Goal: Task Accomplishment & Management: Use online tool/utility

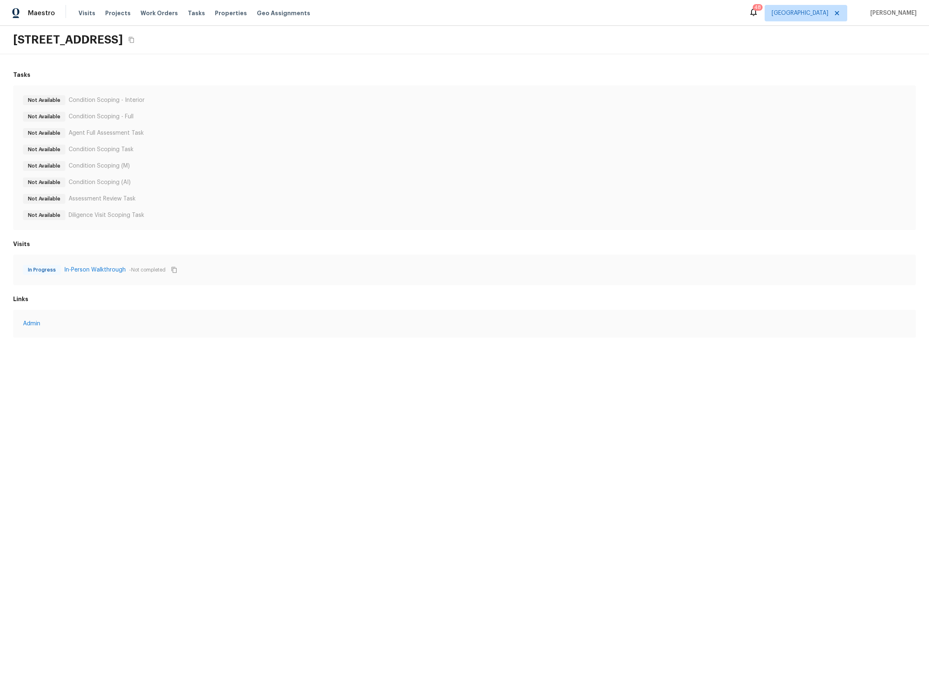
drag, startPoint x: 232, startPoint y: 43, endPoint x: 233, endPoint y: 49, distance: 6.4
click at [135, 43] on icon "Copy Address" at bounding box center [131, 40] width 7 height 7
click at [106, 270] on link "In-Person Walkthrough" at bounding box center [95, 270] width 62 height 8
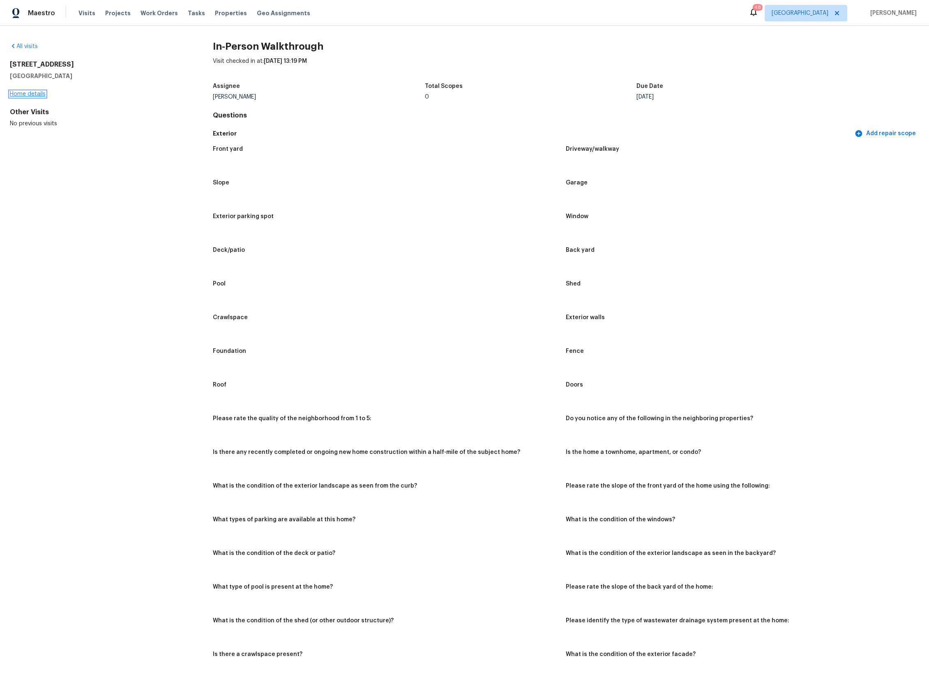
click at [38, 93] on link "Home details" at bounding box center [28, 94] width 36 height 6
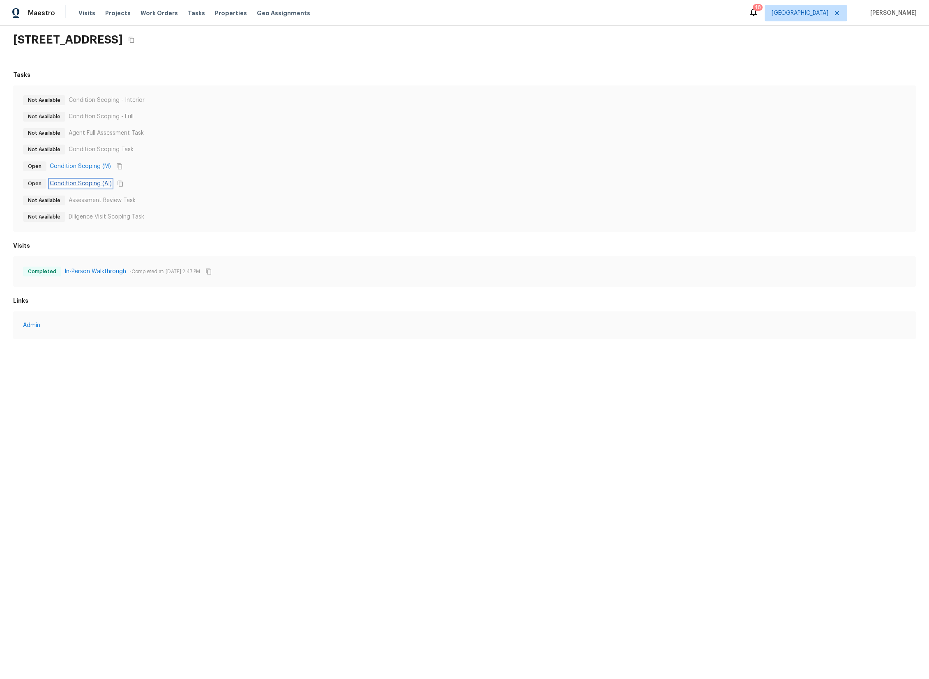
click at [83, 185] on link "Condition Scoping (AI)" at bounding box center [81, 184] width 62 height 8
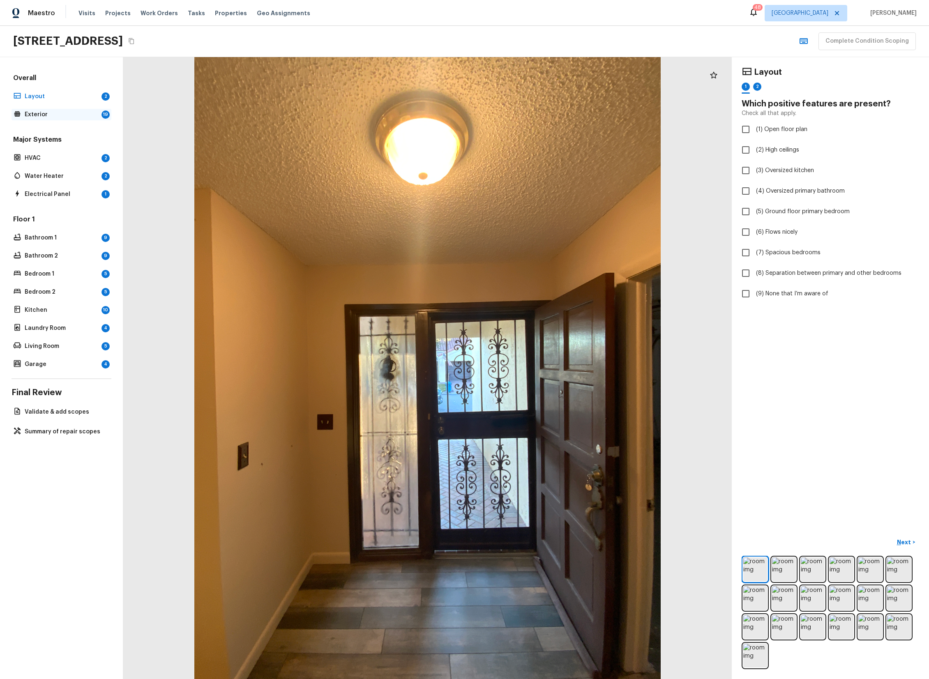
click at [64, 116] on p "Exterior" at bounding box center [62, 115] width 74 height 8
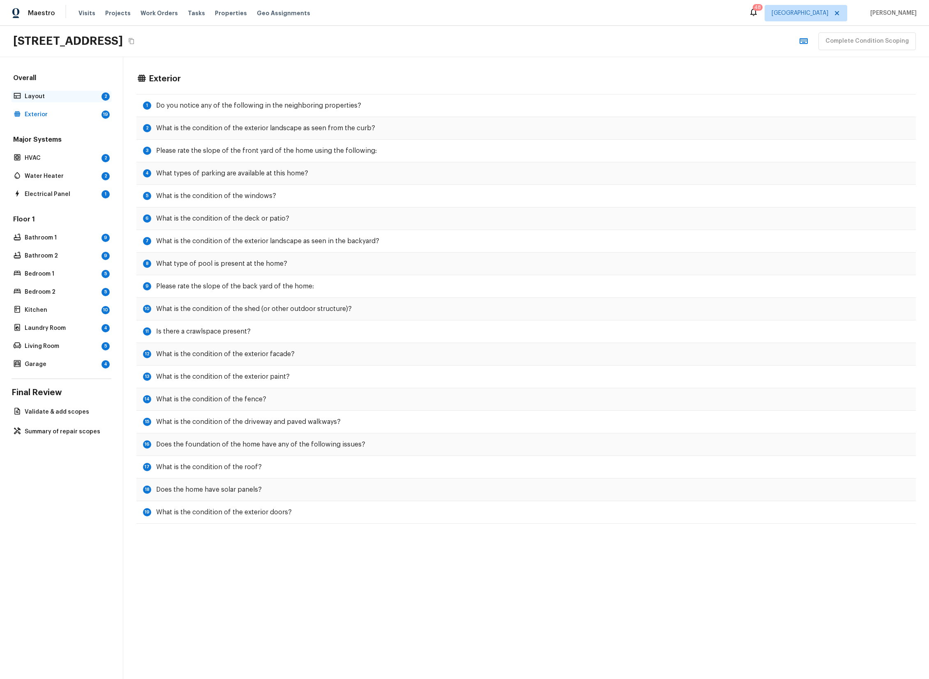
click at [63, 92] on p "Layout" at bounding box center [62, 96] width 74 height 8
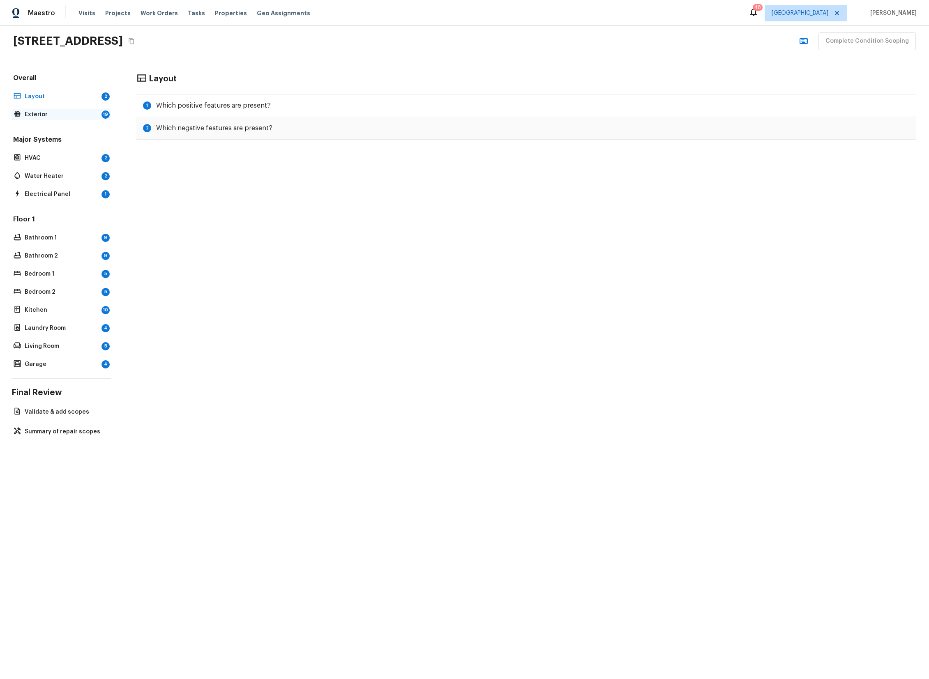
click at [62, 114] on p "Exterior" at bounding box center [62, 115] width 74 height 8
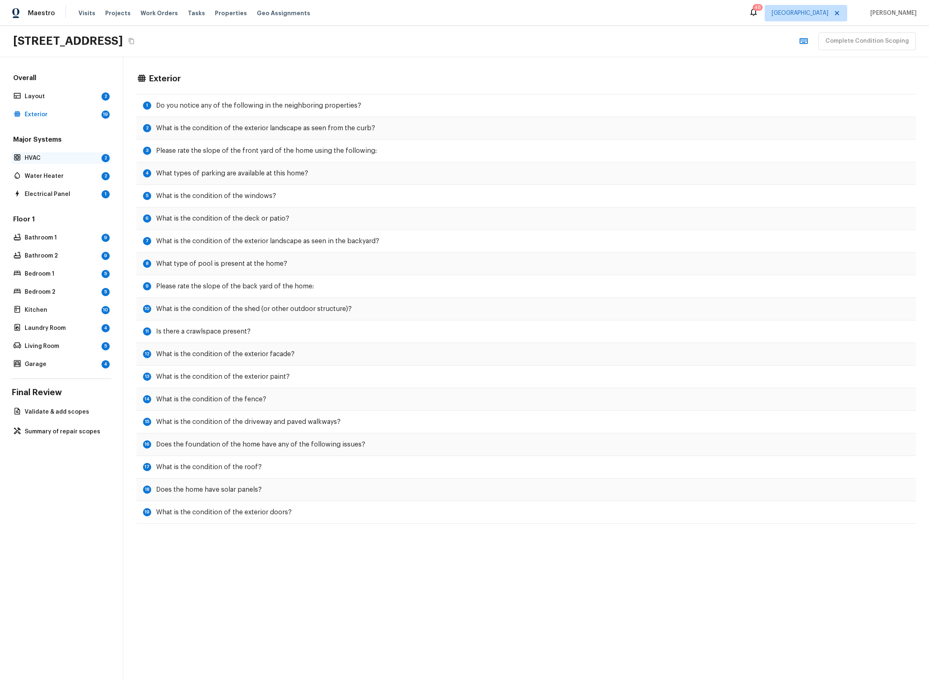
click at [67, 161] on p "HVAC" at bounding box center [62, 158] width 74 height 8
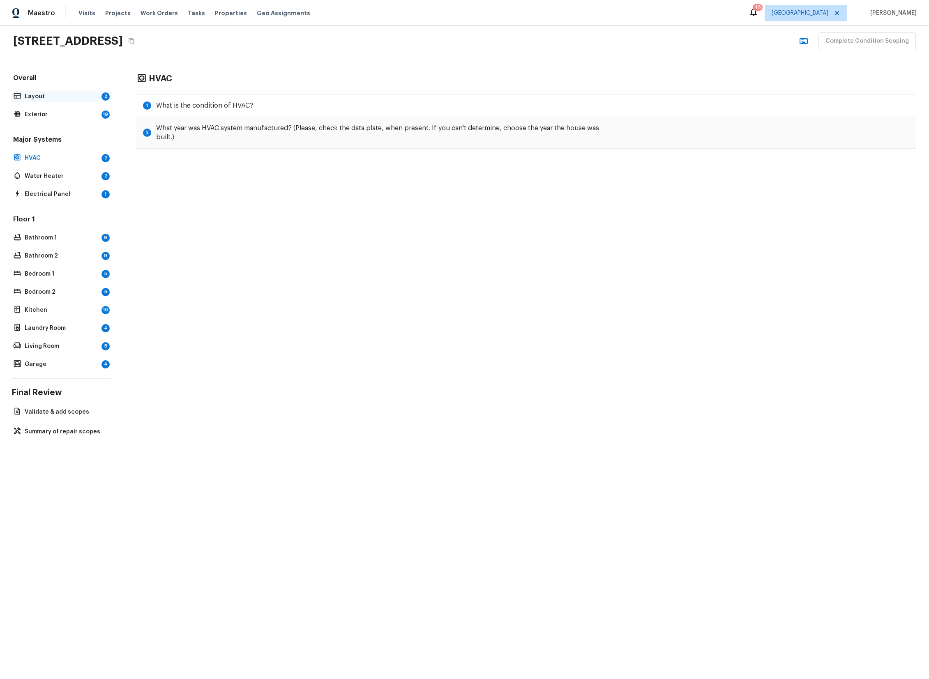
click at [44, 95] on p "Layout" at bounding box center [62, 96] width 74 height 8
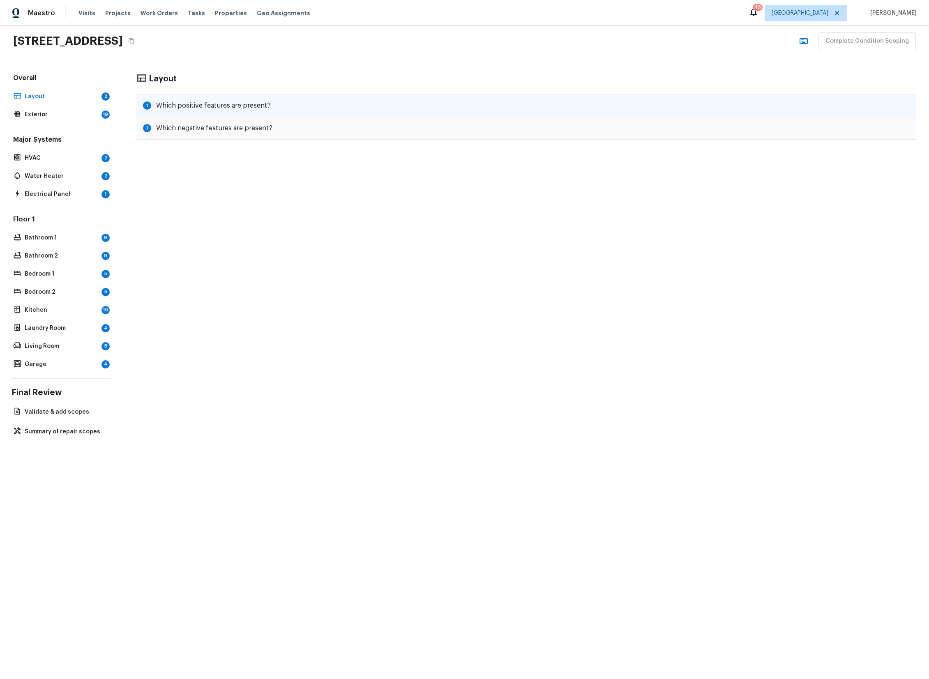
click at [231, 108] on h5 "Which positive features are present?" at bounding box center [213, 105] width 115 height 9
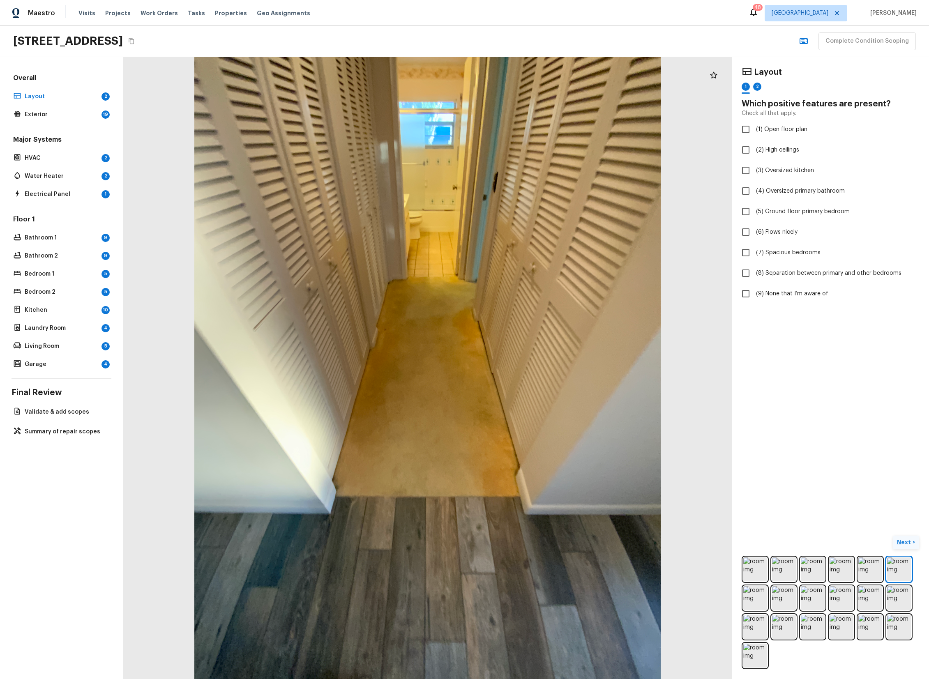
click at [907, 544] on p "Next" at bounding box center [905, 542] width 16 height 8
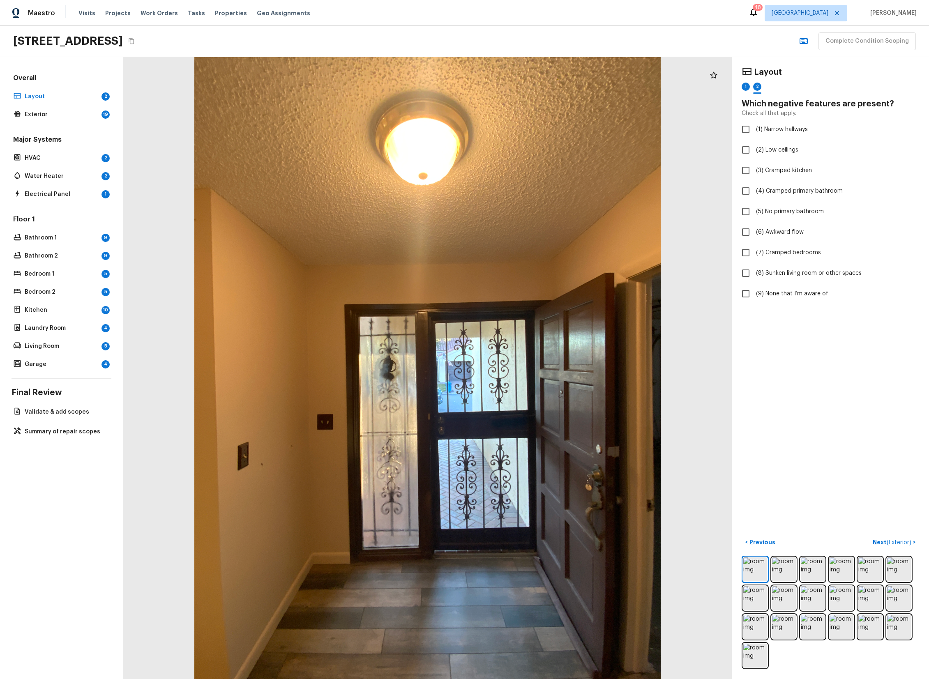
click at [898, 542] on span "( Exterior )" at bounding box center [899, 543] width 25 height 6
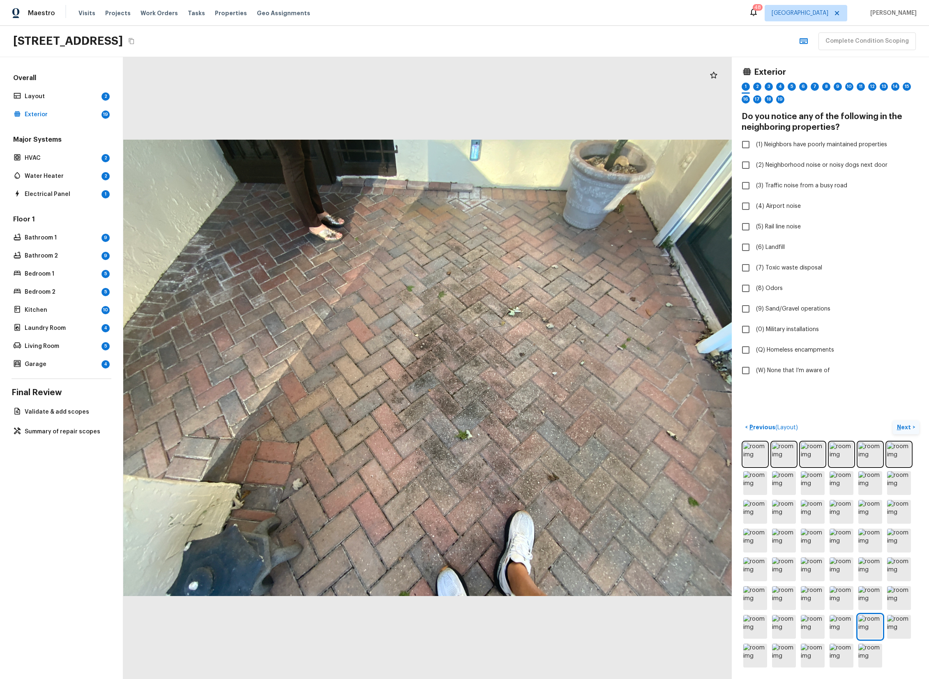
click at [908, 429] on p "Next" at bounding box center [905, 427] width 16 height 8
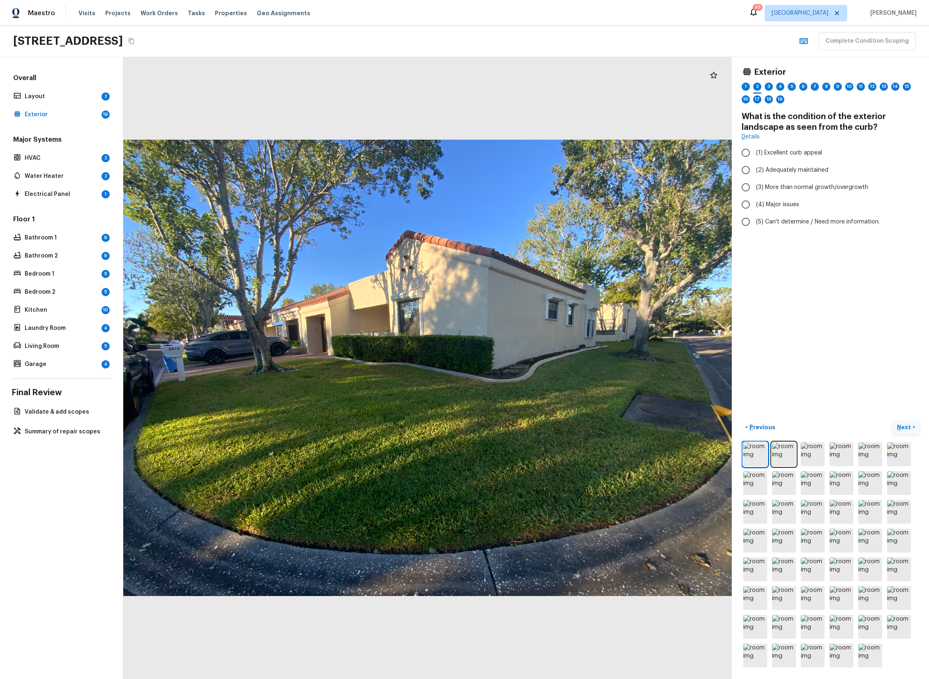
click at [905, 427] on p "Next" at bounding box center [905, 427] width 16 height 8
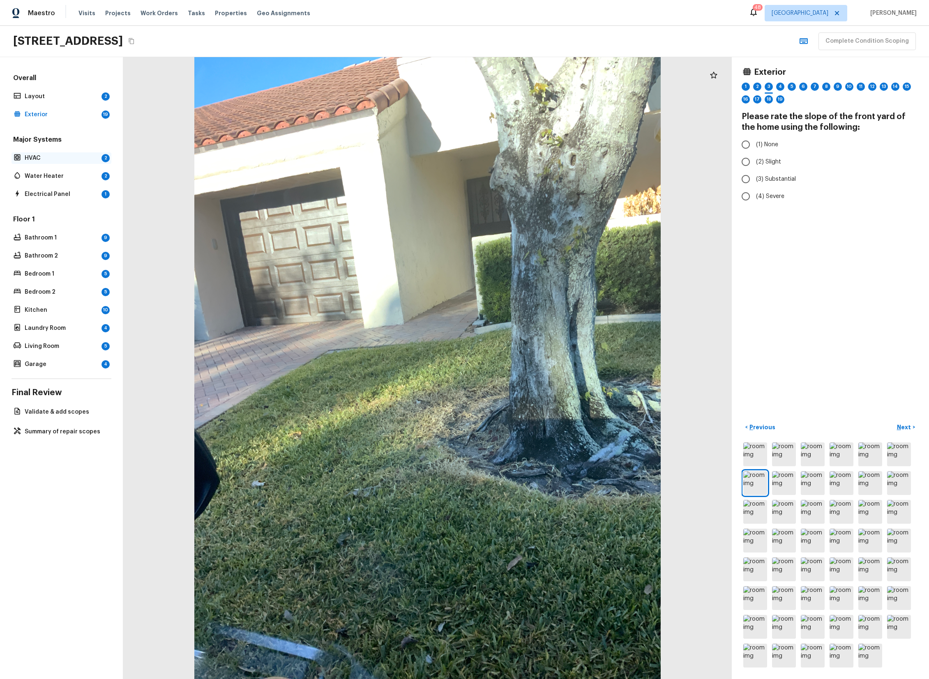
click at [61, 153] on div "HVAC 2" at bounding box center [62, 158] width 100 height 12
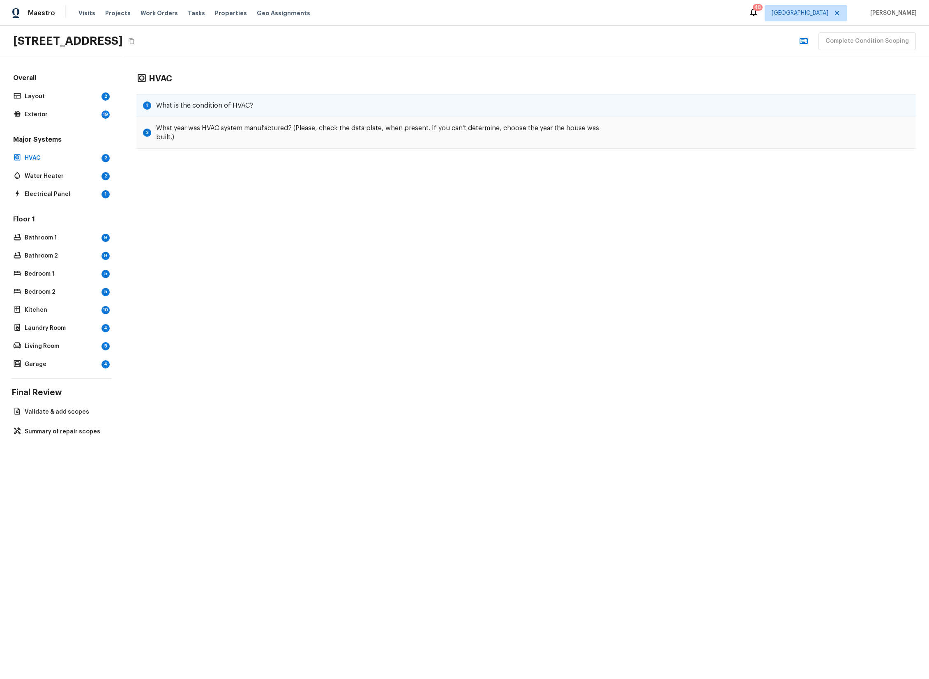
click at [288, 102] on div "1 What is the condition of HVAC?" at bounding box center [526, 105] width 780 height 23
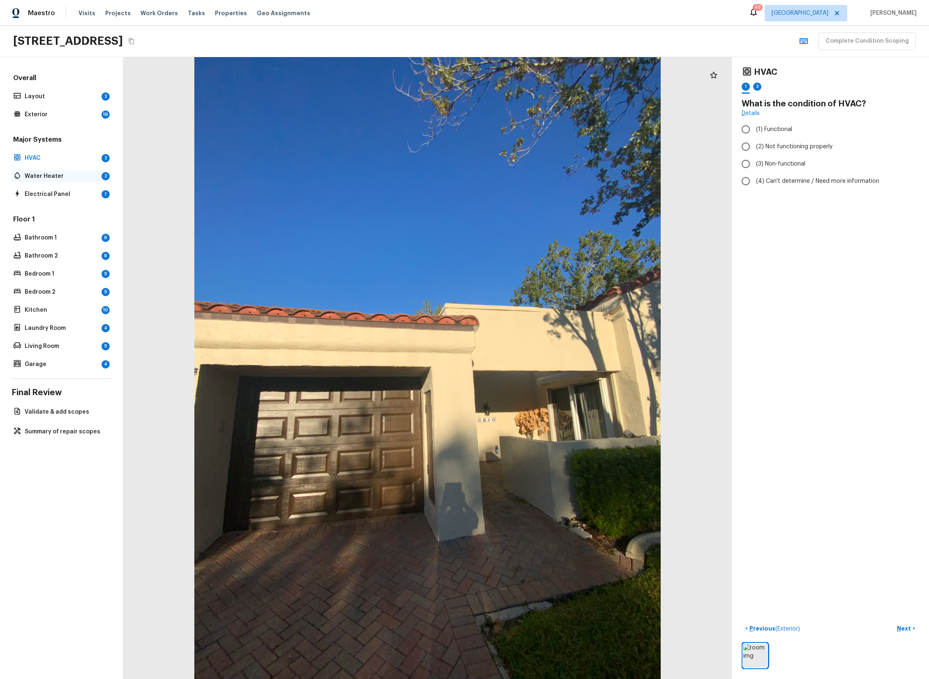
click at [69, 177] on p "Water Heater" at bounding box center [62, 176] width 74 height 8
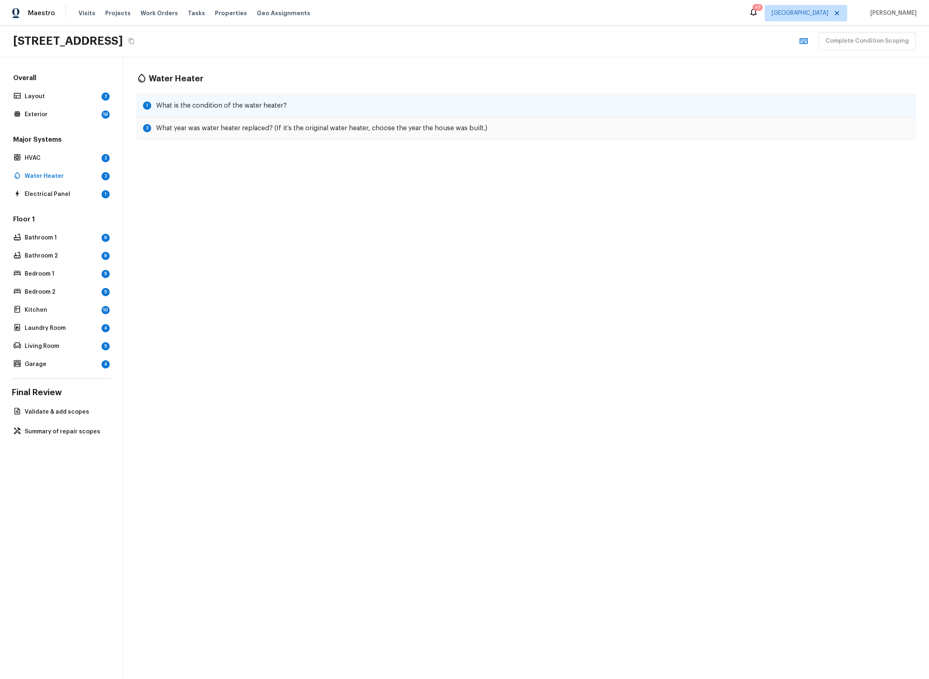
click at [252, 106] on h5 "What is the condition of the water heater?" at bounding box center [221, 105] width 131 height 9
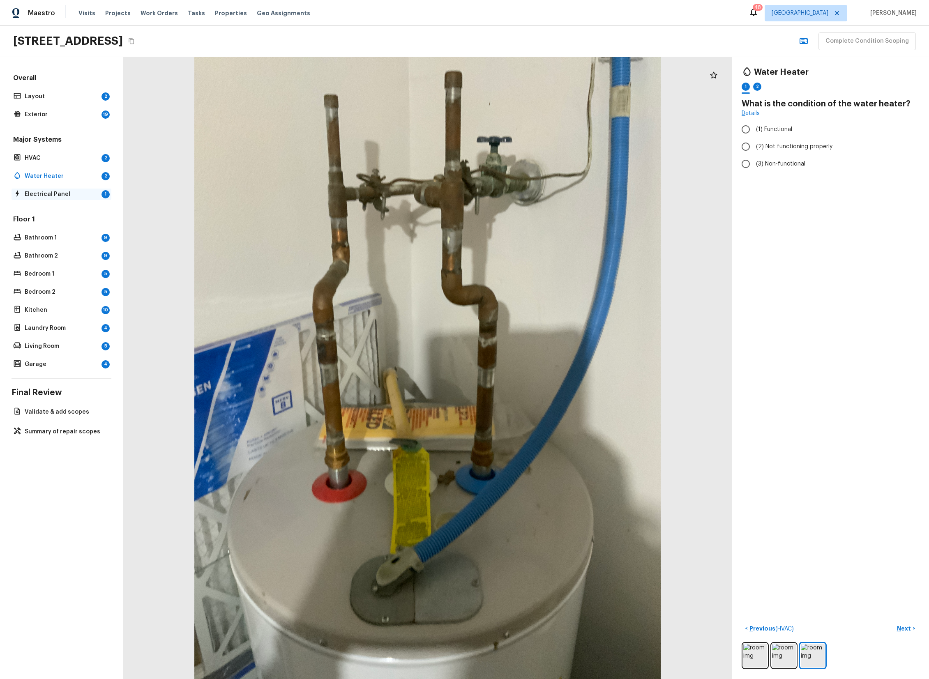
click at [46, 196] on p "Electrical Panel" at bounding box center [62, 194] width 74 height 8
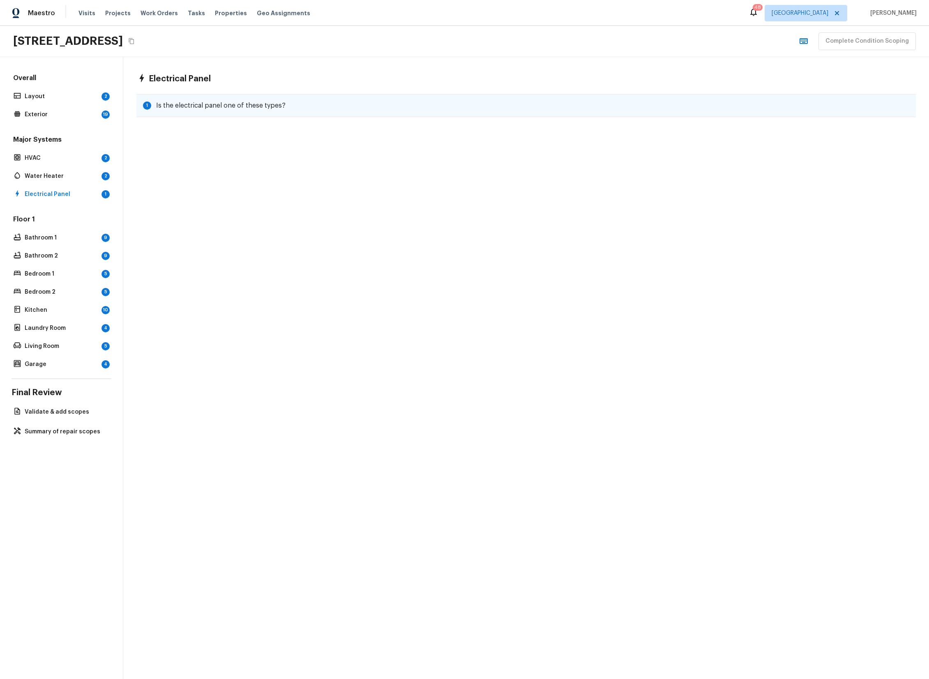
click at [212, 102] on h5 "Is the electrical panel one of these types?" at bounding box center [220, 105] width 129 height 9
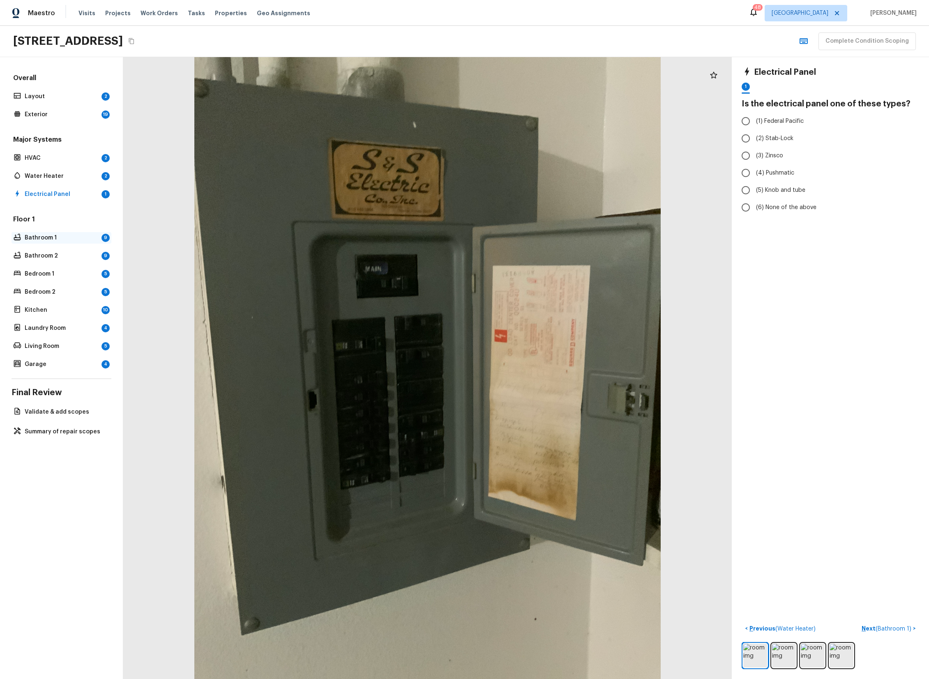
click at [31, 238] on p "Bathroom 1" at bounding box center [62, 238] width 74 height 8
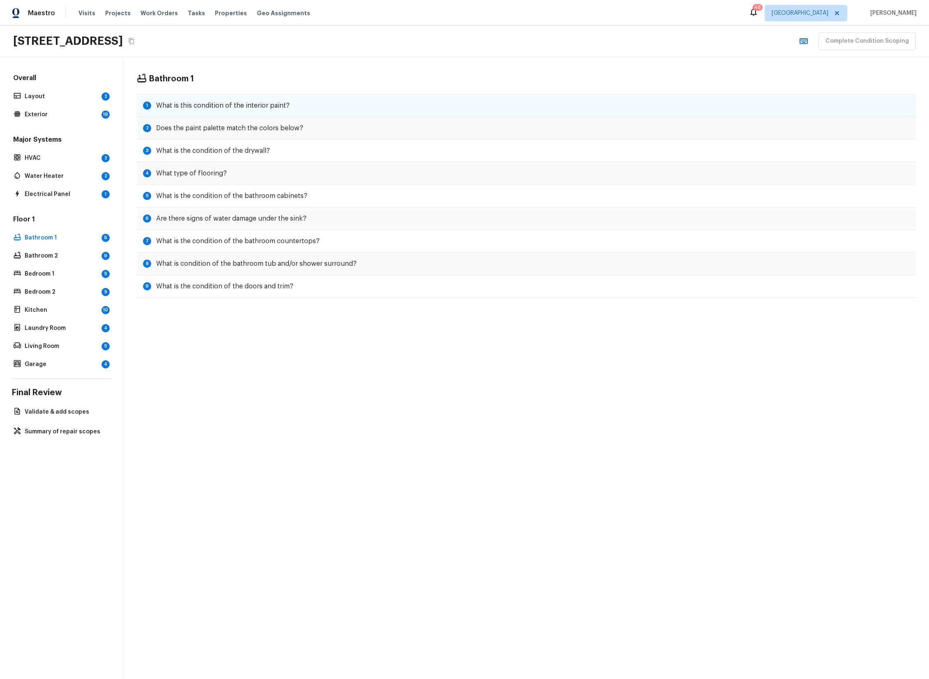
click at [194, 110] on div "1 What is this condition of the interior paint?" at bounding box center [526, 105] width 780 height 23
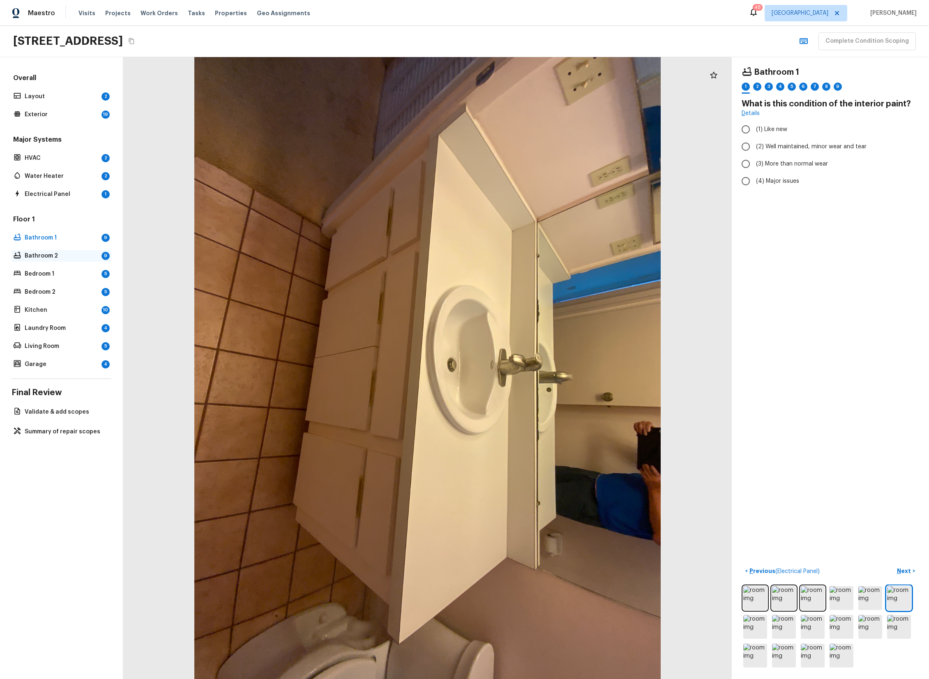
click at [67, 256] on p "Bathroom 2" at bounding box center [62, 256] width 74 height 8
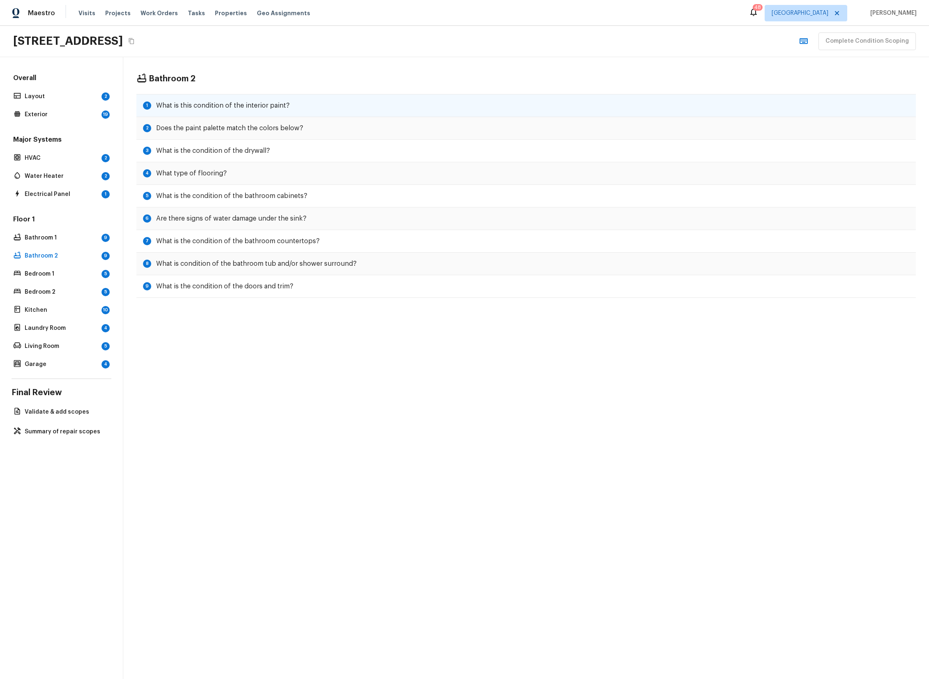
click at [265, 106] on h5 "What is this condition of the interior paint?" at bounding box center [223, 105] width 134 height 9
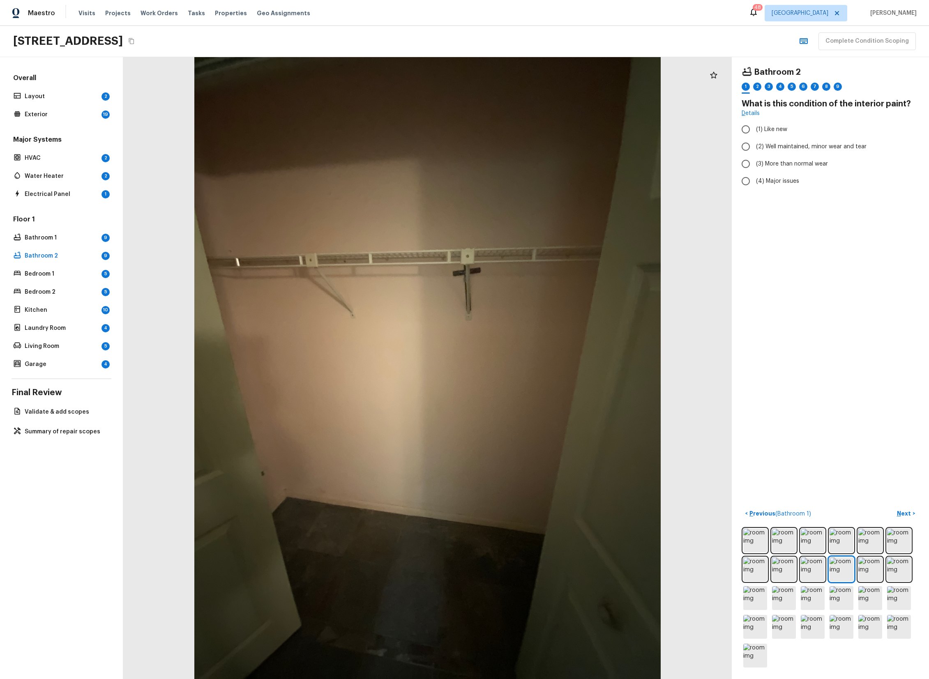
click at [74, 280] on div "Floor 1 Bathroom 1 9 Bathroom 2 9 Bedroom 1 5 Bedroom 2 5 Kitchen 10 Laundry Ro…" at bounding box center [62, 292] width 100 height 155
click at [50, 273] on p "Bedroom 1" at bounding box center [62, 274] width 74 height 8
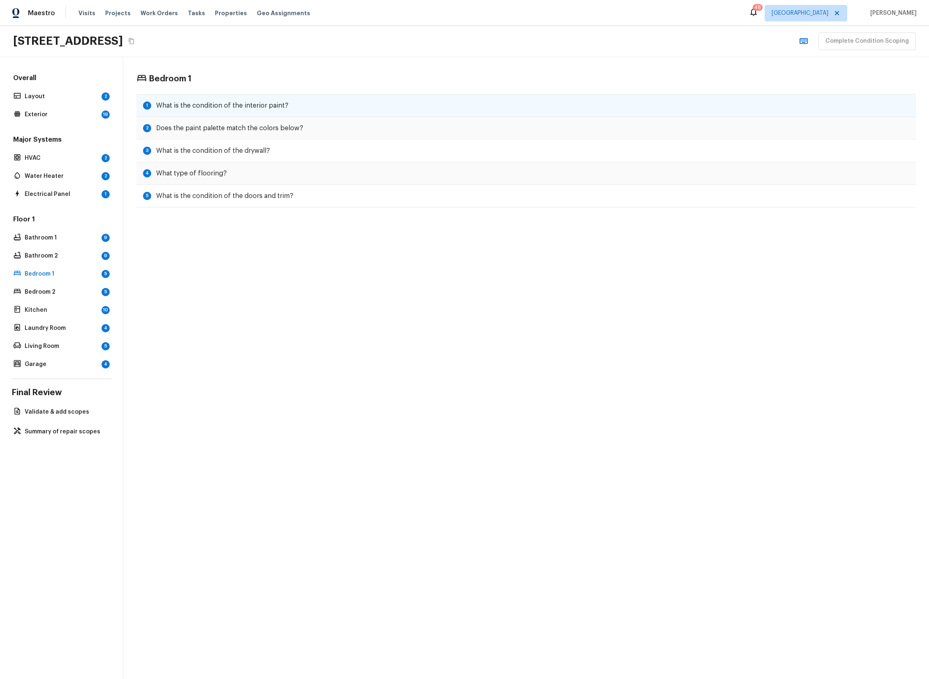
click at [244, 107] on h5 "What is the condition of the interior paint?" at bounding box center [222, 105] width 132 height 9
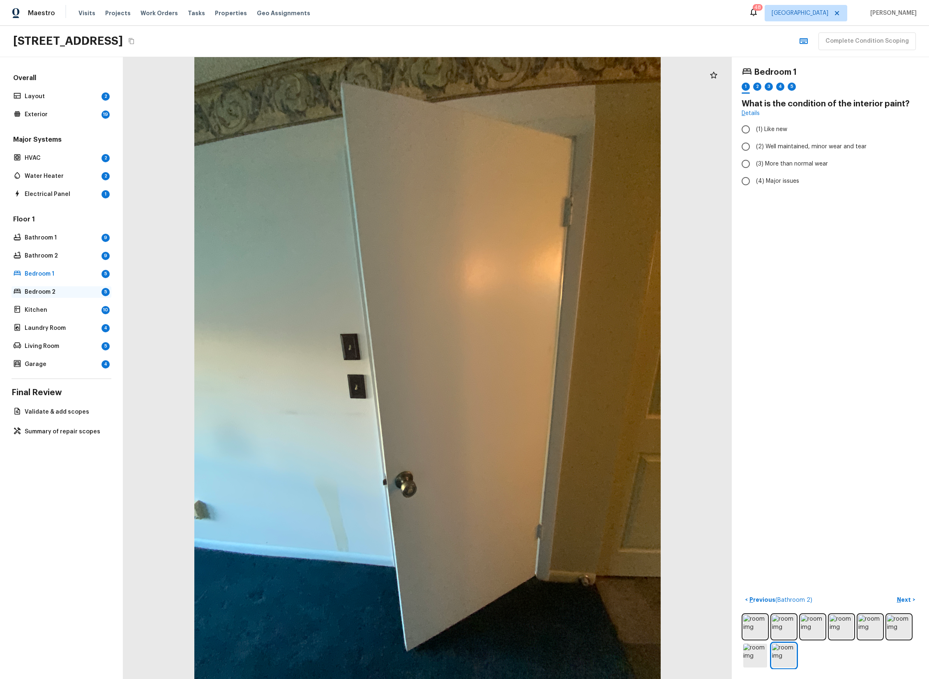
click at [56, 294] on p "Bedroom 2" at bounding box center [62, 292] width 74 height 8
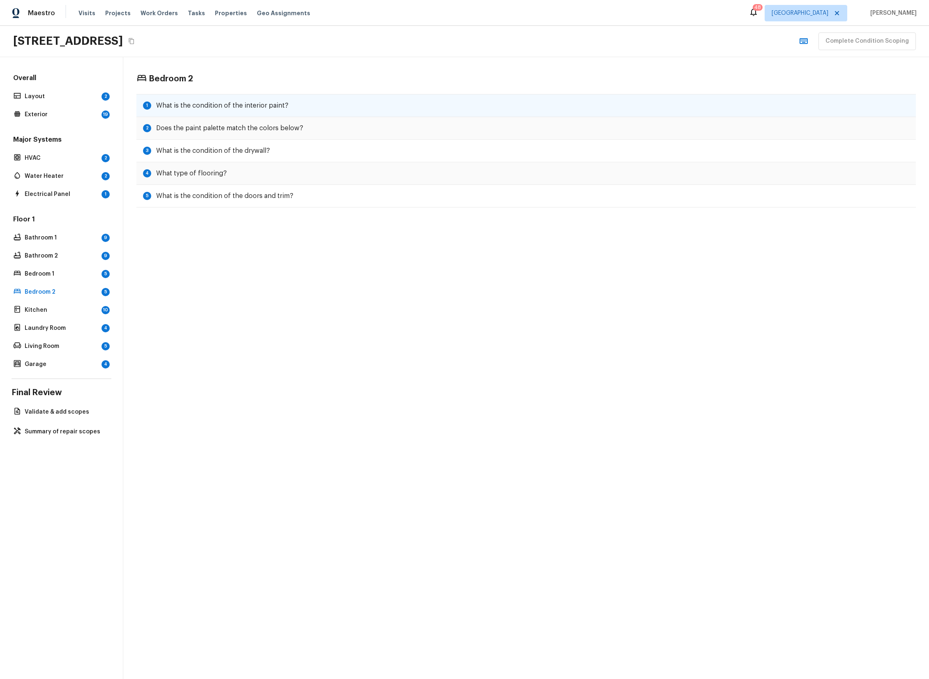
click at [296, 109] on div "1 What is the condition of the interior paint?" at bounding box center [526, 105] width 780 height 23
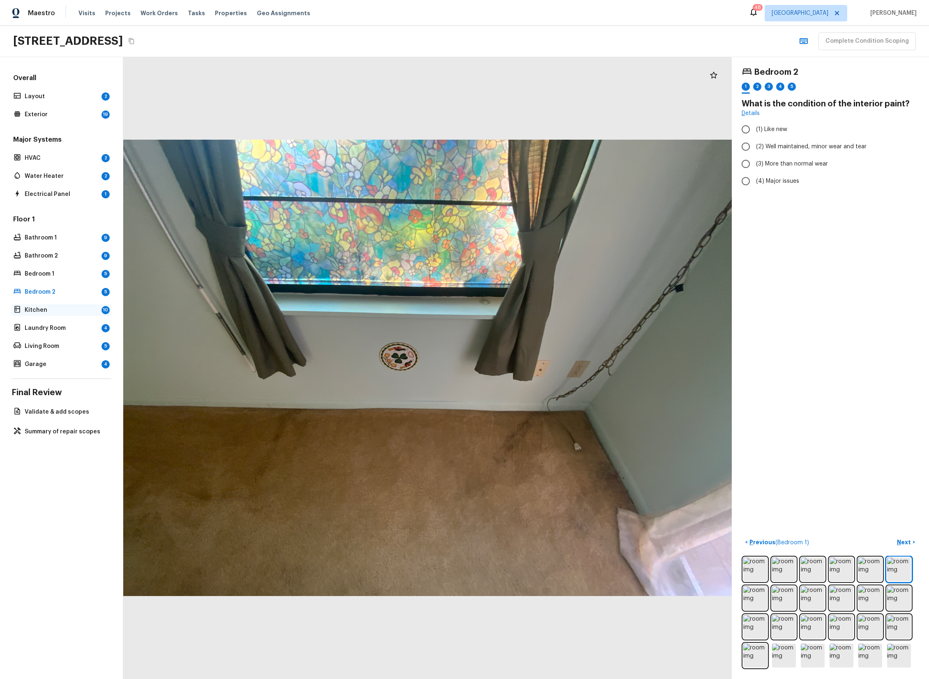
click at [39, 308] on p "Kitchen" at bounding box center [62, 310] width 74 height 8
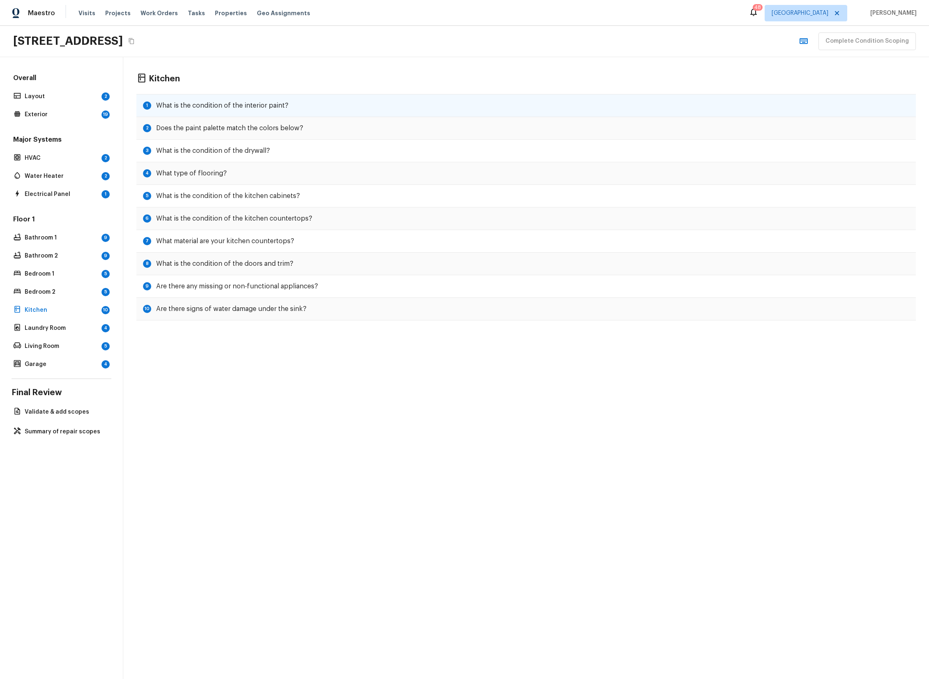
click at [250, 108] on h5 "What is the condition of the interior paint?" at bounding box center [222, 105] width 132 height 9
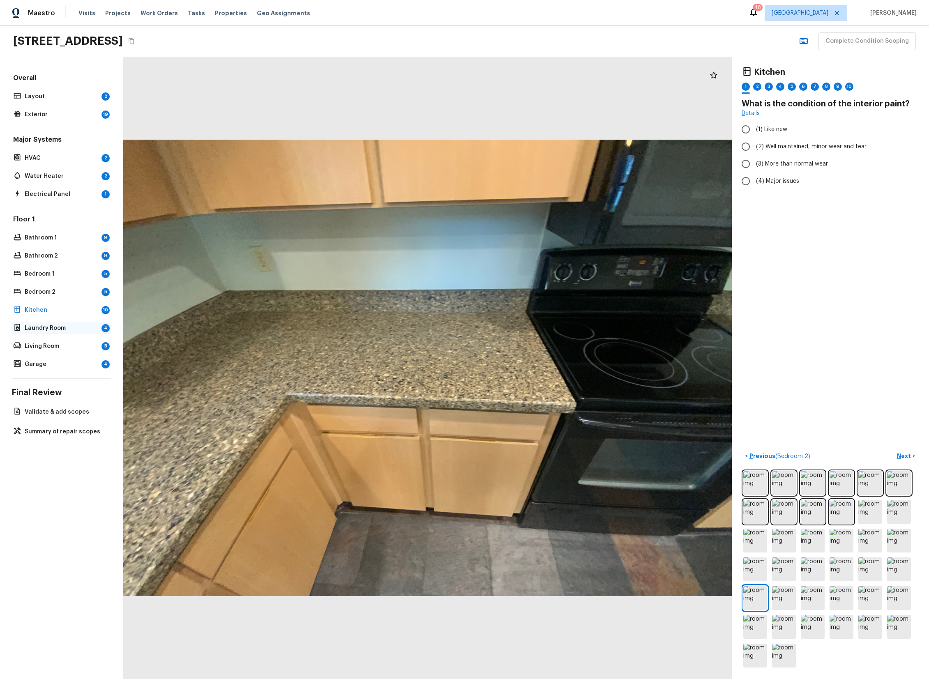
click at [69, 329] on p "Laundry Room" at bounding box center [62, 328] width 74 height 8
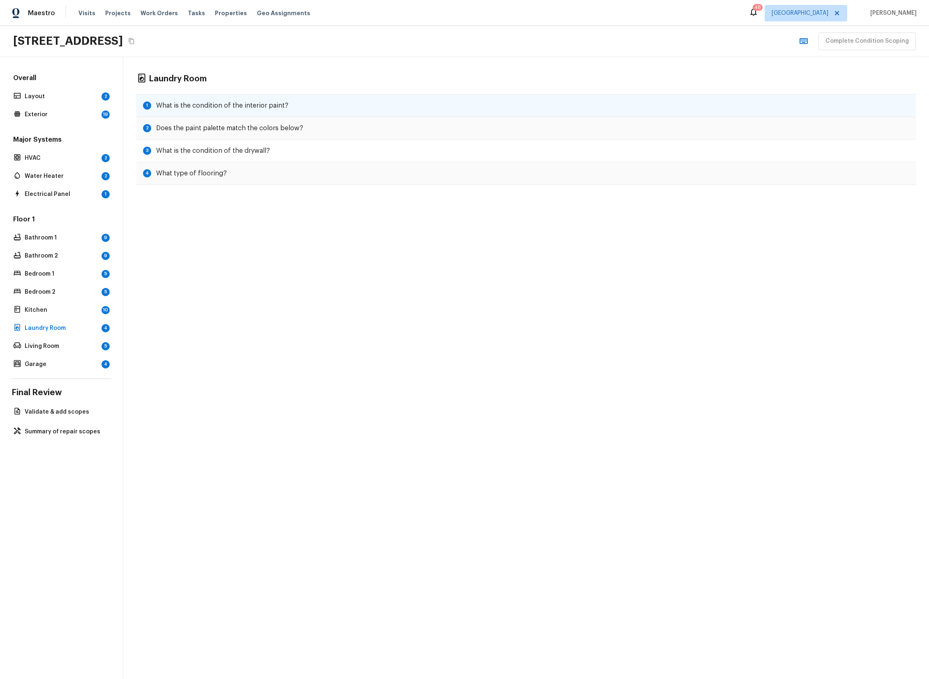
click at [280, 108] on h5 "What is the condition of the interior paint?" at bounding box center [222, 105] width 132 height 9
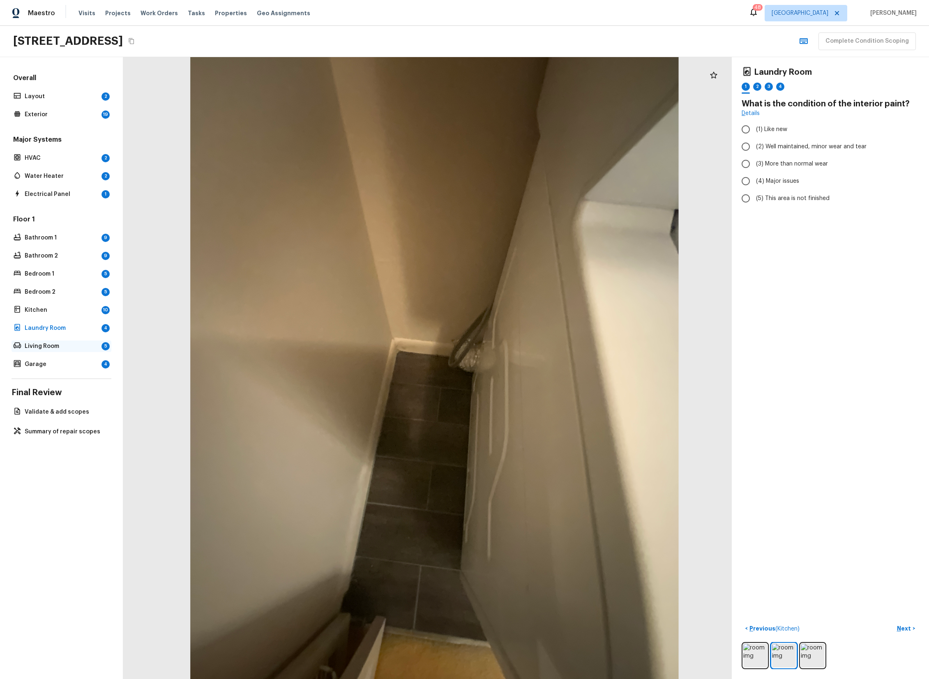
click at [64, 340] on div "Floor 1 Bathroom 1 9 Bathroom 2 9 Bedroom 1 5 Bedroom 2 5 Kitchen 10 Laundry Ro…" at bounding box center [62, 292] width 100 height 155
click at [62, 344] on p "Living Room" at bounding box center [62, 346] width 74 height 8
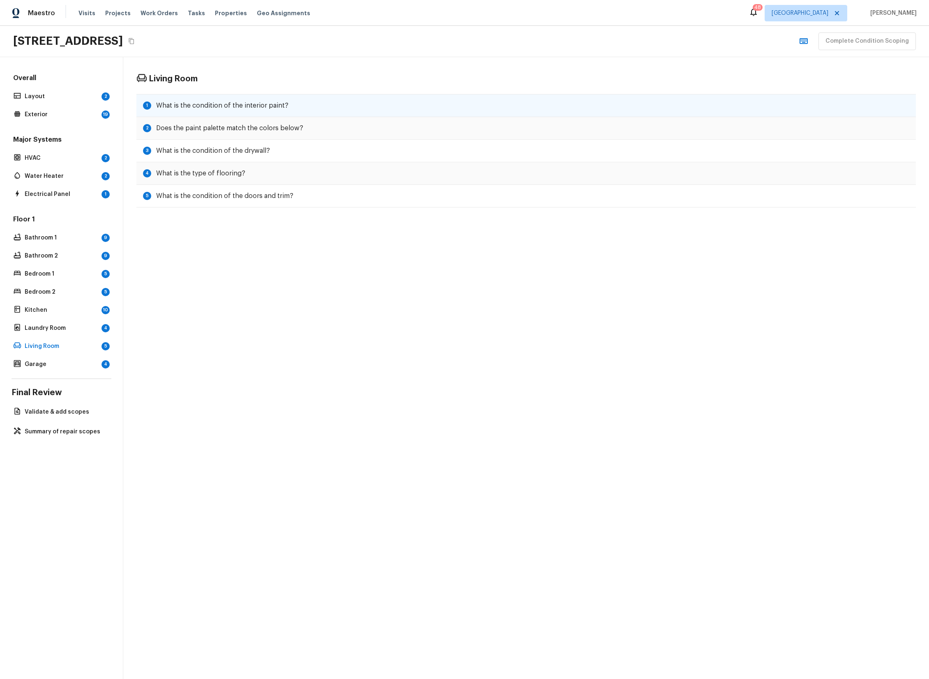
click at [231, 112] on div "1 What is the condition of the interior paint?" at bounding box center [526, 105] width 780 height 23
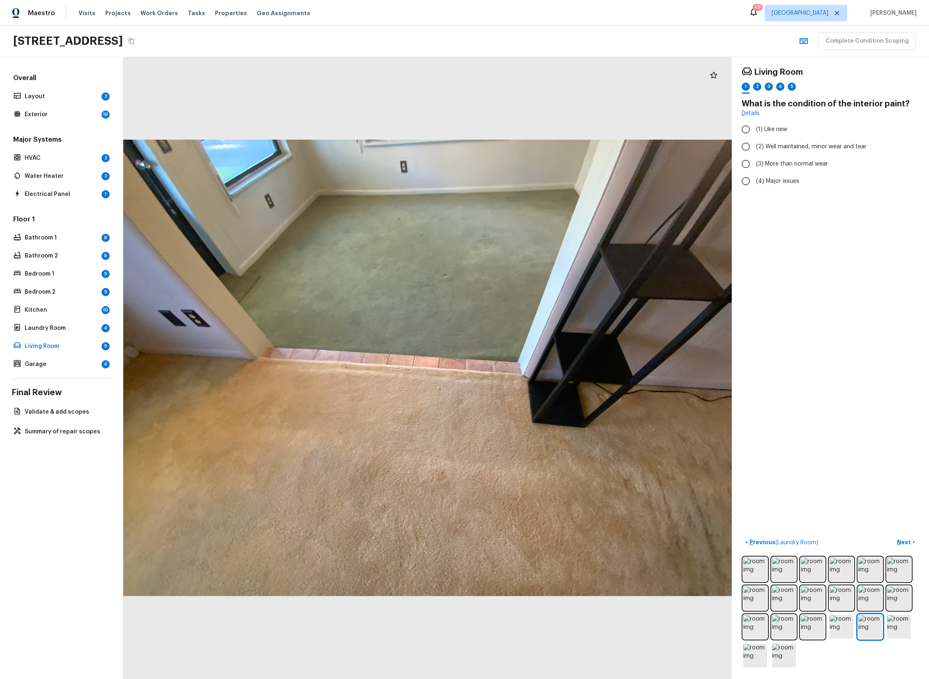
click at [38, 356] on div "Floor 1 Bathroom 1 9 Bathroom 2 9 Bedroom 1 5 Bedroom 2 5 Kitchen 10 Laundry Ro…" at bounding box center [62, 292] width 100 height 155
click at [41, 360] on p "Garage" at bounding box center [62, 364] width 74 height 8
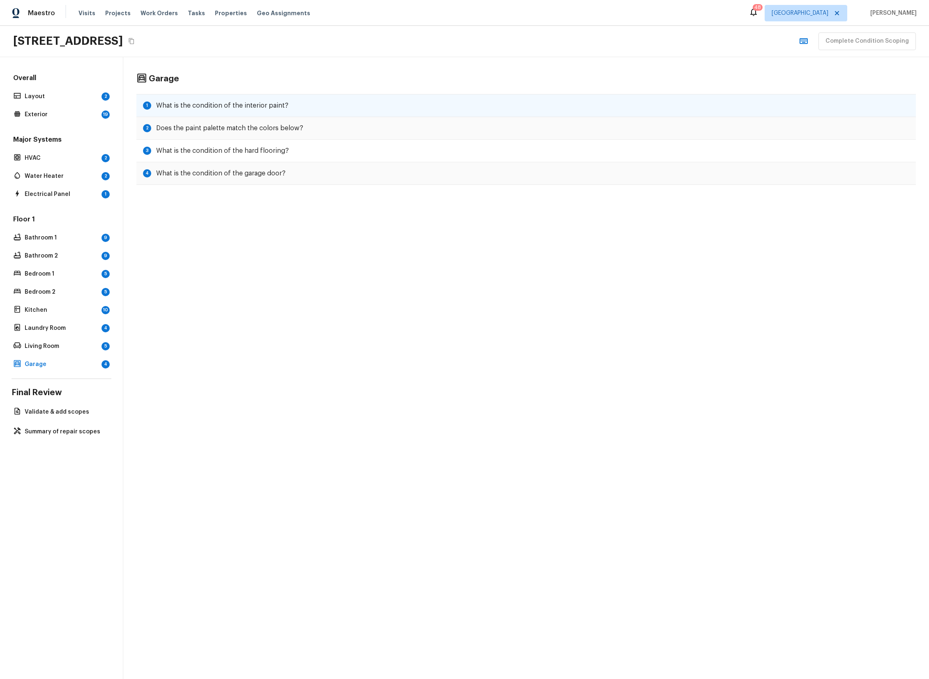
click at [275, 103] on h5 "What is the condition of the interior paint?" at bounding box center [222, 105] width 132 height 9
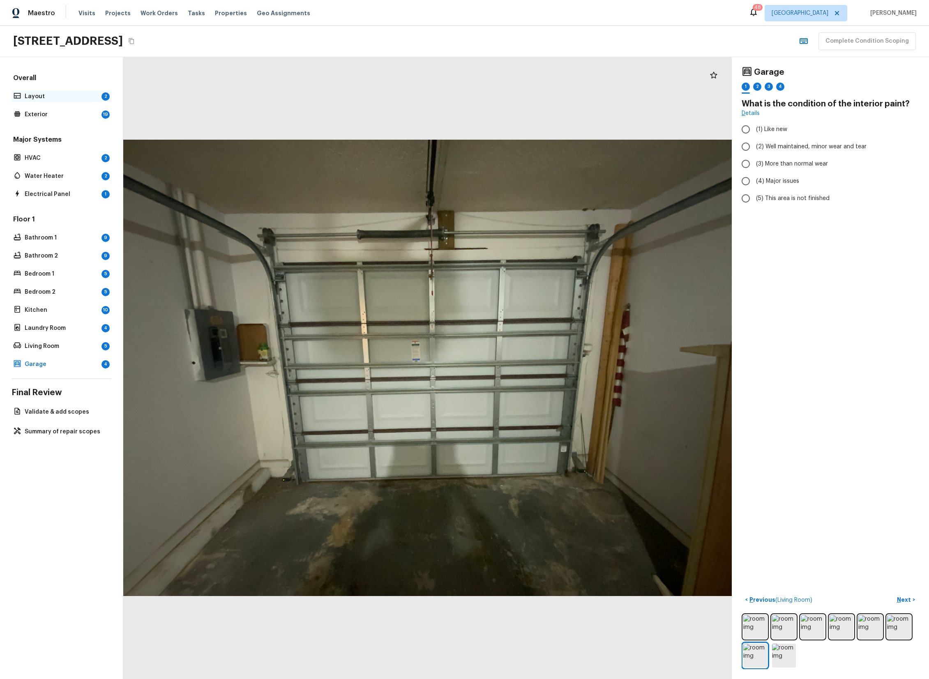
click at [75, 101] on div "Layout 2" at bounding box center [62, 97] width 100 height 12
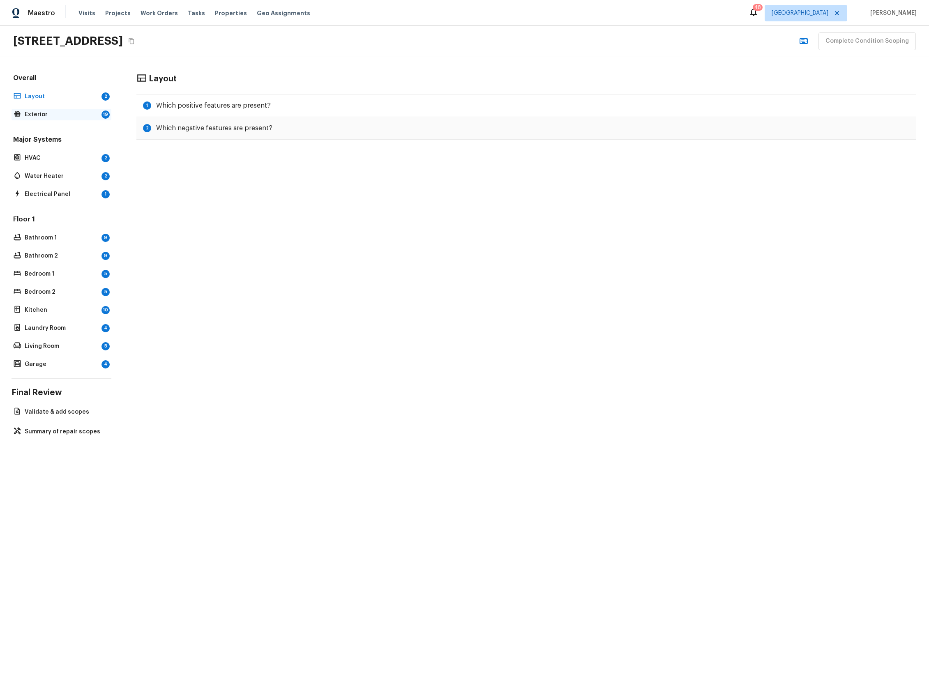
click at [71, 120] on div "Exterior 19" at bounding box center [62, 115] width 100 height 12
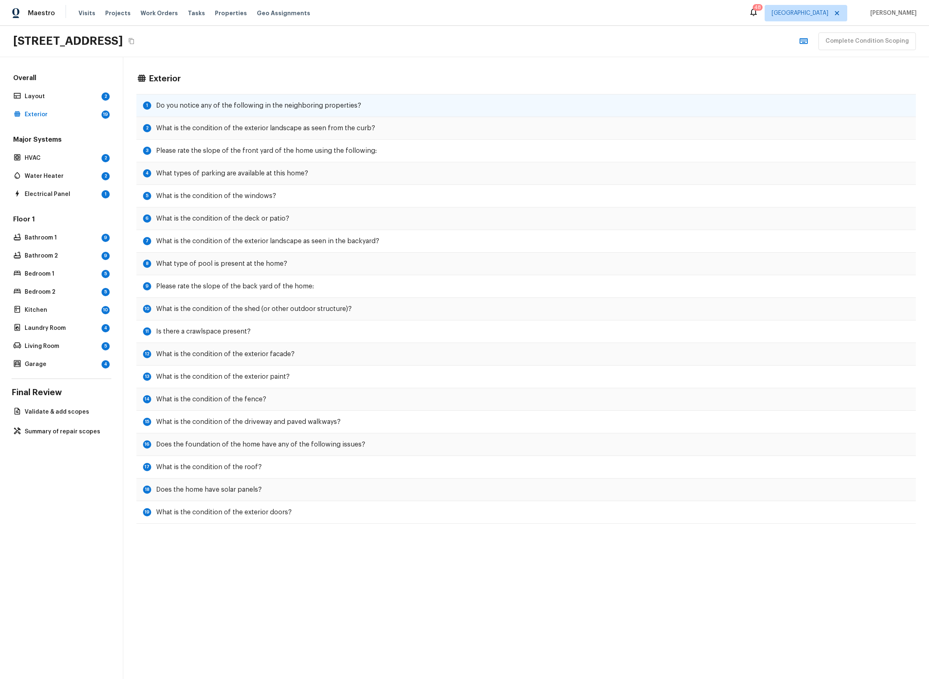
click at [272, 103] on h5 "Do you notice any of the following in the neighboring properties?" at bounding box center [258, 105] width 205 height 9
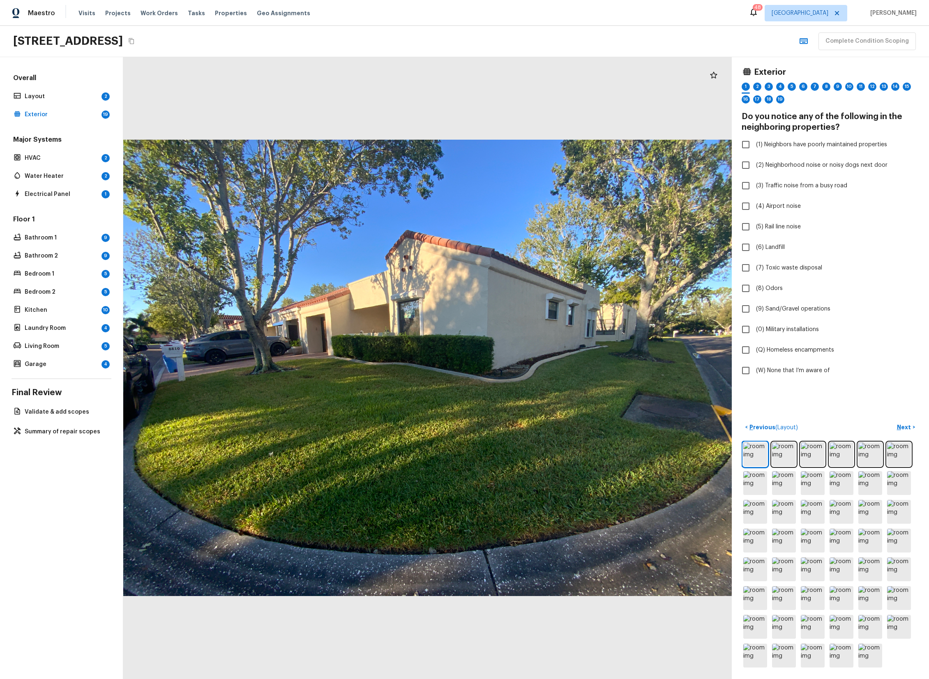
click at [480, 42] on div "8810 41st St N, Pinellas Park, FL 33782 Complete Condition Scoping" at bounding box center [464, 41] width 929 height 31
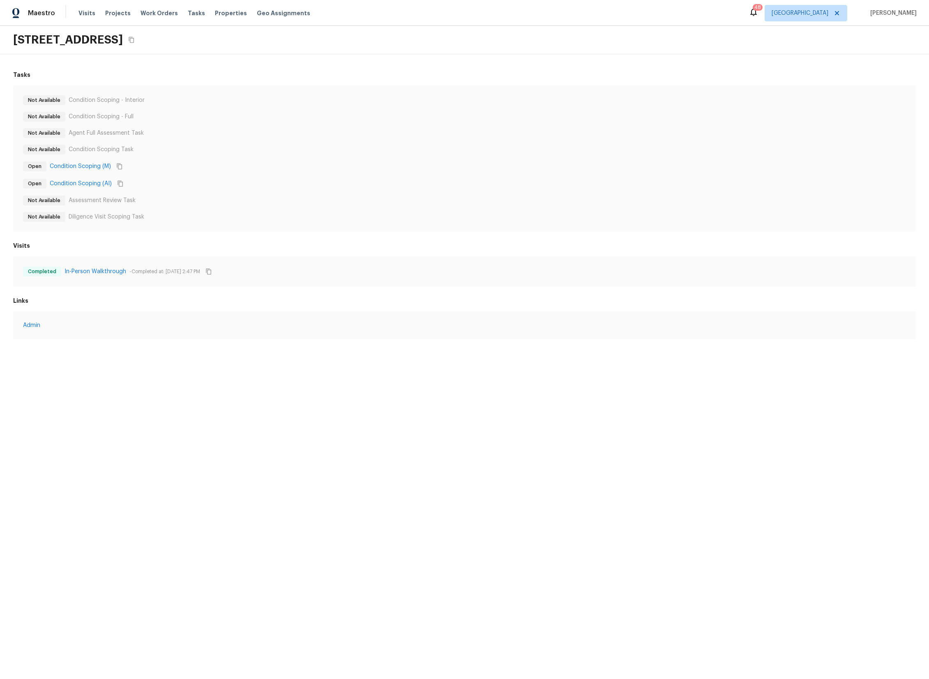
click at [642, 25] on div "Maestro Visits Projects Work Orders Tasks Properties Geo Assignments 48 Dallas …" at bounding box center [464, 13] width 929 height 26
drag, startPoint x: 258, startPoint y: 184, endPoint x: 250, endPoint y: 182, distance: 7.9
click at [256, 183] on div "Open Condition Scoping (AI)" at bounding box center [464, 183] width 883 height 11
click at [74, 185] on link "Condition Scoping (AI)" at bounding box center [81, 184] width 62 height 8
click at [361, 155] on div "Not Available Condition Scoping - Interior Not Available Condition Scoping - Fu…" at bounding box center [464, 158] width 883 height 127
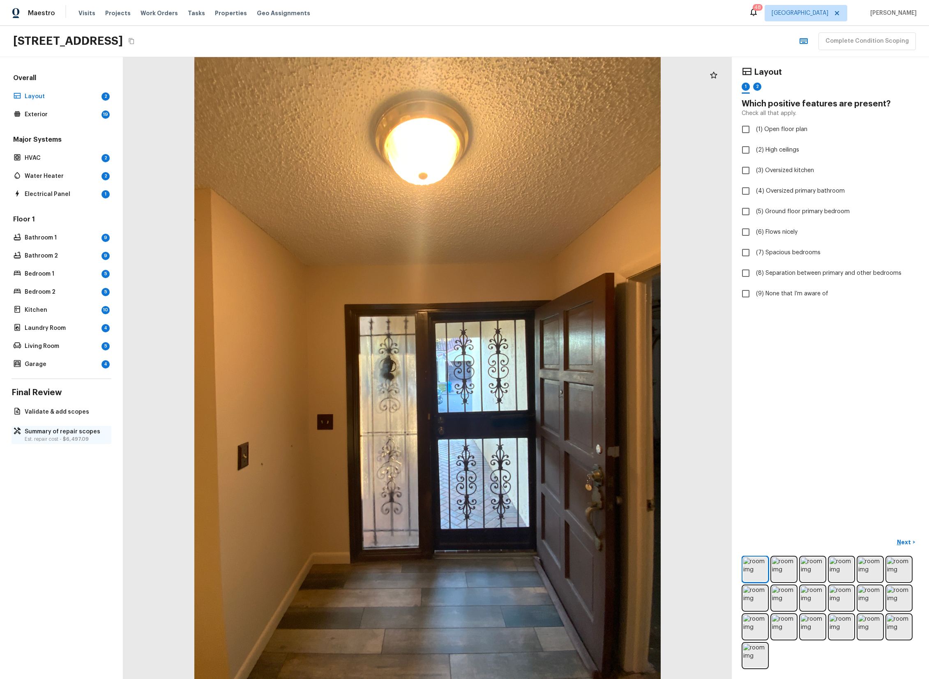
click at [85, 434] on p "Summary of repair scopes" at bounding box center [66, 432] width 82 height 8
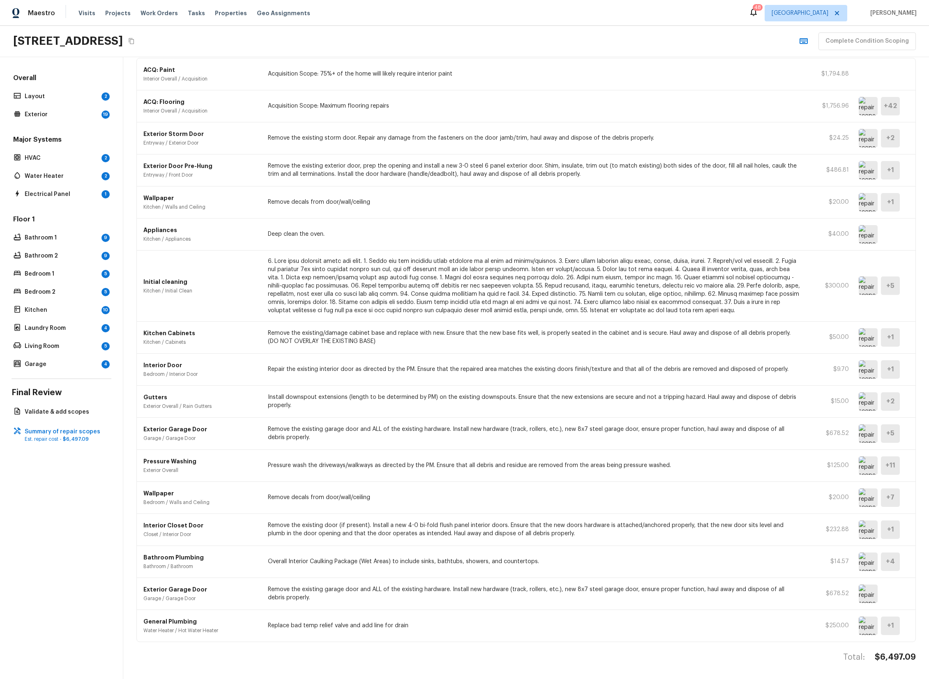
scroll to position [59, 0]
click at [874, 288] on img at bounding box center [868, 286] width 19 height 18
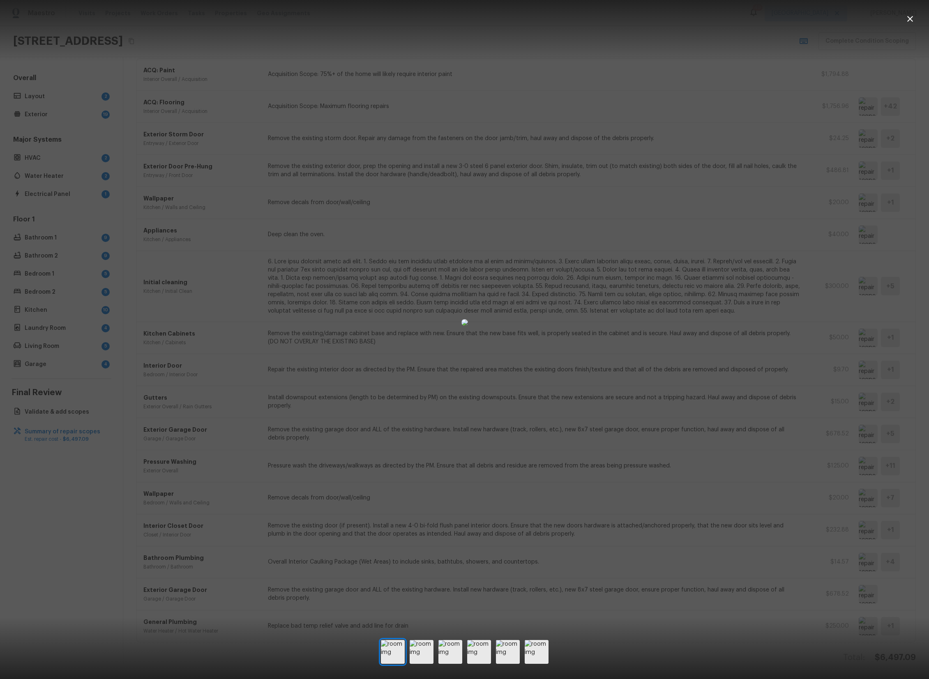
click at [874, 288] on div at bounding box center [464, 322] width 929 height 618
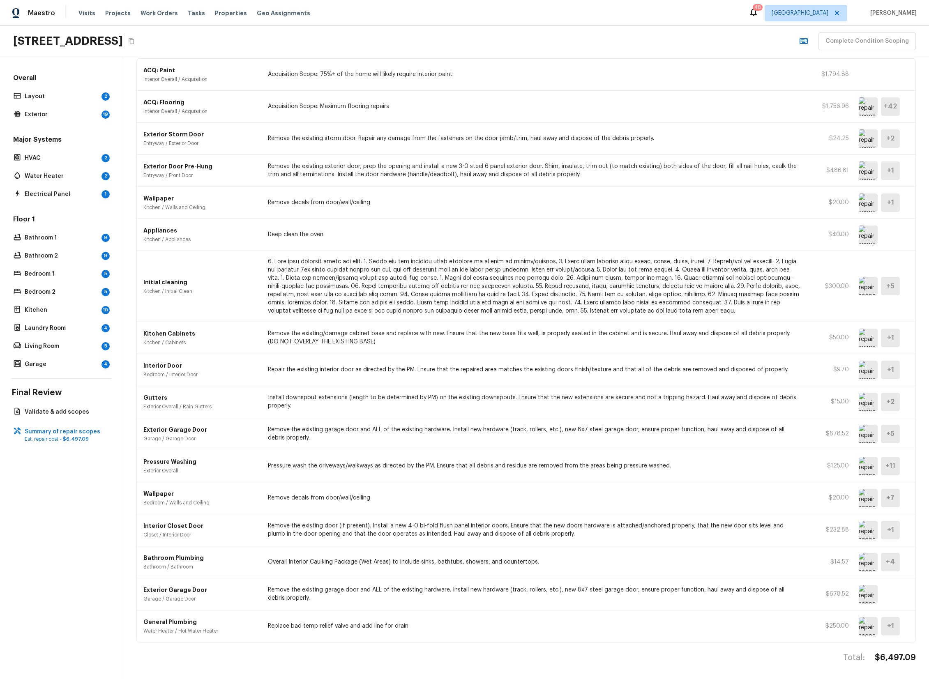
click at [871, 288] on img at bounding box center [868, 286] width 19 height 18
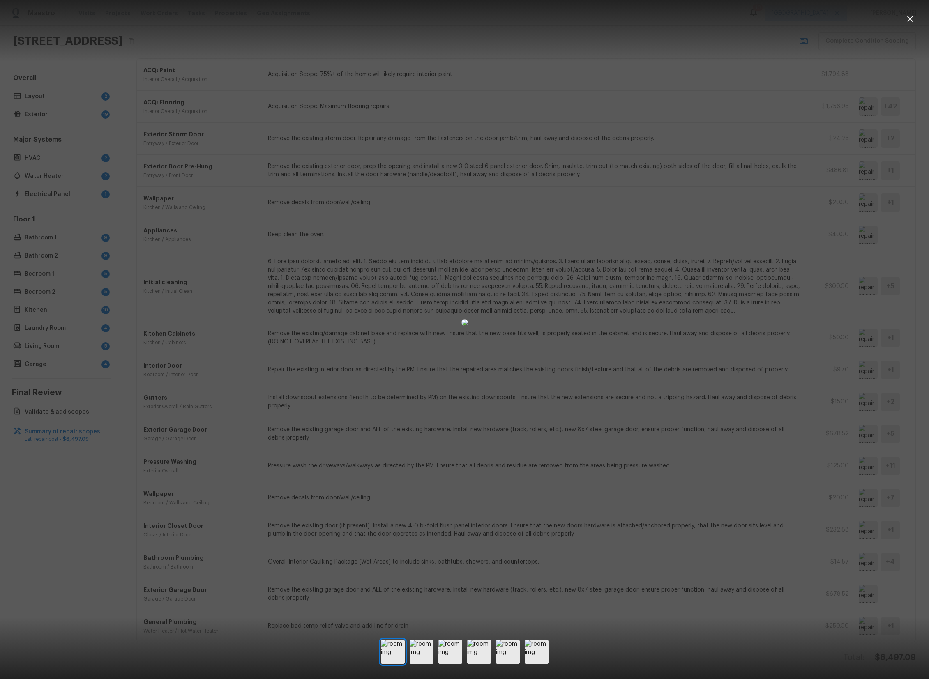
click at [871, 288] on div at bounding box center [464, 322] width 929 height 618
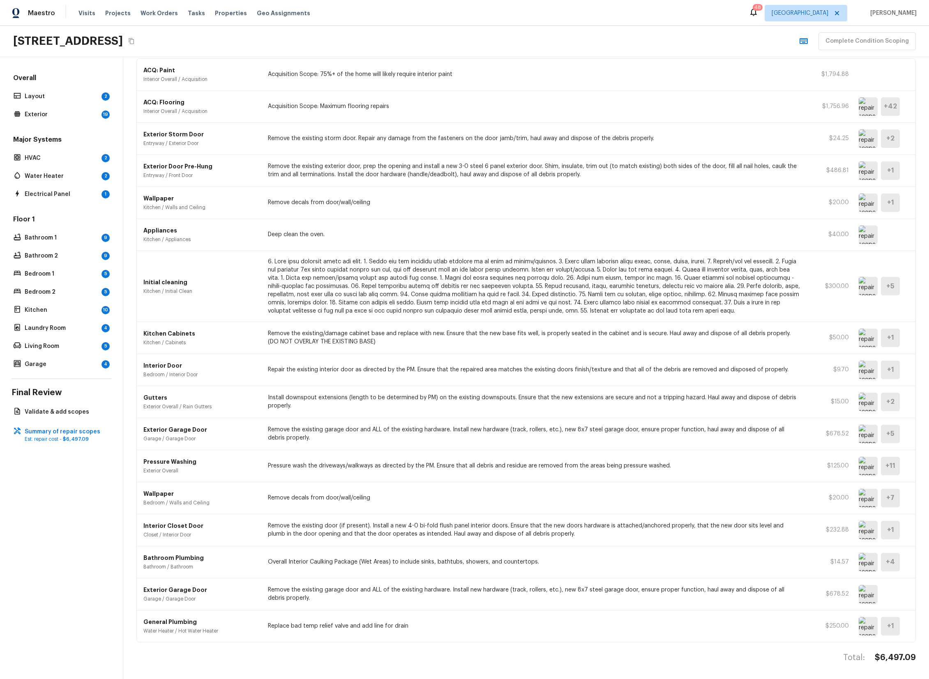
click at [865, 284] on img at bounding box center [868, 286] width 19 height 18
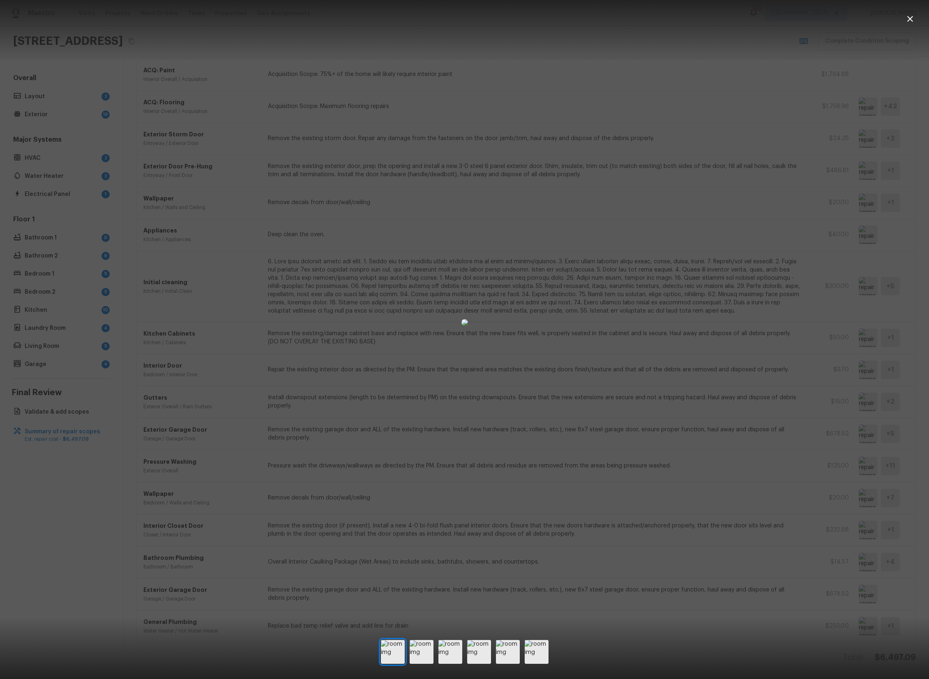
click at [865, 284] on div at bounding box center [464, 322] width 929 height 618
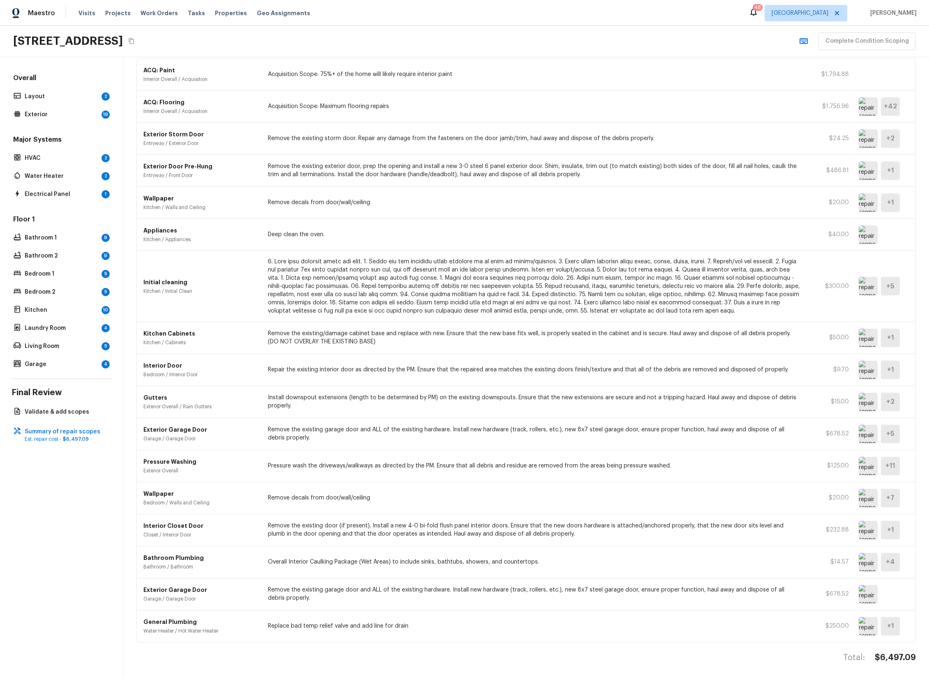
click at [865, 284] on img at bounding box center [868, 286] width 19 height 18
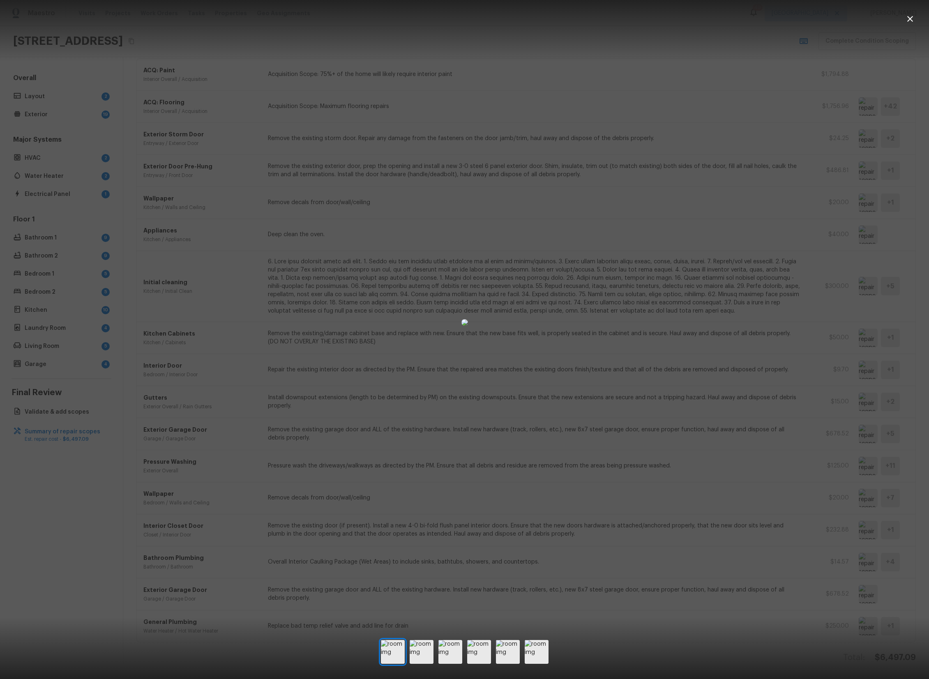
drag, startPoint x: 451, startPoint y: 650, endPoint x: 466, endPoint y: 648, distance: 15.8
click at [451, 650] on img at bounding box center [450, 652] width 24 height 24
click at [478, 648] on img at bounding box center [479, 652] width 24 height 24
click at [507, 649] on img at bounding box center [508, 652] width 24 height 24
click at [540, 646] on img at bounding box center [537, 652] width 24 height 24
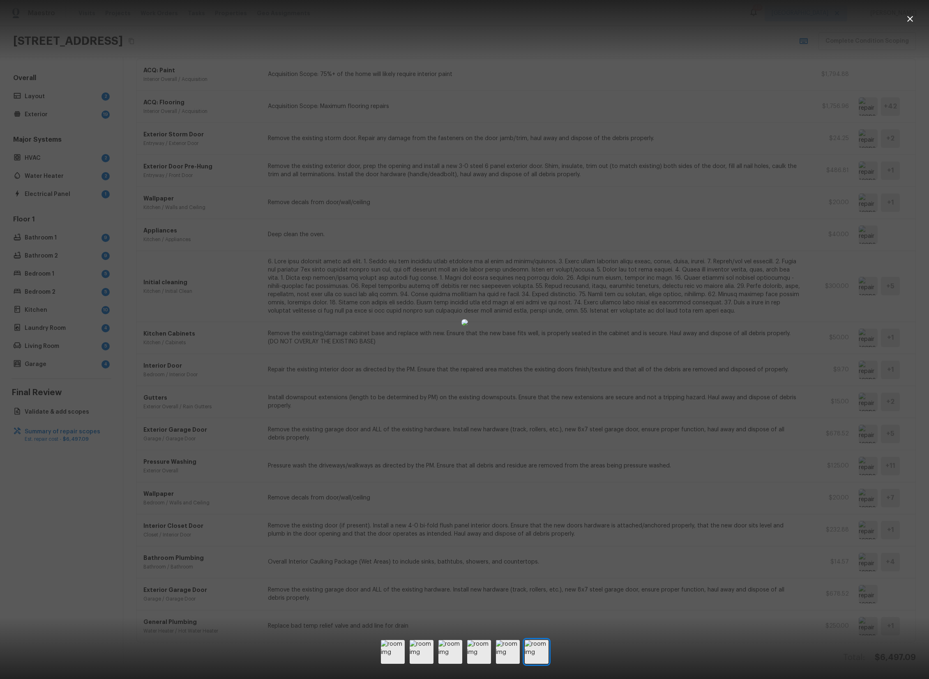
drag, startPoint x: 543, startPoint y: 559, endPoint x: 534, endPoint y: 562, distance: 9.5
click at [543, 559] on div at bounding box center [464, 322] width 929 height 618
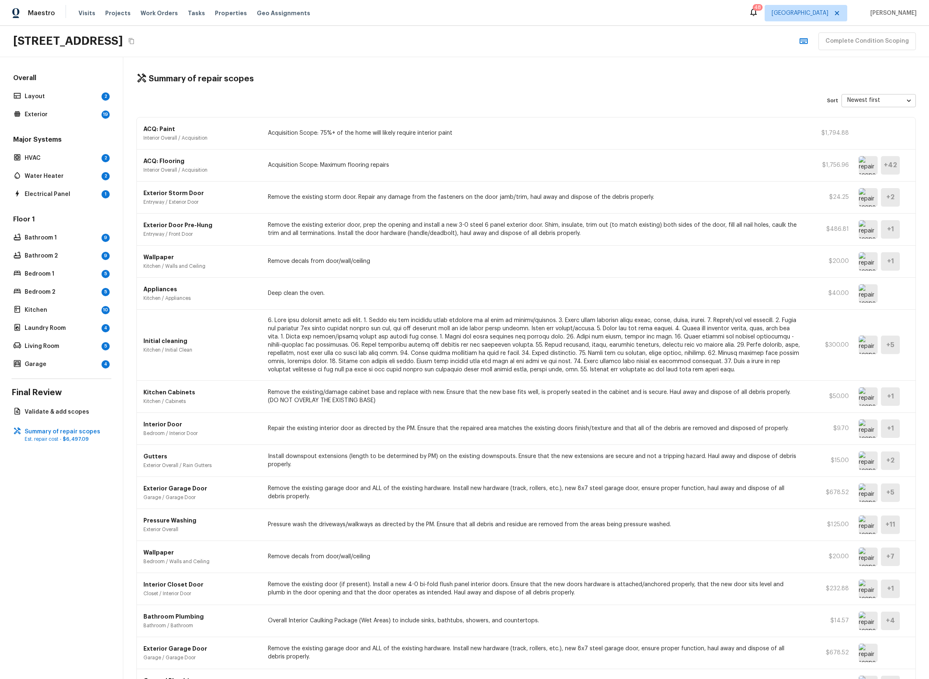
scroll to position [0, 0]
click at [865, 162] on img at bounding box center [868, 165] width 19 height 18
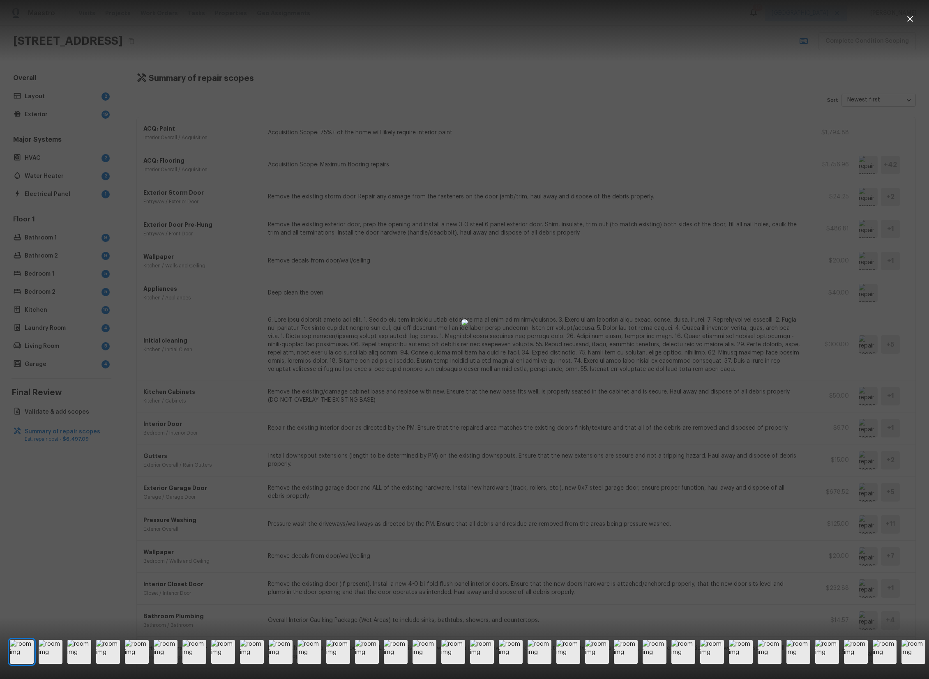
click at [853, 175] on div at bounding box center [464, 322] width 929 height 618
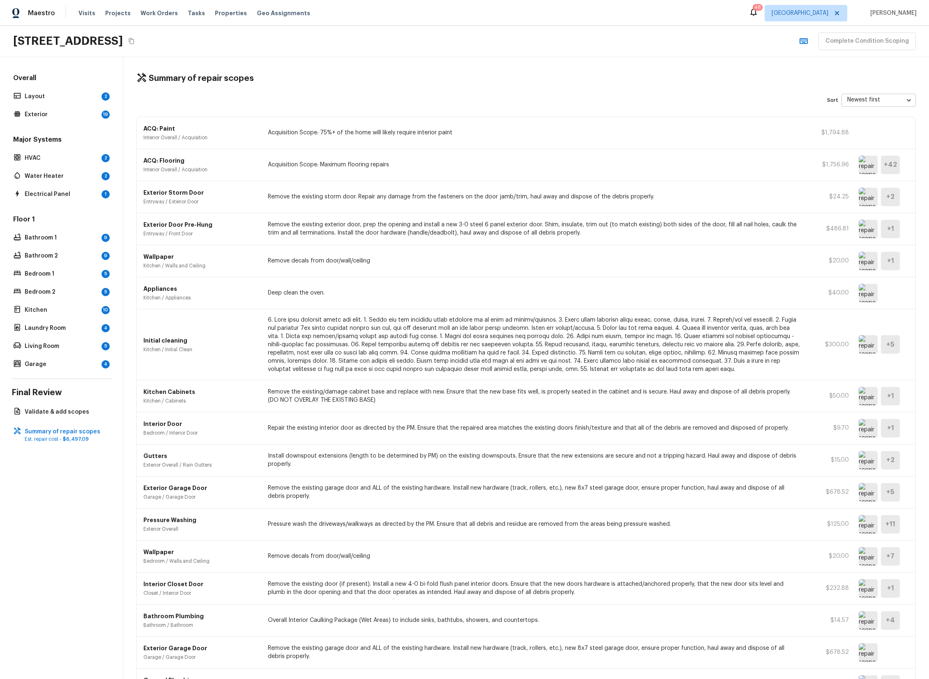
click at [863, 167] on img at bounding box center [868, 165] width 19 height 18
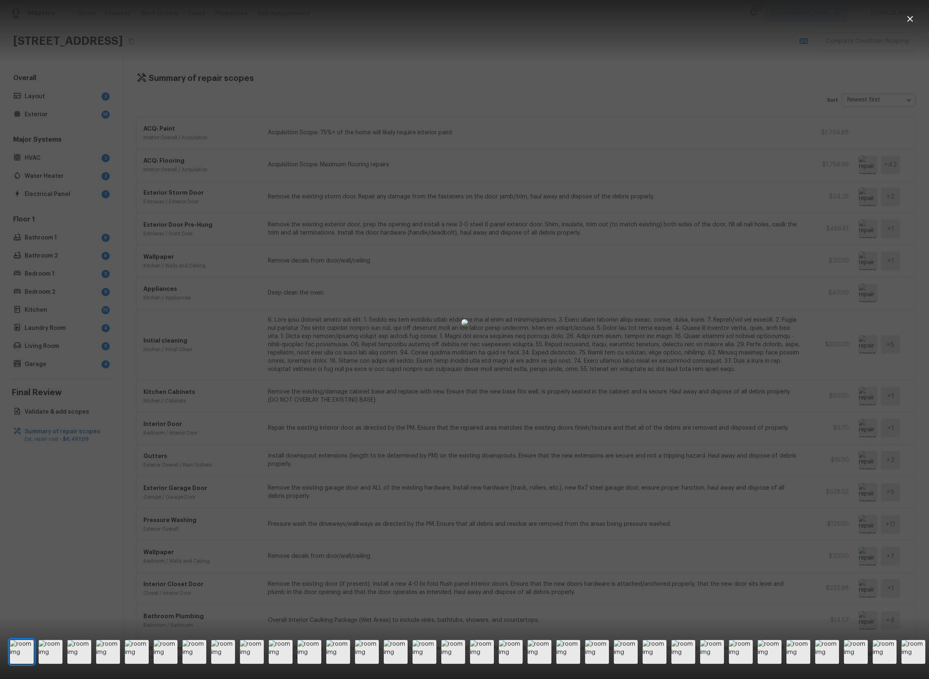
drag, startPoint x: 694, startPoint y: 292, endPoint x: 676, endPoint y: 312, distance: 27.3
click at [694, 292] on div at bounding box center [464, 322] width 929 height 618
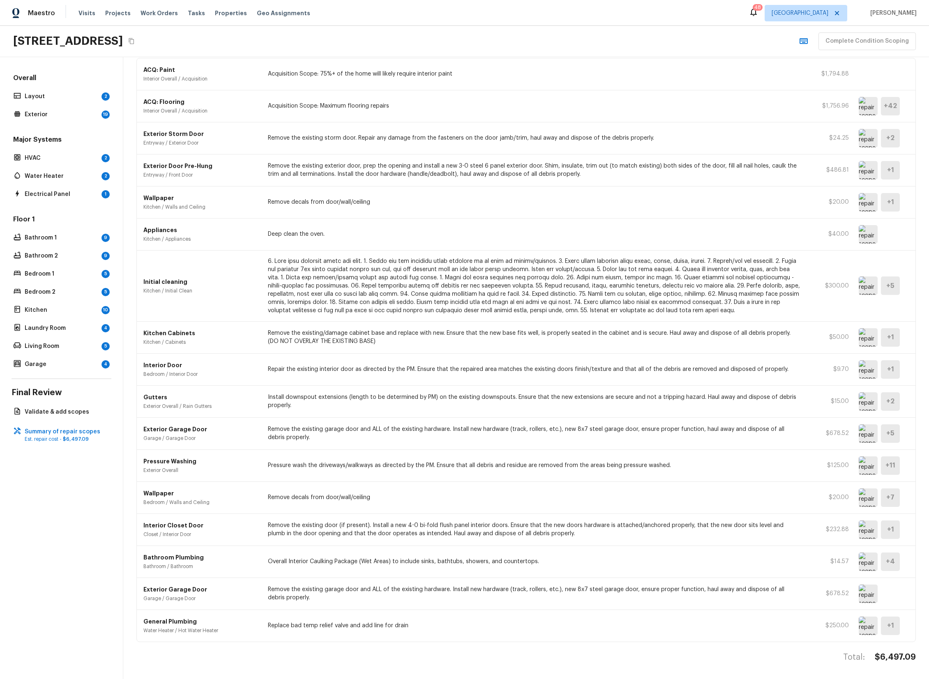
scroll to position [0, 0]
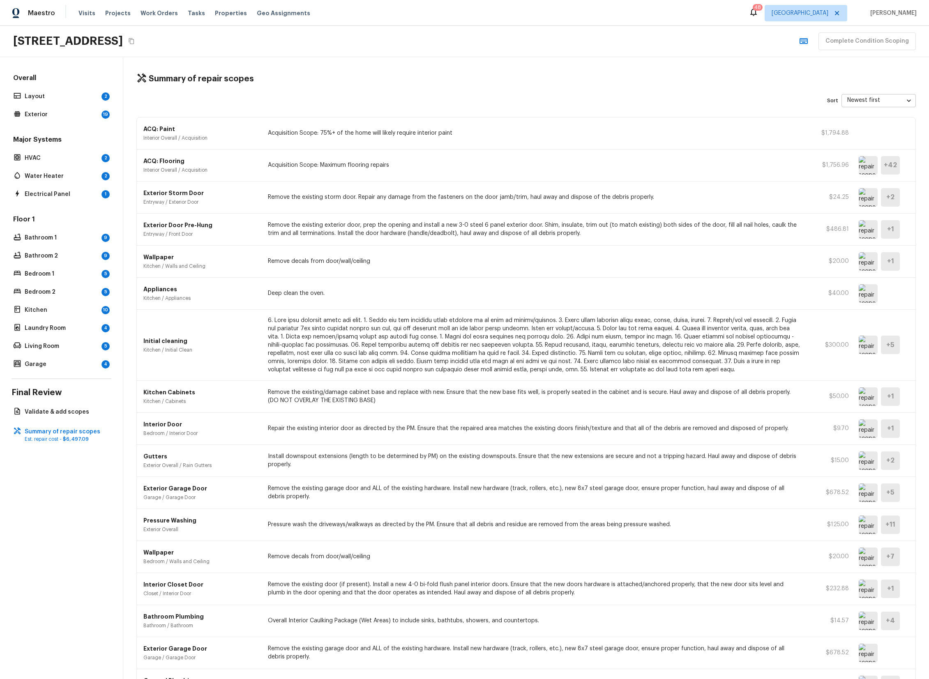
click at [418, 105] on div "Sort Newest first newestFirst ​" at bounding box center [526, 100] width 780 height 13
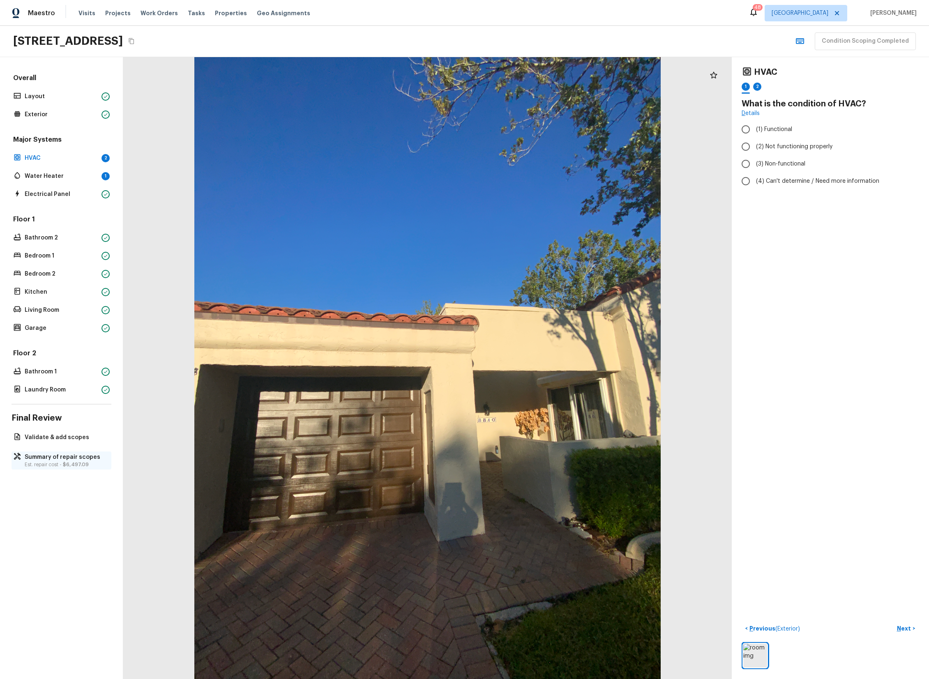
click at [76, 468] on p "Est. repair cost - $6,497.09" at bounding box center [66, 464] width 82 height 7
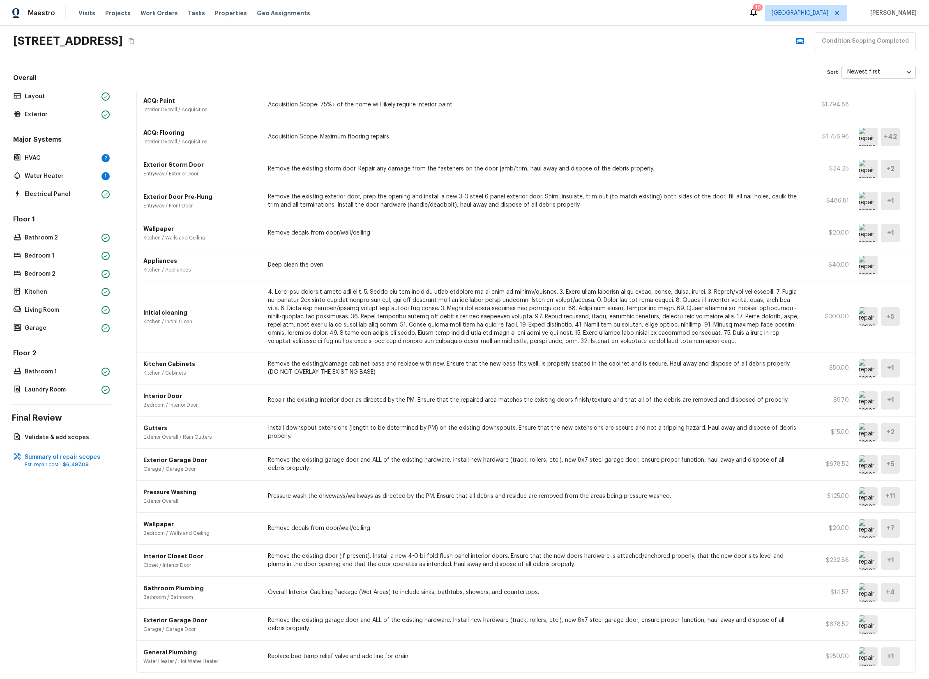
scroll to position [29, 0]
click at [866, 137] on img at bounding box center [868, 136] width 19 height 18
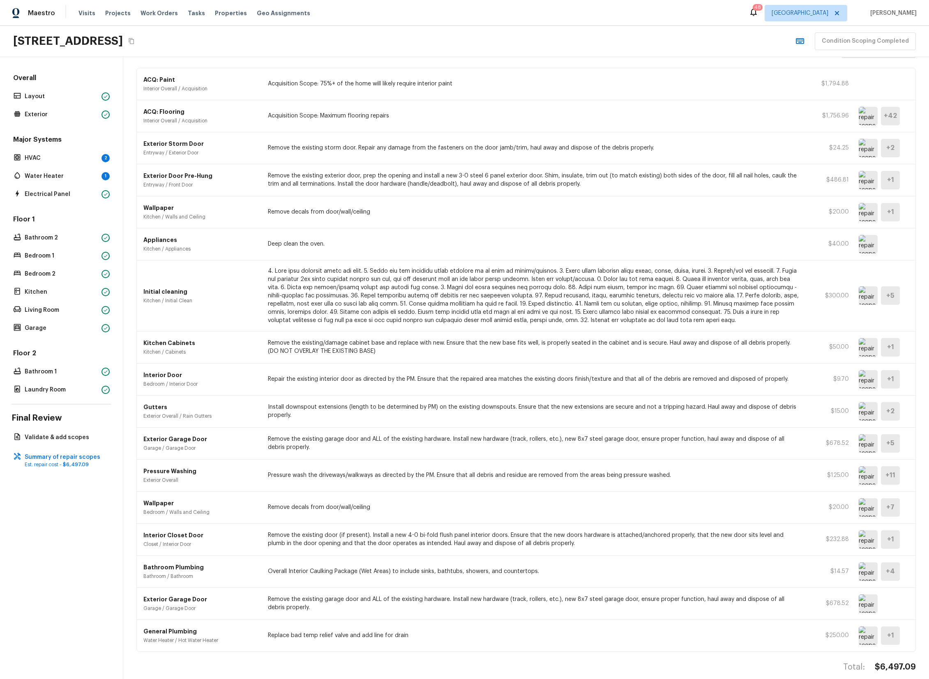
scroll to position [50, 0]
click at [867, 212] on img at bounding box center [868, 211] width 19 height 18
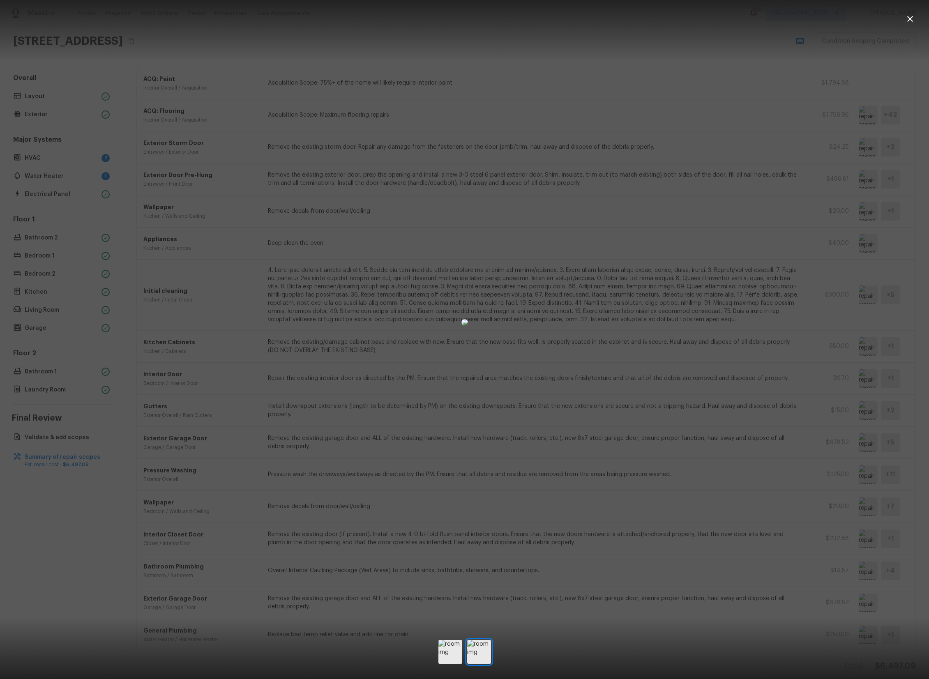
click at [751, 262] on div at bounding box center [464, 322] width 929 height 618
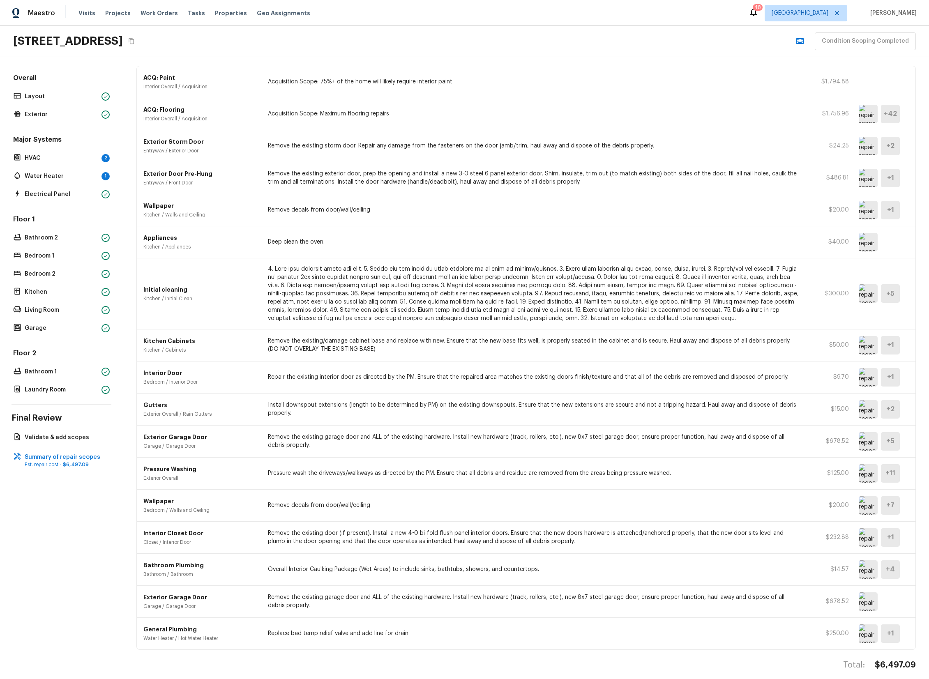
scroll to position [49, 0]
click at [865, 297] on img at bounding box center [868, 295] width 19 height 18
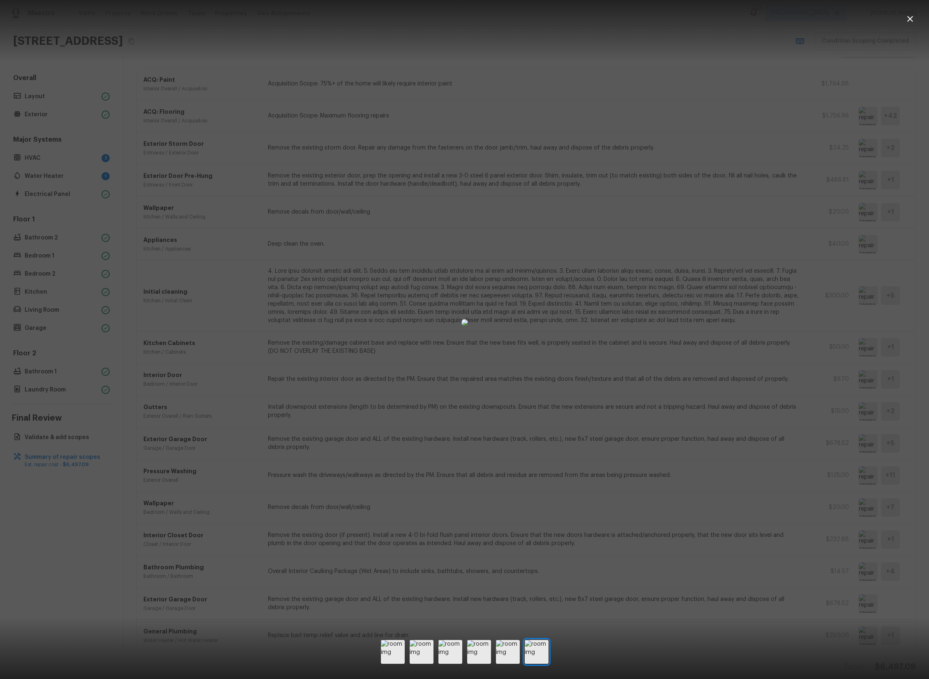
click at [726, 159] on div at bounding box center [464, 322] width 929 height 618
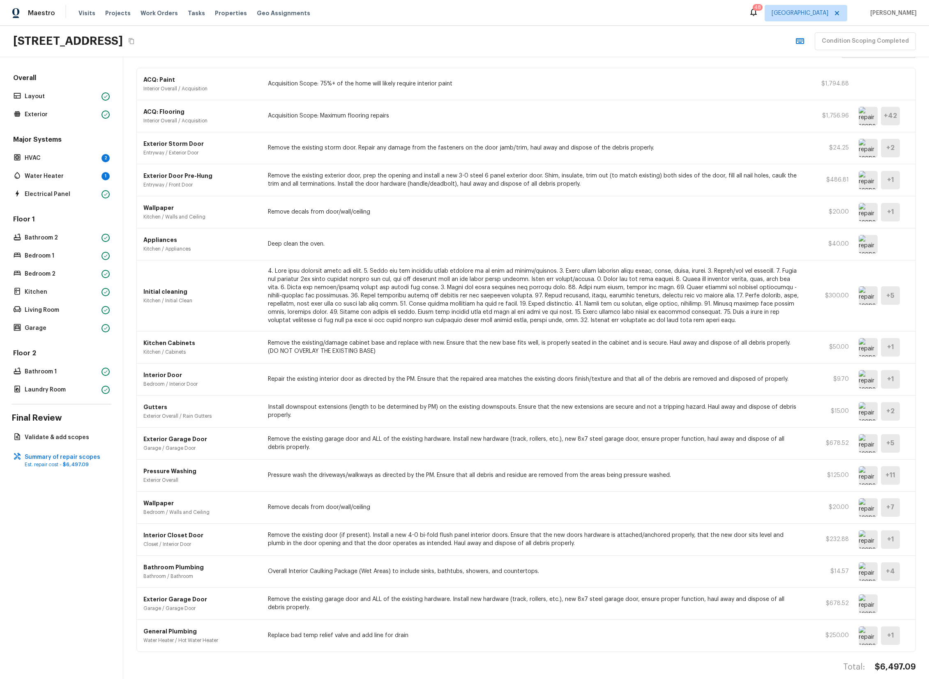
click at [869, 473] on img at bounding box center [868, 475] width 19 height 18
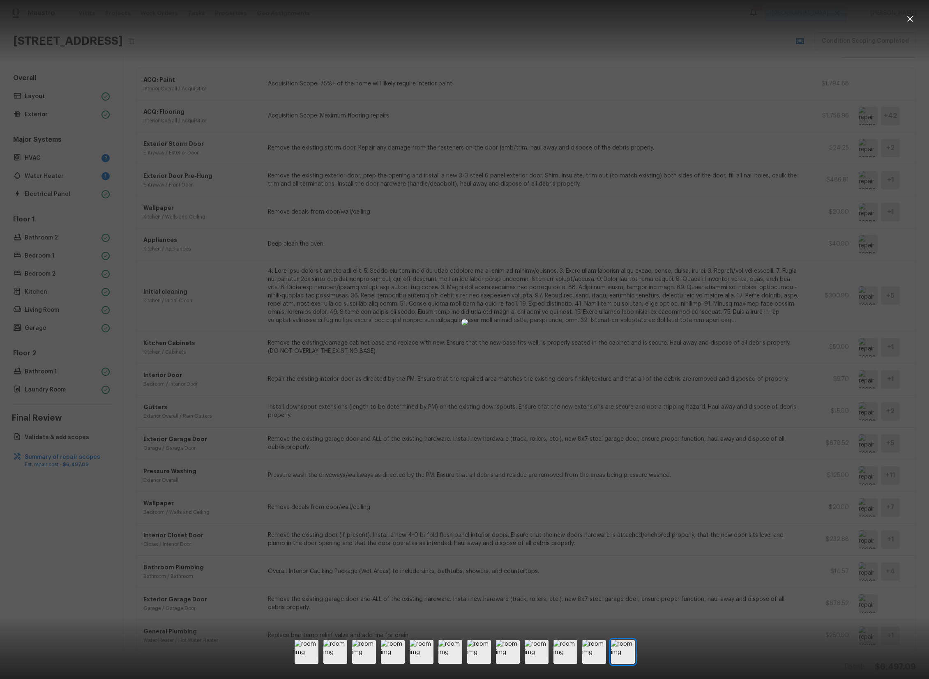
click at [806, 440] on div at bounding box center [464, 322] width 929 height 618
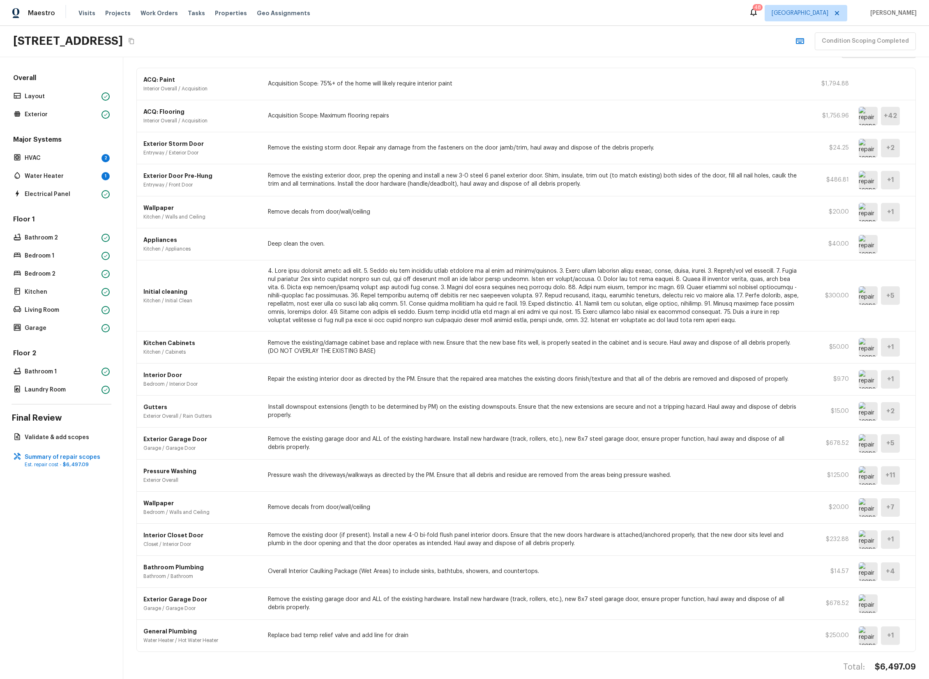
click at [867, 450] on img at bounding box center [868, 443] width 19 height 18
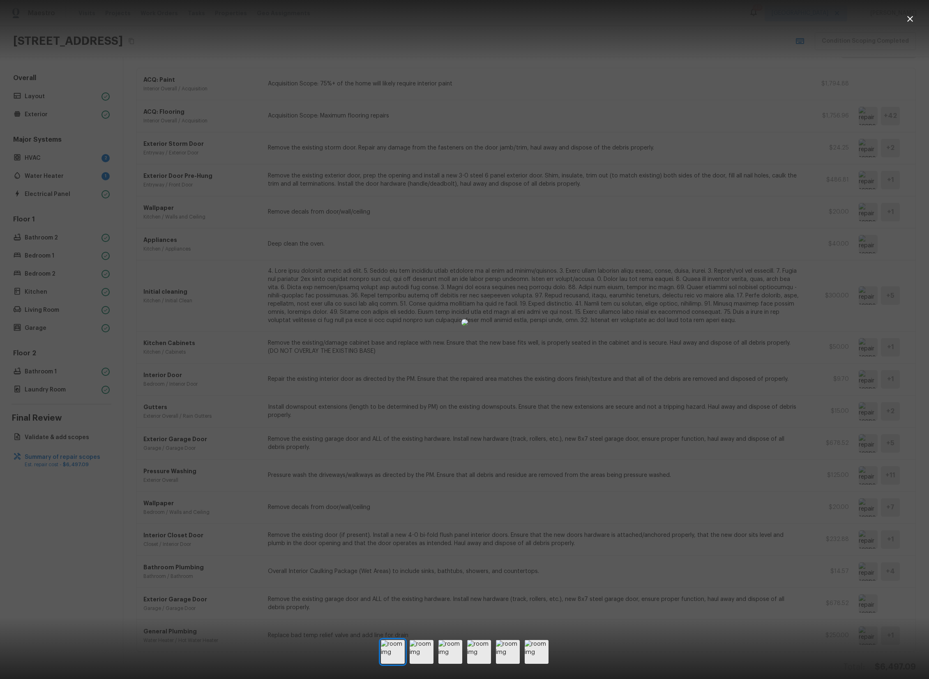
click at [764, 459] on div at bounding box center [464, 322] width 929 height 618
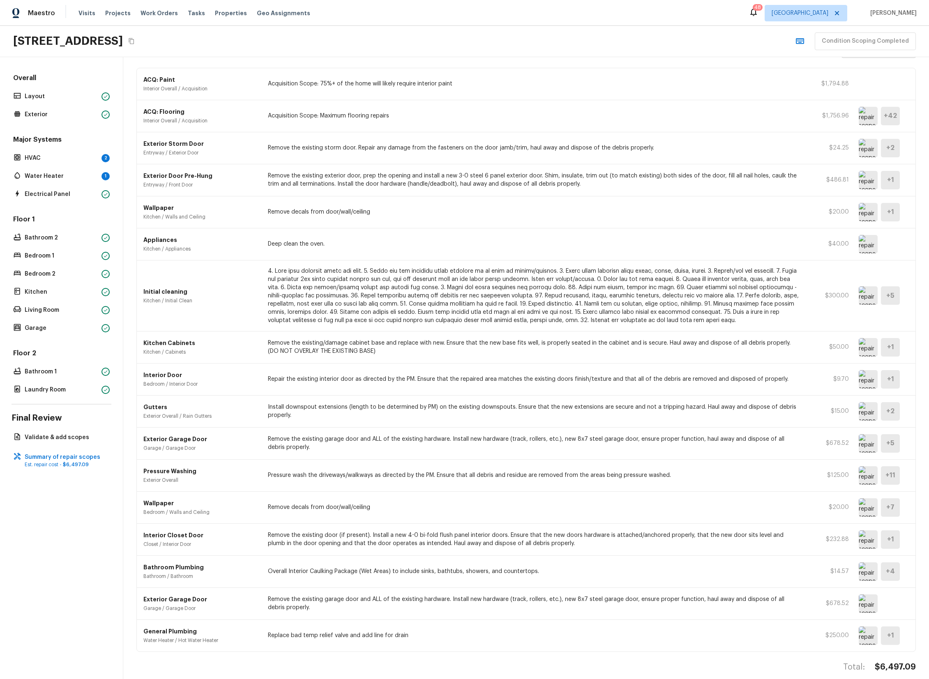
click at [868, 444] on img at bounding box center [868, 443] width 19 height 18
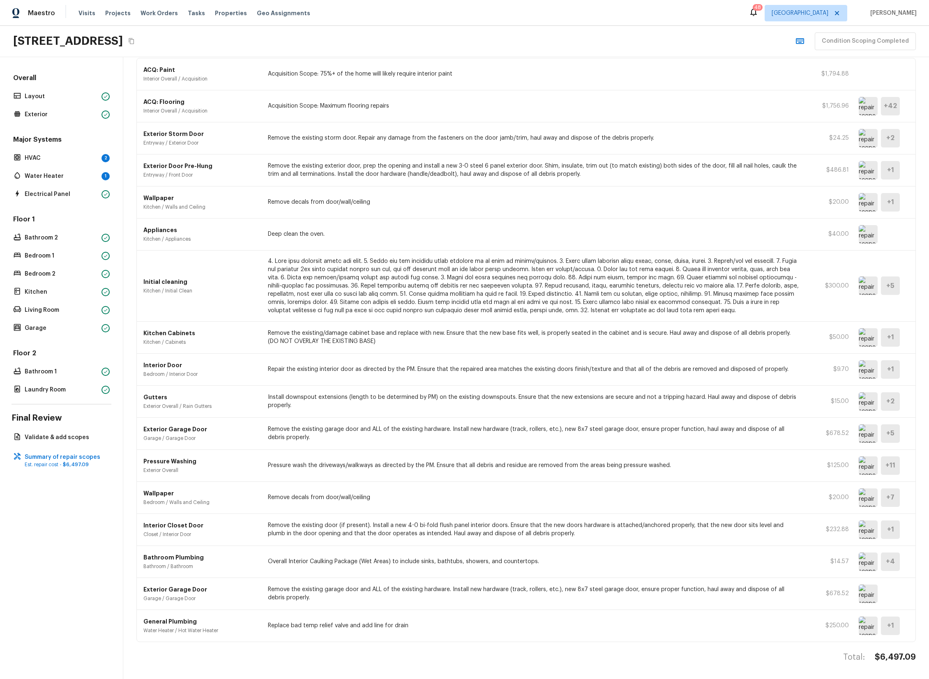
click at [871, 533] on img at bounding box center [868, 530] width 19 height 18
click at [864, 533] on img at bounding box center [868, 530] width 19 height 18
click at [869, 563] on img at bounding box center [868, 562] width 19 height 18
click at [867, 595] on img at bounding box center [868, 594] width 19 height 18
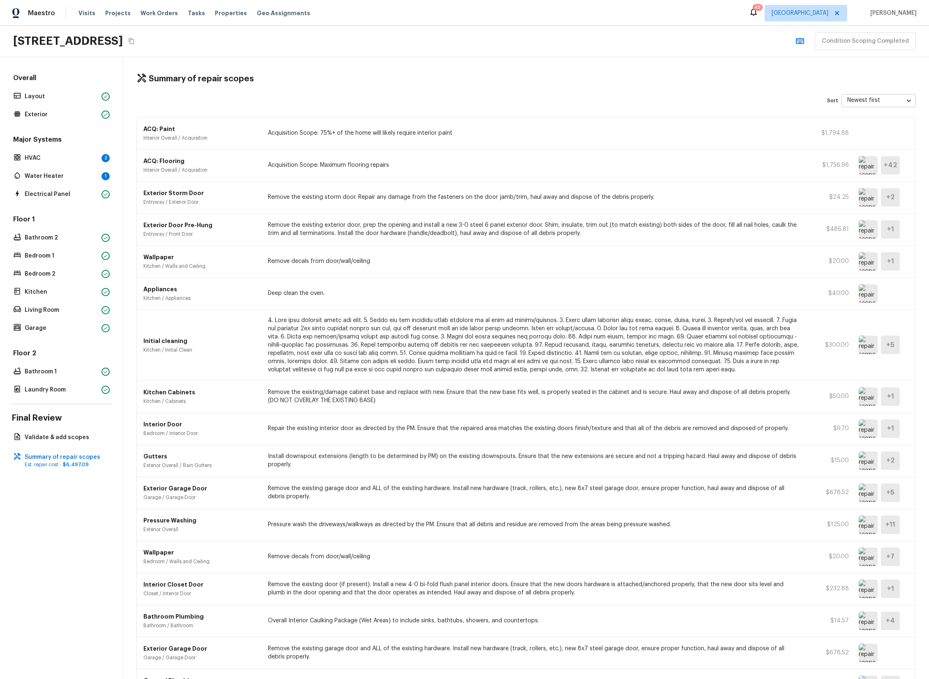
click at [872, 165] on img at bounding box center [868, 165] width 19 height 18
drag, startPoint x: 325, startPoint y: 482, endPoint x: 437, endPoint y: 489, distance: 111.9
click at [435, 487] on p "Remove the existing garage door and ALL of the existing hardware. Install new h…" at bounding box center [535, 493] width 534 height 16
click at [862, 493] on img at bounding box center [868, 493] width 19 height 18
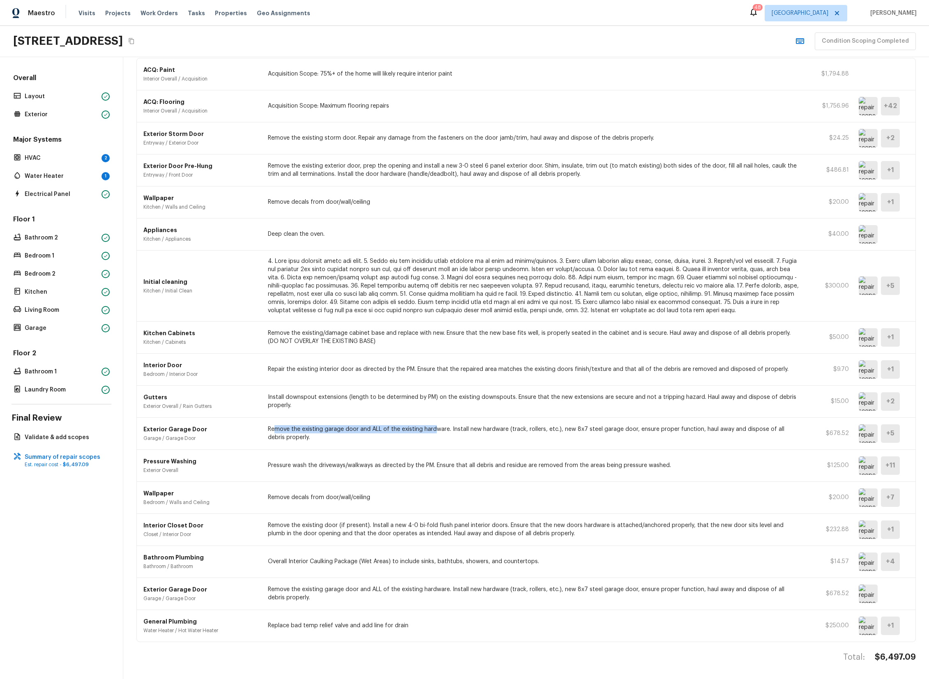
click at [867, 470] on img at bounding box center [868, 466] width 19 height 18
click at [137, 39] on button "Copy Address" at bounding box center [131, 41] width 11 height 11
click at [135, 40] on icon "Copy Address" at bounding box center [131, 41] width 7 height 7
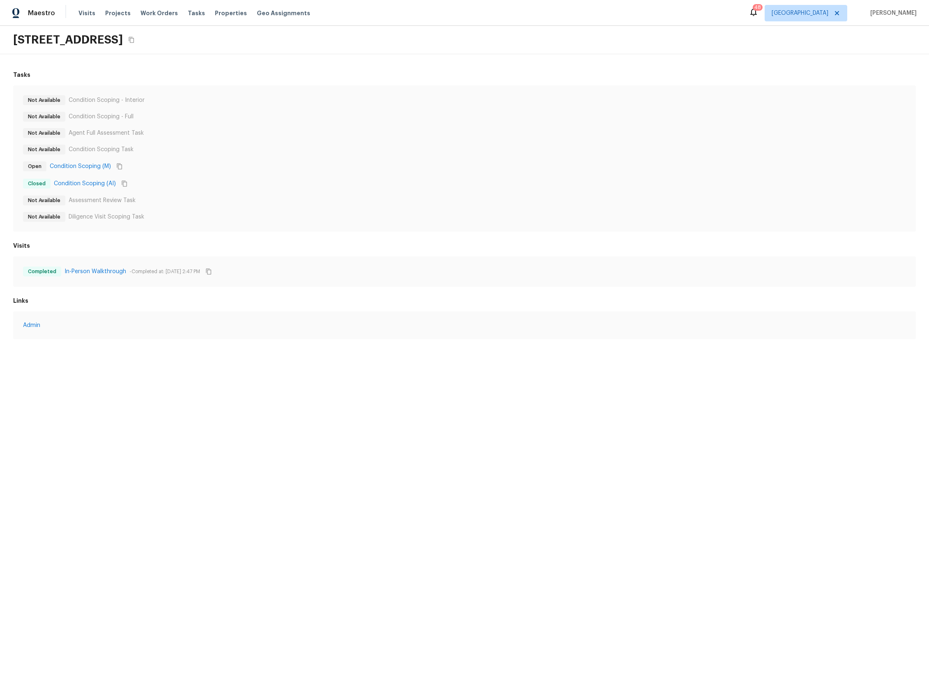
click at [248, 173] on div "Not Available Condition Scoping - Interior Not Available Condition Scoping - Fu…" at bounding box center [464, 158] width 883 height 127
click at [87, 272] on link "In-Person Walkthrough" at bounding box center [96, 272] width 62 height 8
click at [95, 270] on link "In-Person Walkthrough" at bounding box center [96, 272] width 62 height 8
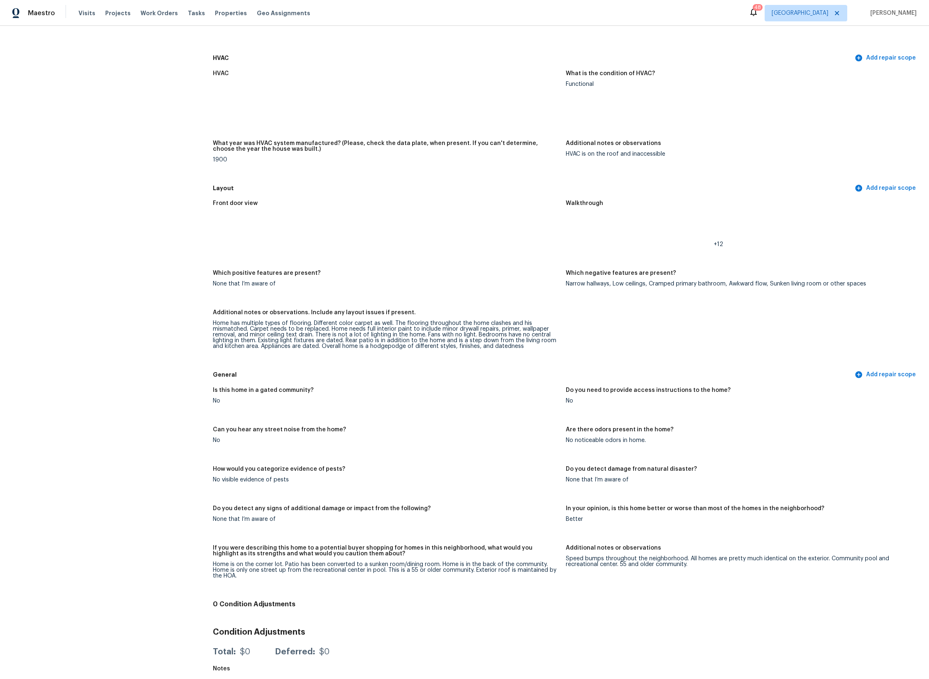
scroll to position [4155, 0]
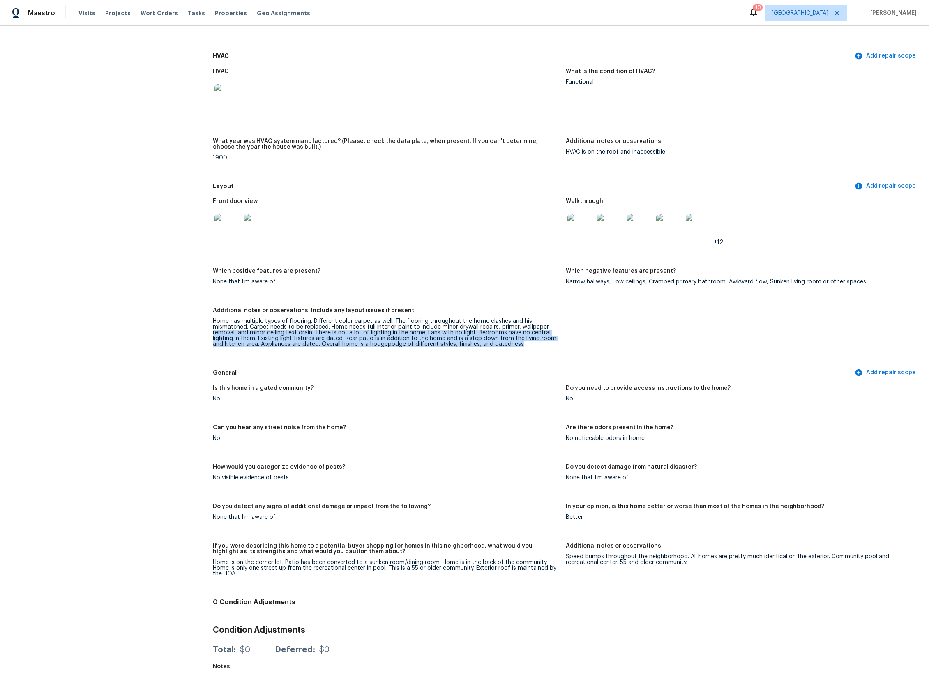
drag, startPoint x: 209, startPoint y: 330, endPoint x: 208, endPoint y: 351, distance: 20.6
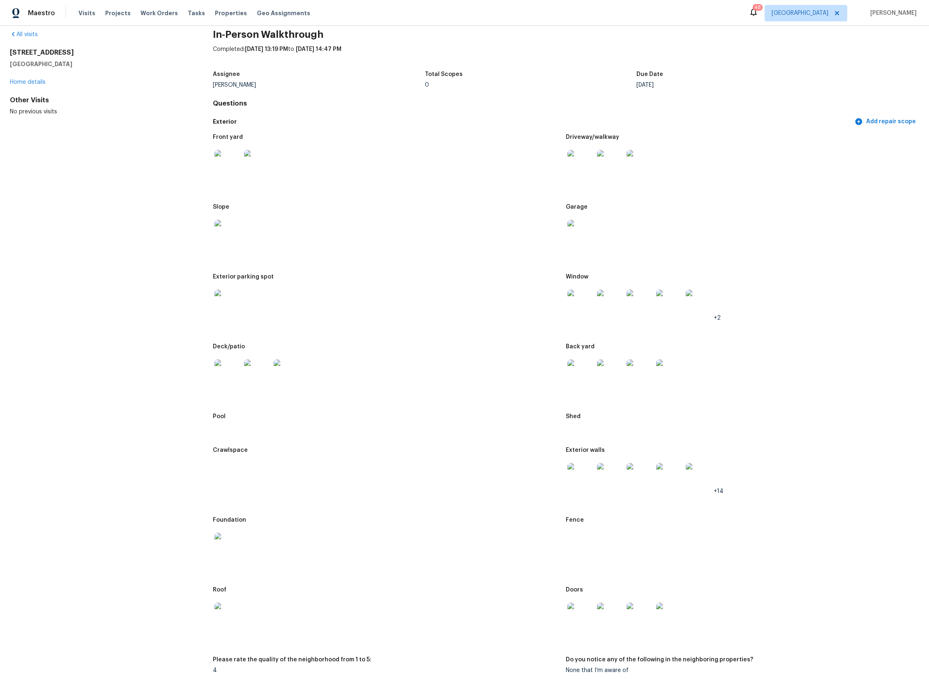
scroll to position [0, 0]
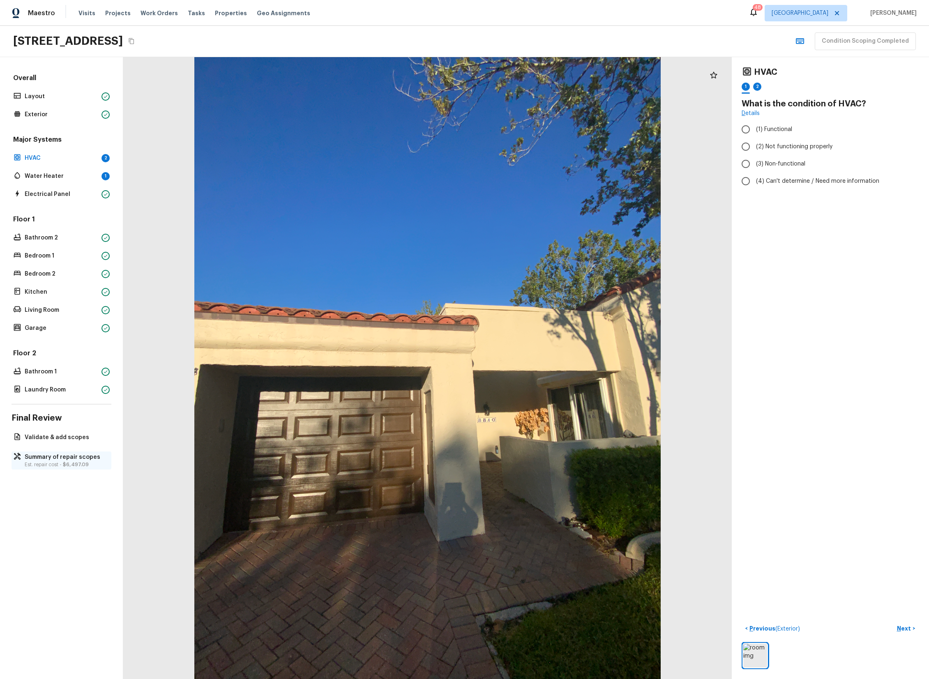
click at [74, 460] on p "Summary of repair scopes" at bounding box center [66, 457] width 82 height 8
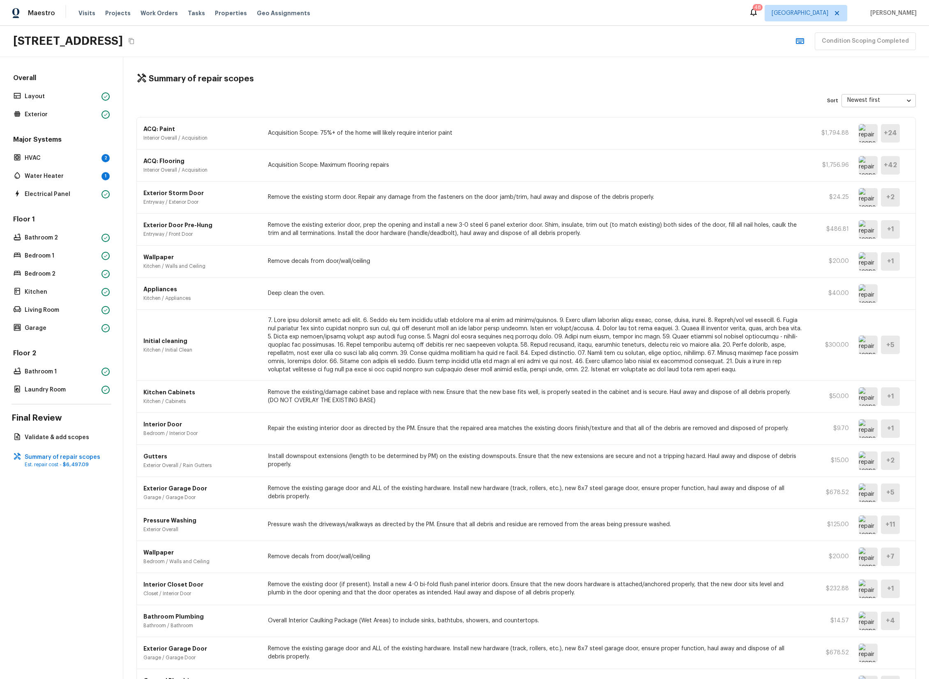
scroll to position [59, 0]
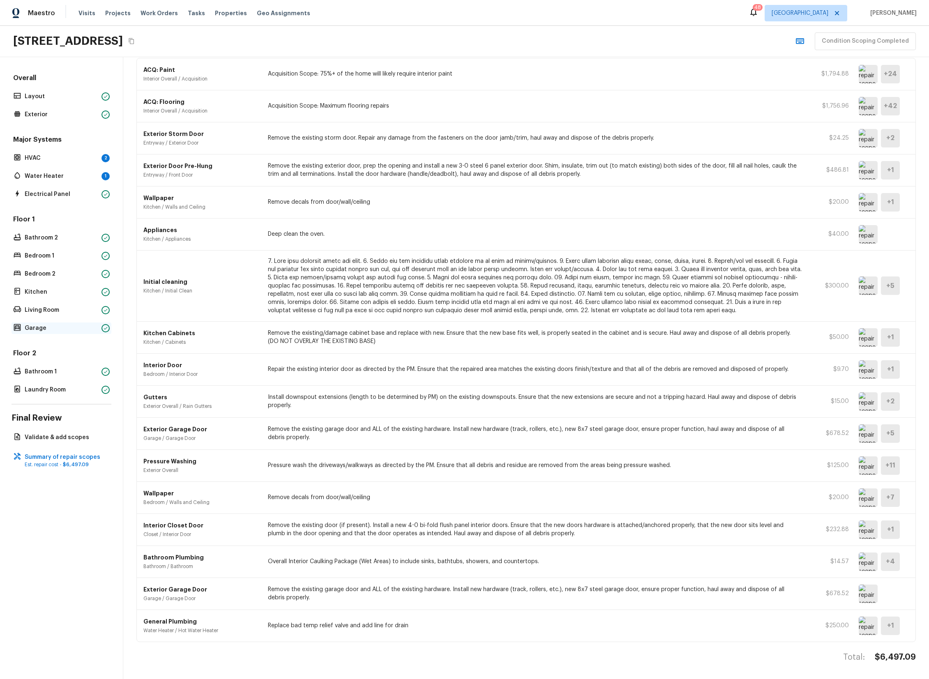
click at [43, 326] on p "Garage" at bounding box center [62, 328] width 74 height 8
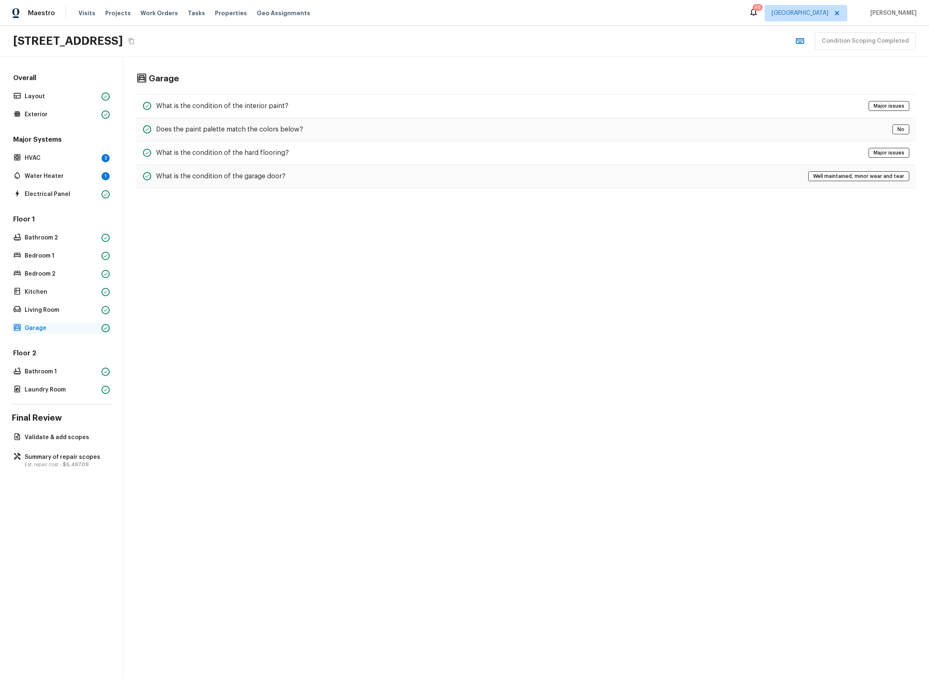
scroll to position [0, 0]
click at [84, 462] on span "$6,497.09" at bounding box center [76, 464] width 26 height 5
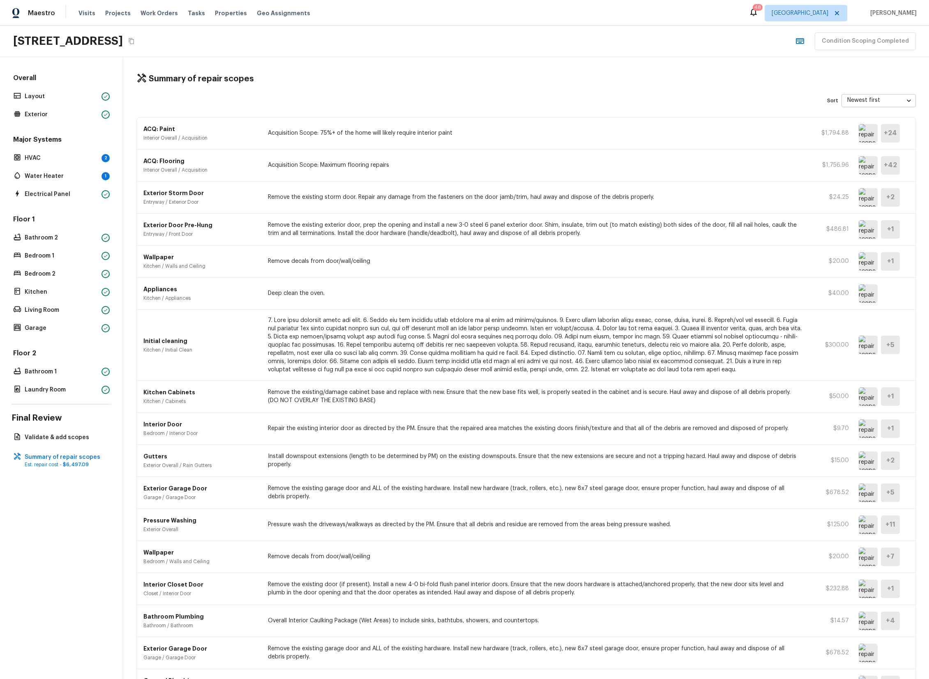
scroll to position [59, 0]
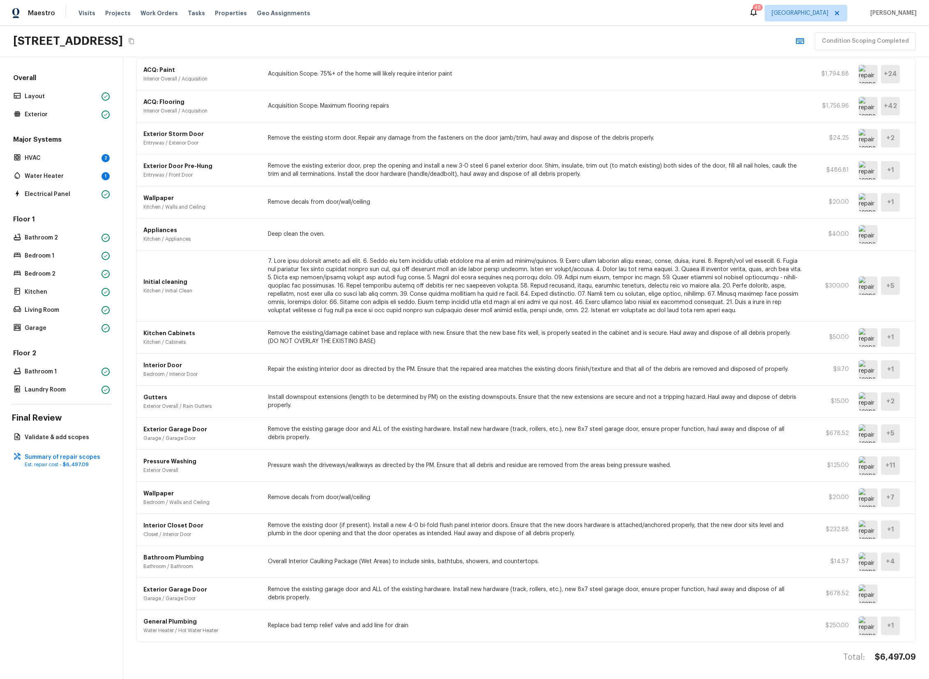
click at [870, 436] on img at bounding box center [868, 434] width 19 height 18
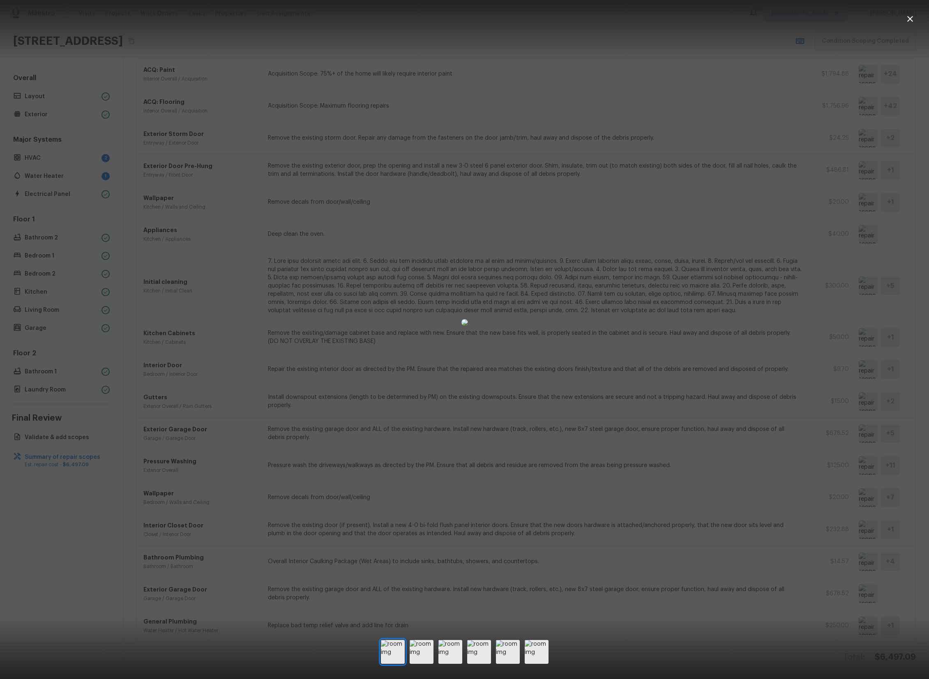
drag, startPoint x: 817, startPoint y: 318, endPoint x: 812, endPoint y: 320, distance: 5.5
click at [816, 318] on div at bounding box center [464, 322] width 929 height 618
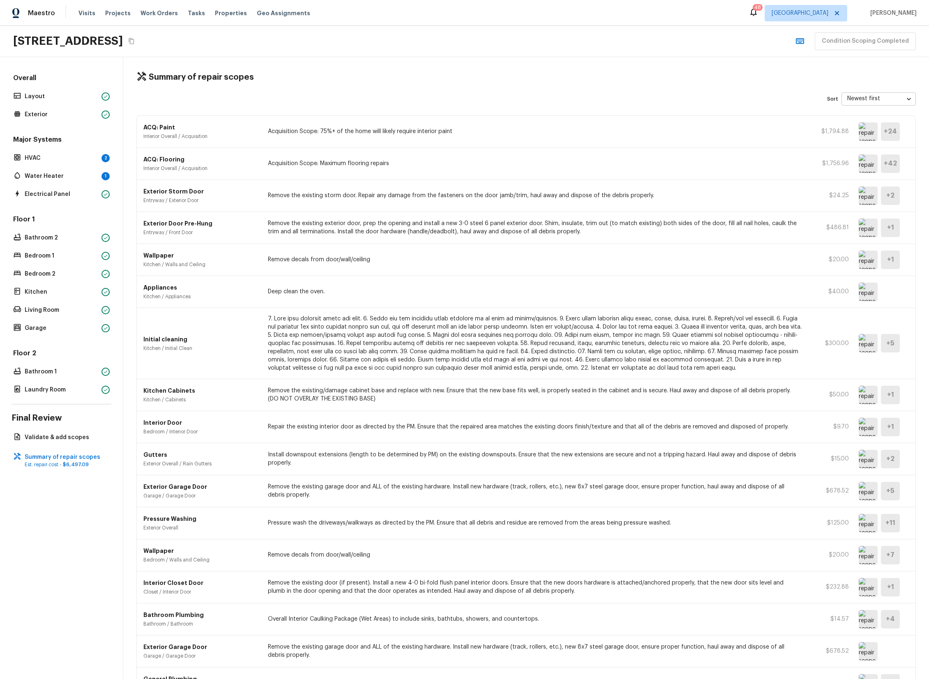
scroll to position [0, 0]
click at [135, 40] on icon "Copy Address" at bounding box center [131, 41] width 7 height 7
click at [574, 132] on p "Acquisition Scope: 75%+ of the home will likely require interior paint" at bounding box center [535, 133] width 534 height 8
click at [858, 132] on div "ACQ: Paint Interior Overall / Acquisition Acquisition Scope: 75%+ of the home w…" at bounding box center [526, 134] width 779 height 32
click at [863, 133] on img at bounding box center [868, 133] width 19 height 18
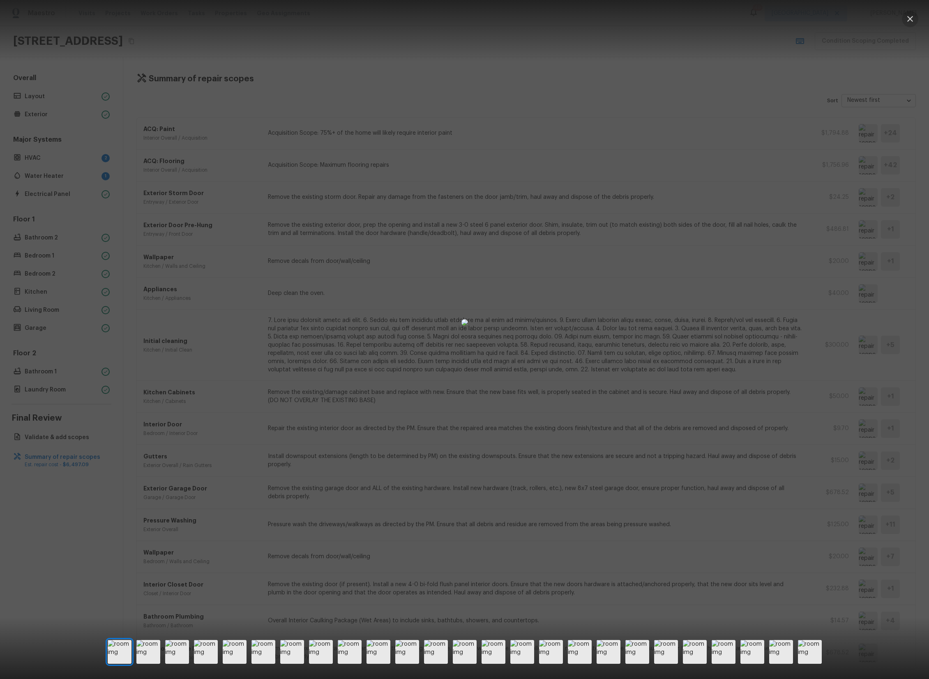
click at [909, 16] on icon "button" at bounding box center [910, 19] width 10 height 10
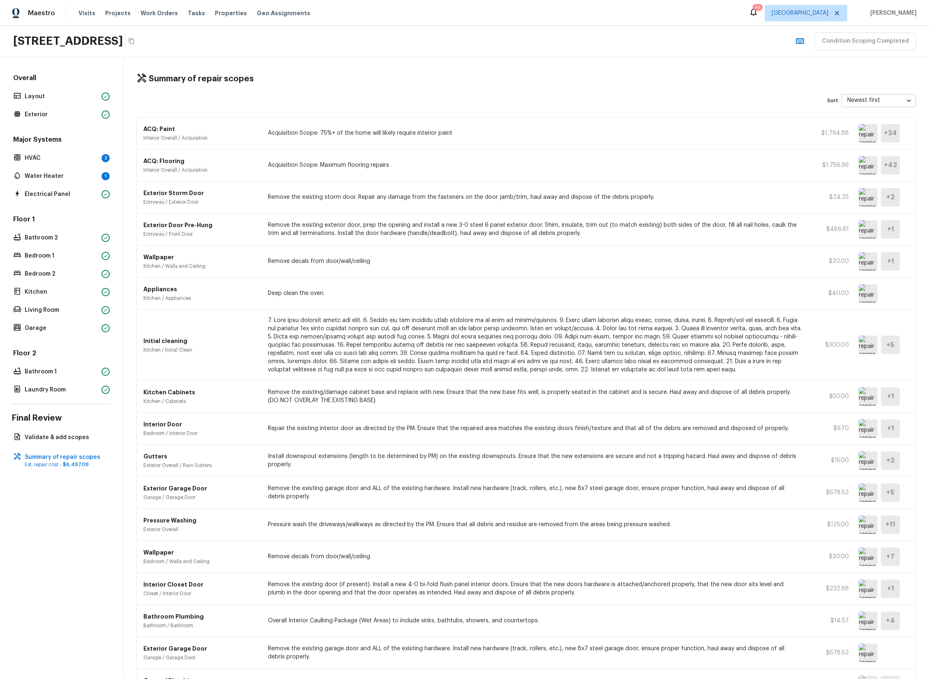
click at [862, 166] on img at bounding box center [868, 165] width 19 height 18
click at [720, 135] on p "Acquisition Scope: 75%+ of the home will likely require interior paint" at bounding box center [535, 133] width 534 height 8
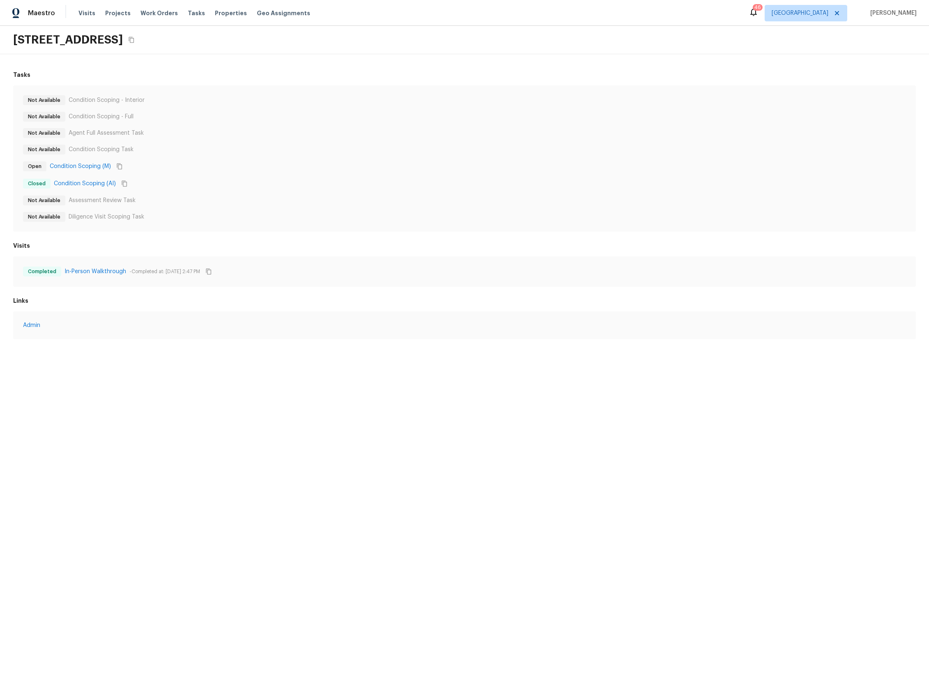
drag, startPoint x: 219, startPoint y: 73, endPoint x: 217, endPoint y: 68, distance: 5.3
click at [219, 71] on h6 "Tasks" at bounding box center [464, 75] width 903 height 8
click at [90, 271] on link "In-Person Walkthrough" at bounding box center [96, 272] width 62 height 8
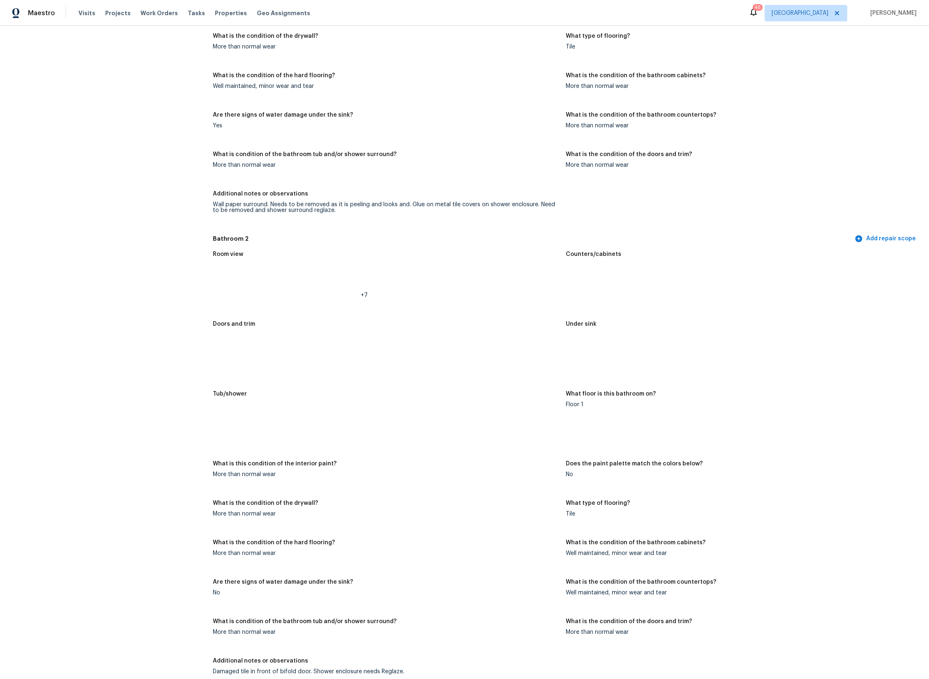
scroll to position [1506, 0]
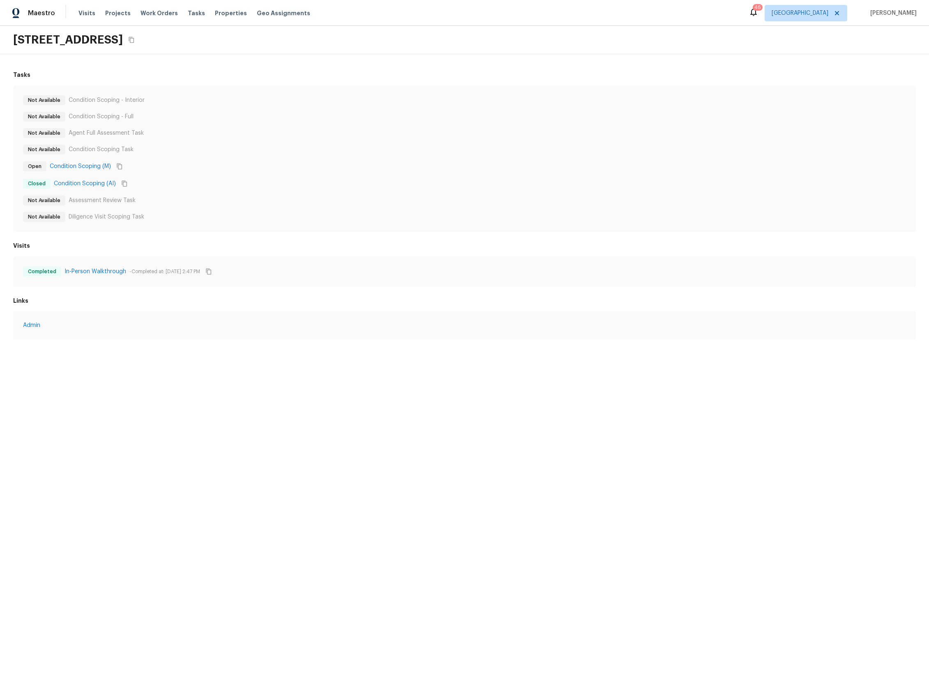
drag, startPoint x: 510, startPoint y: 376, endPoint x: 504, endPoint y: 372, distance: 6.5
click at [510, 356] on html "Maestro Visits Projects Work Orders Tasks Properties Geo Assignments [STREET_AD…" at bounding box center [464, 178] width 929 height 356
click at [37, 324] on link "Admin" at bounding box center [464, 325] width 883 height 8
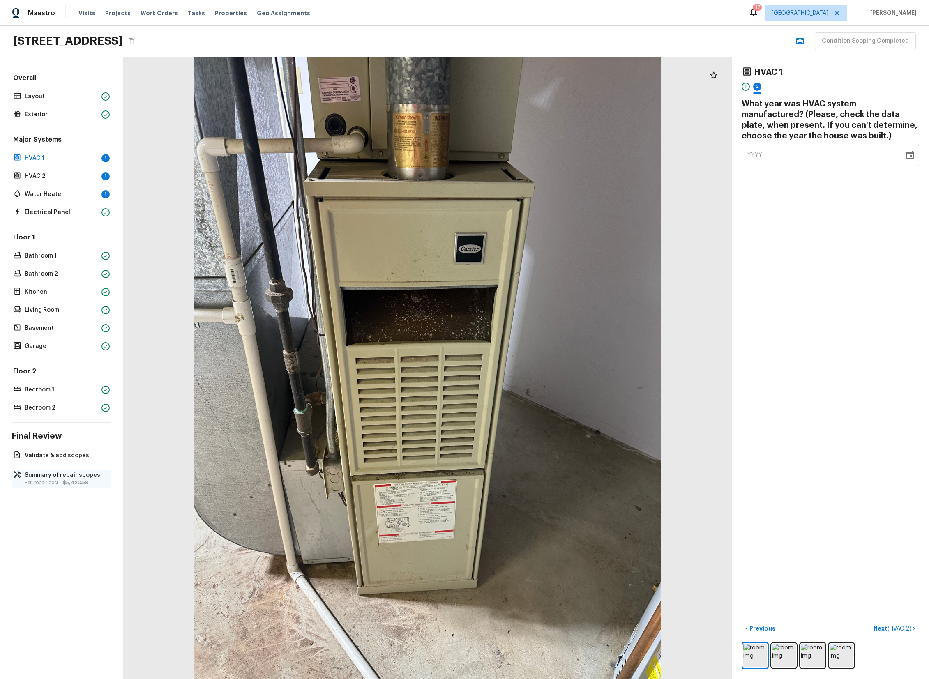
click at [66, 476] on p "Summary of repair scopes" at bounding box center [66, 475] width 82 height 8
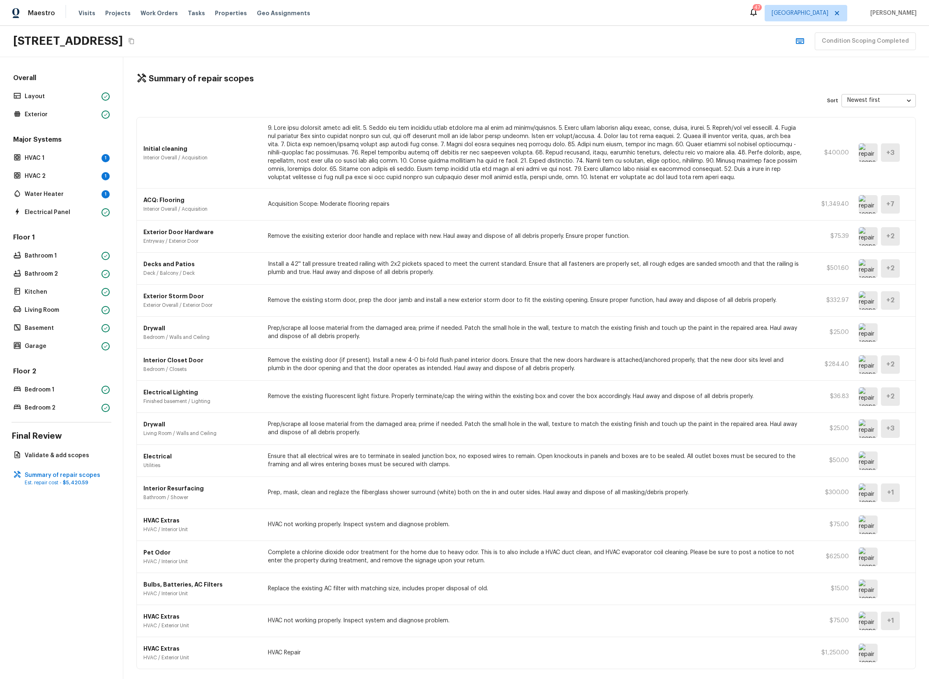
click at [865, 207] on img at bounding box center [868, 204] width 19 height 18
click at [864, 236] on img at bounding box center [868, 235] width 19 height 18
click at [866, 265] on img at bounding box center [868, 267] width 19 height 18
click at [534, 235] on p "Remove the exisiting exterior door handle and replace with new. Haul away and d…" at bounding box center [535, 235] width 534 height 8
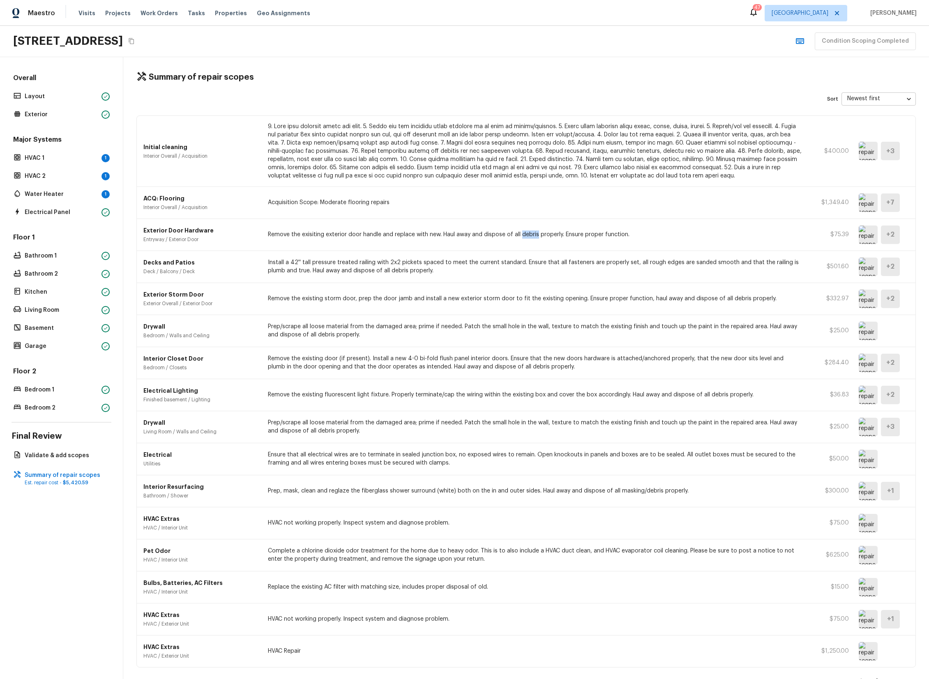
click at [534, 235] on p "Remove the exisiting exterior door handle and replace with new. Haul away and d…" at bounding box center [535, 235] width 534 height 8
click at [591, 232] on p "Remove the exisiting exterior door handle and replace with new. Haul away and d…" at bounding box center [535, 235] width 534 height 8
click at [633, 233] on p "Remove the exisiting exterior door handle and replace with new. Haul away and d…" at bounding box center [535, 235] width 534 height 8
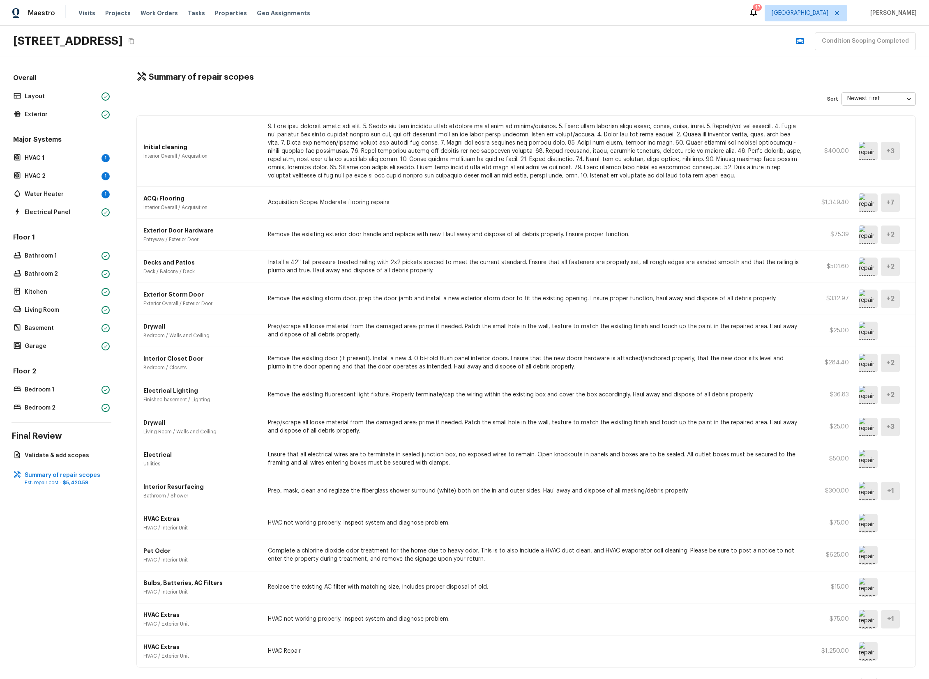
click at [634, 236] on p "Remove the exisiting exterior door handle and replace with new. Haul away and d…" at bounding box center [535, 235] width 534 height 8
drag, startPoint x: 610, startPoint y: 247, endPoint x: 619, endPoint y: 246, distance: 8.7
click at [610, 247] on div "Exterior Door Hardware Entryway / Exterior Door Remove the exisiting exterior d…" at bounding box center [526, 235] width 779 height 32
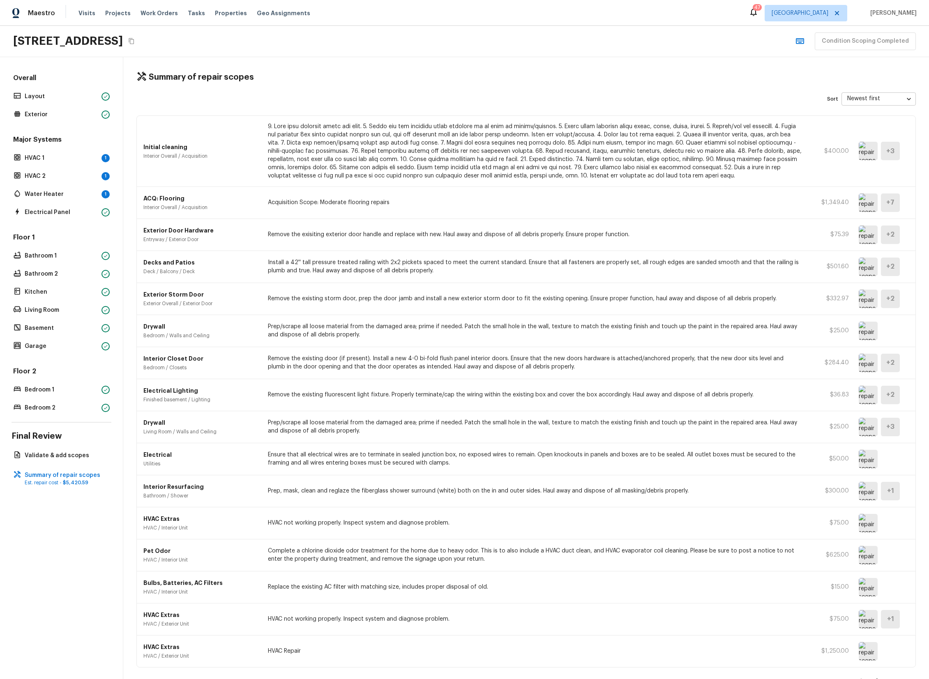
click at [868, 269] on img at bounding box center [868, 267] width 19 height 18
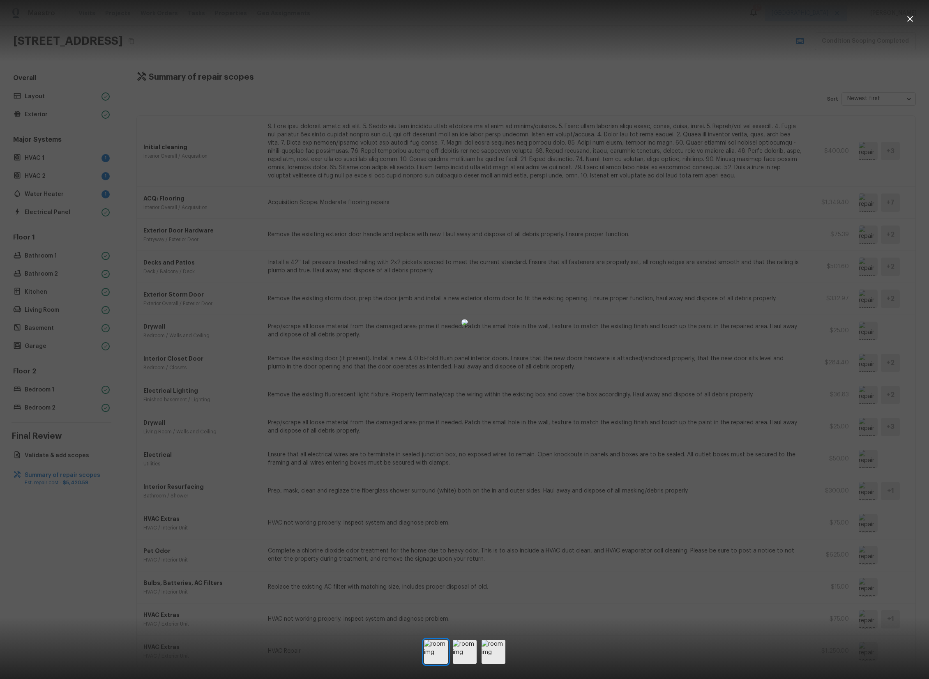
click at [773, 294] on div at bounding box center [464, 322] width 929 height 618
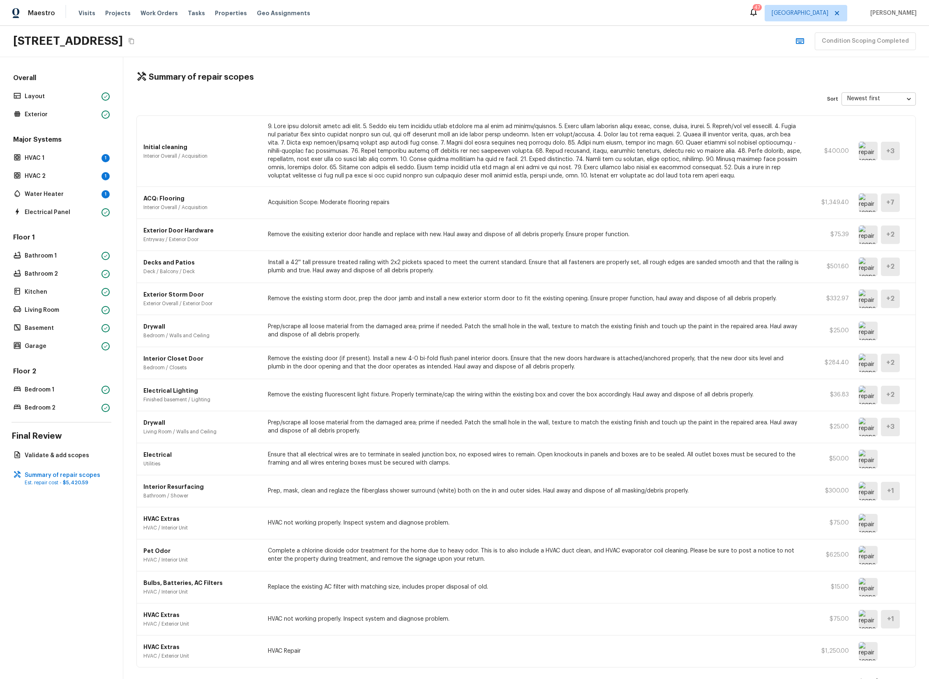
click at [865, 265] on img at bounding box center [868, 267] width 19 height 18
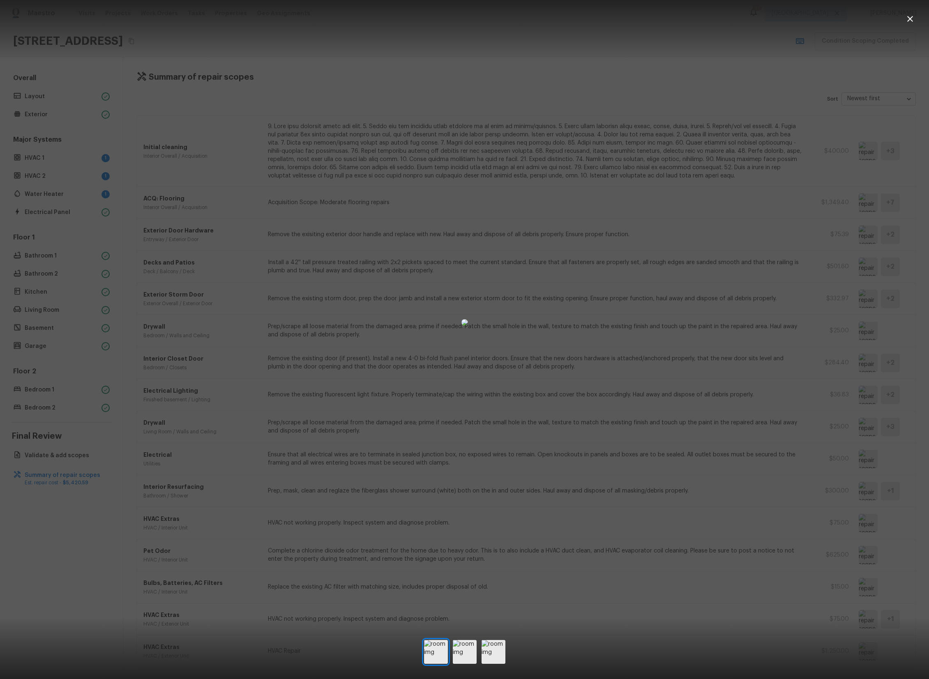
click at [737, 275] on div at bounding box center [464, 322] width 929 height 618
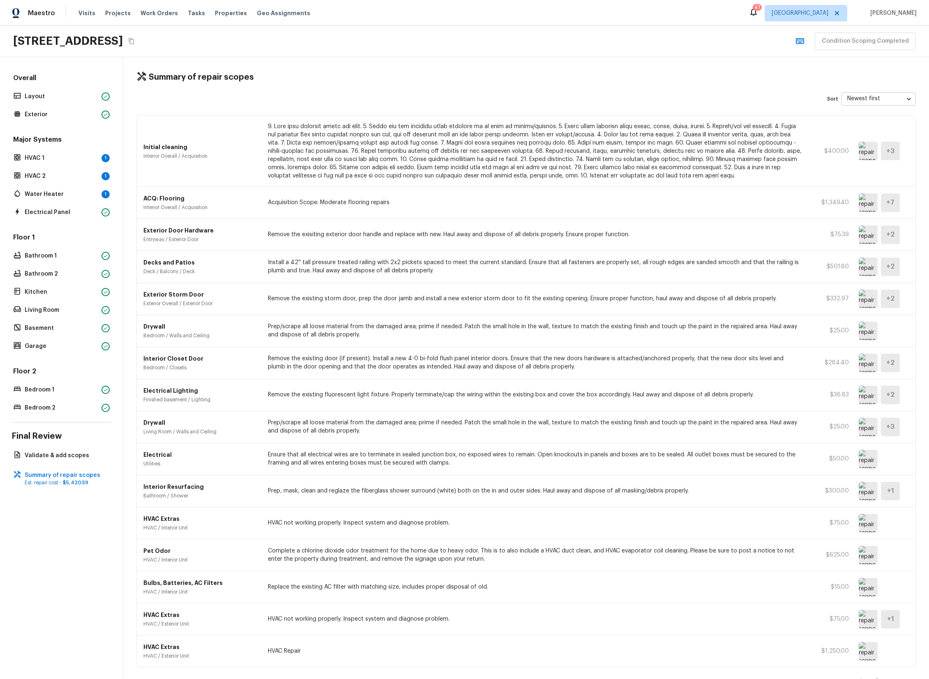
click at [870, 300] on img at bounding box center [868, 299] width 19 height 18
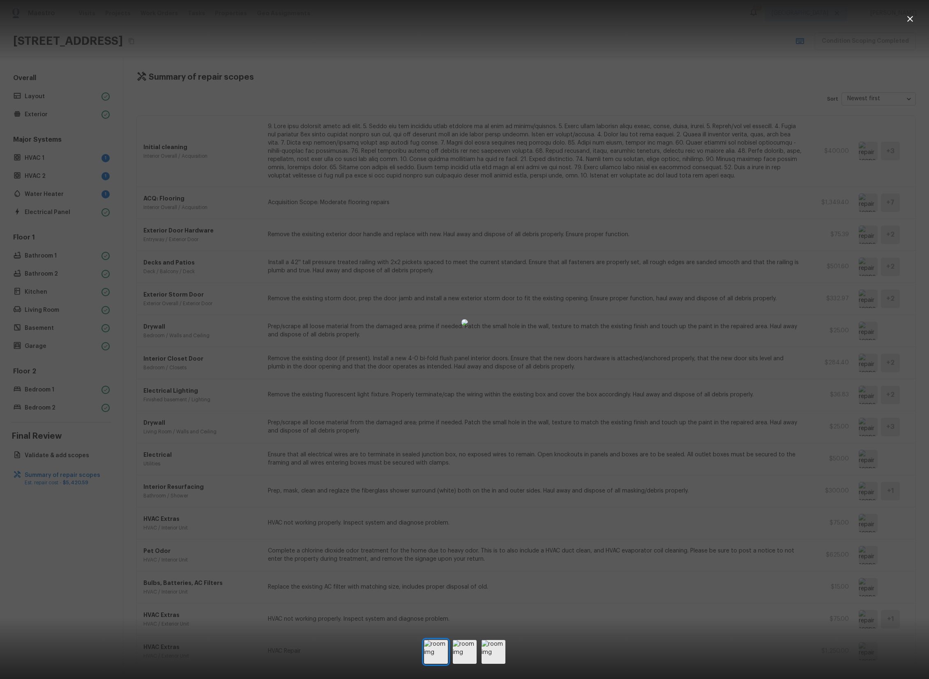
click at [719, 324] on div at bounding box center [464, 322] width 929 height 618
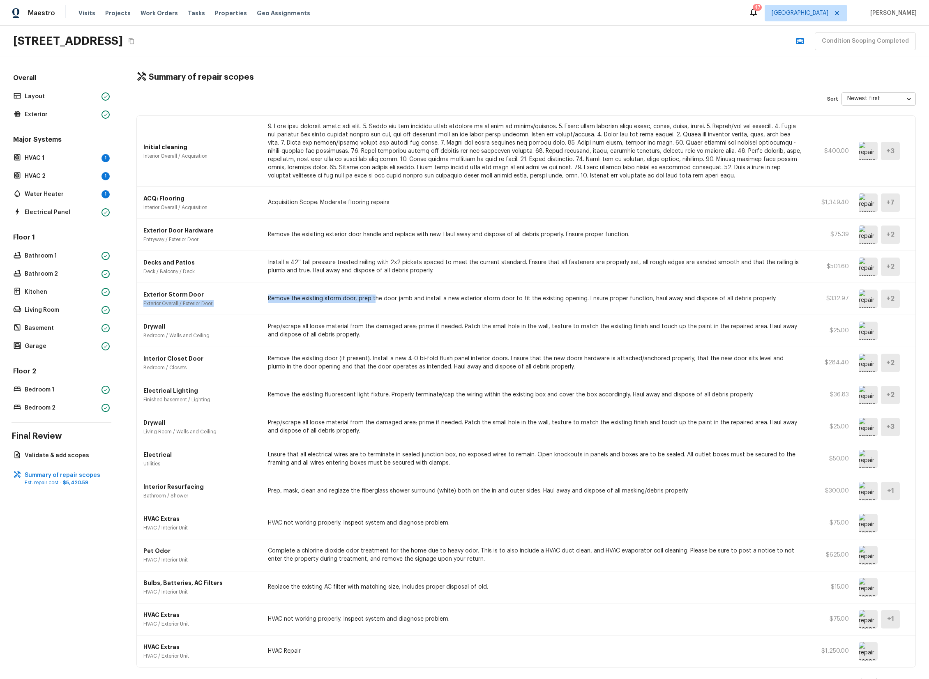
drag, startPoint x: 291, startPoint y: 298, endPoint x: 374, endPoint y: 299, distance: 82.6
click at [374, 298] on div "Exterior Storm Door Exterior Overall / Exterior Door Remove the existing storm …" at bounding box center [526, 299] width 779 height 32
click at [374, 299] on p "Remove the existing storm door, prep the door jamb and install a new exterior s…" at bounding box center [535, 299] width 534 height 8
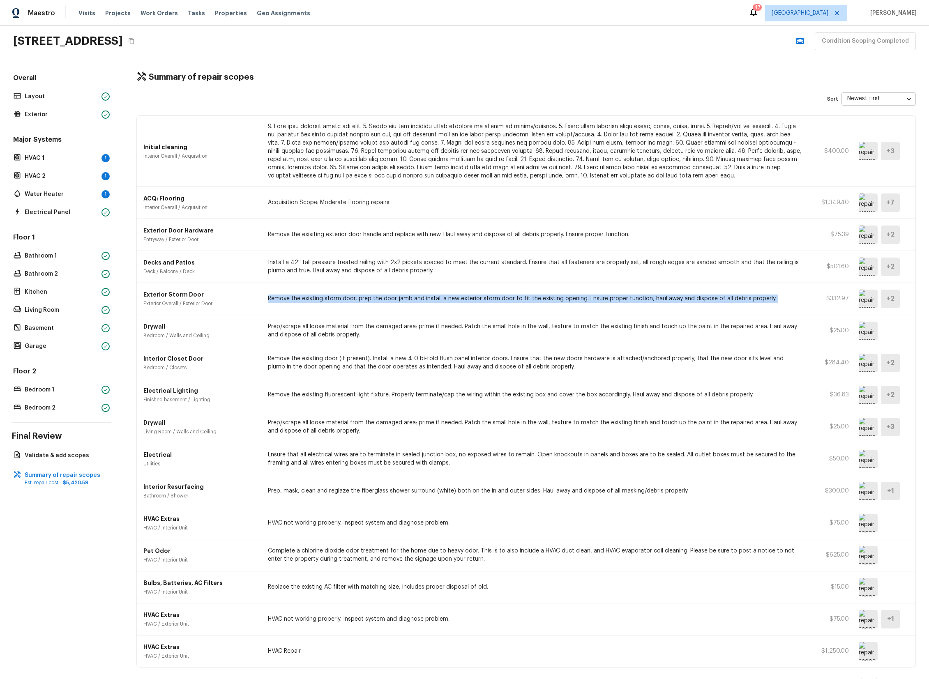
click at [870, 297] on img at bounding box center [868, 299] width 19 height 18
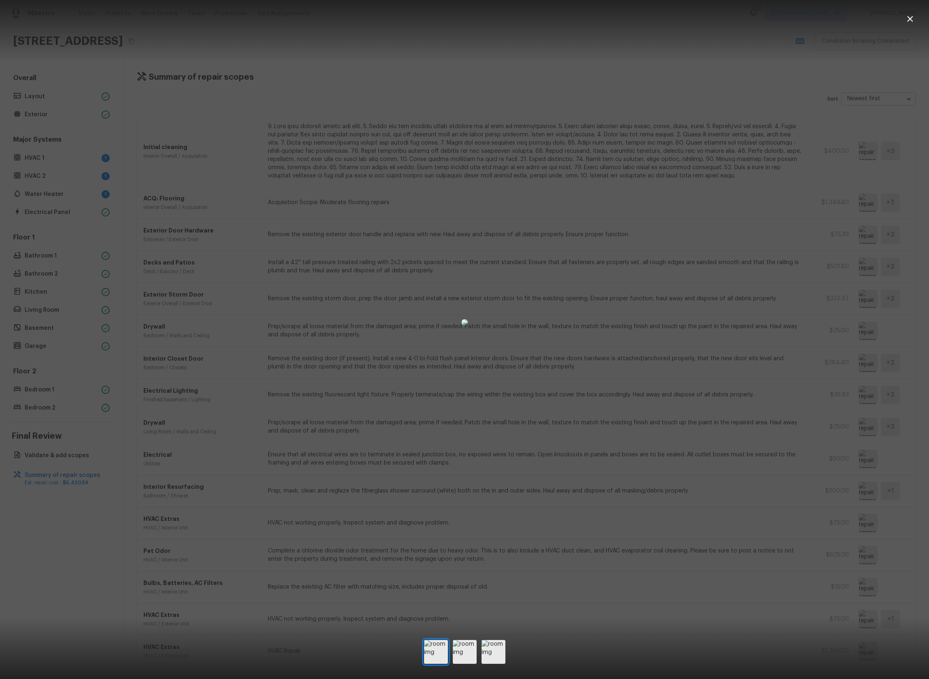
click at [736, 282] on div at bounding box center [464, 322] width 929 height 618
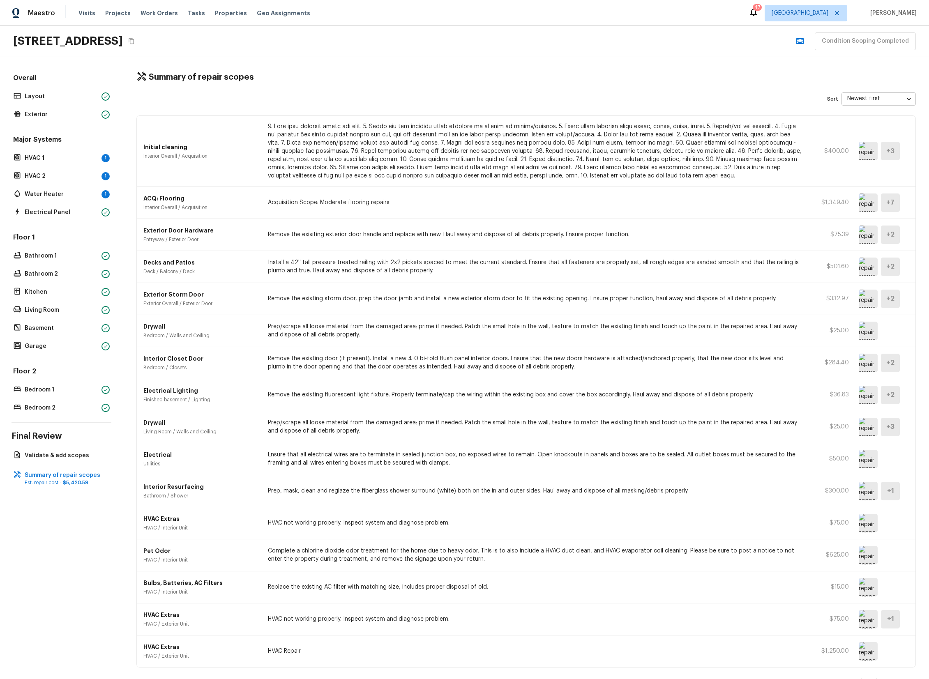
click at [868, 327] on img at bounding box center [868, 331] width 19 height 18
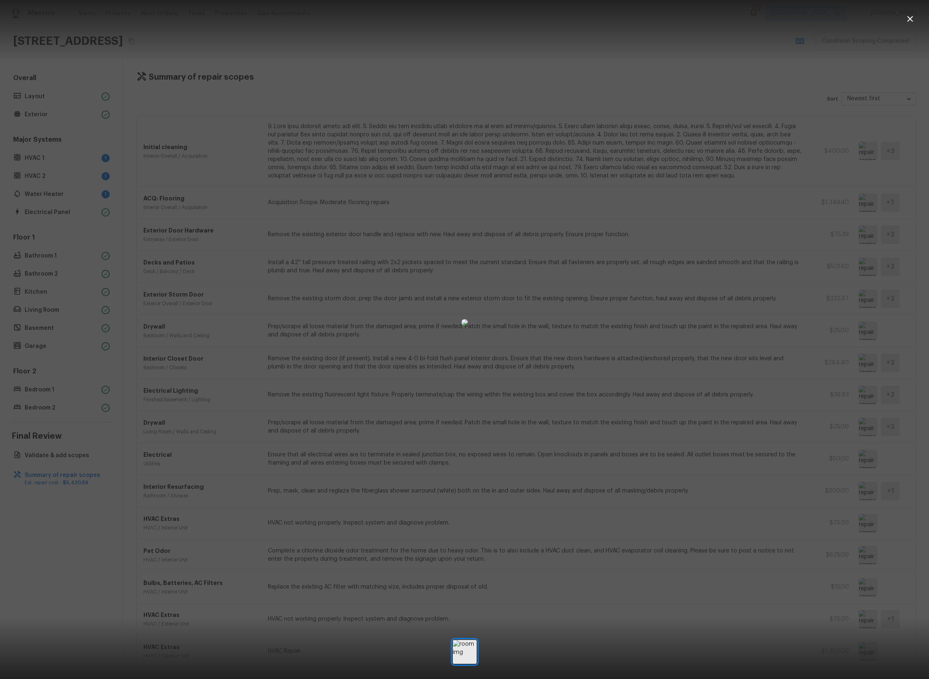
click at [771, 76] on div at bounding box center [464, 322] width 929 height 618
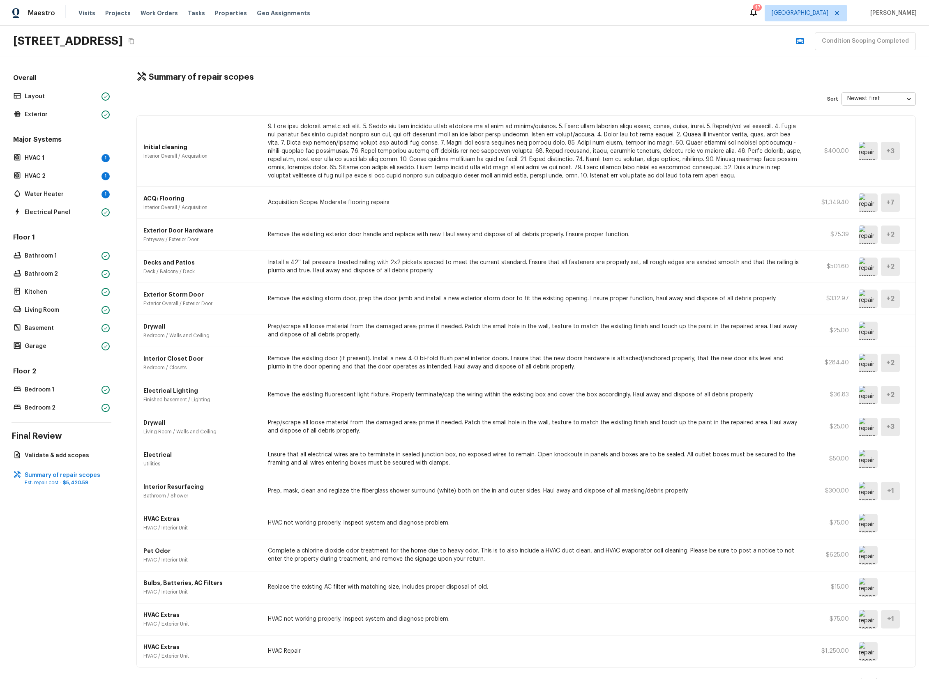
click at [867, 296] on img at bounding box center [868, 299] width 19 height 18
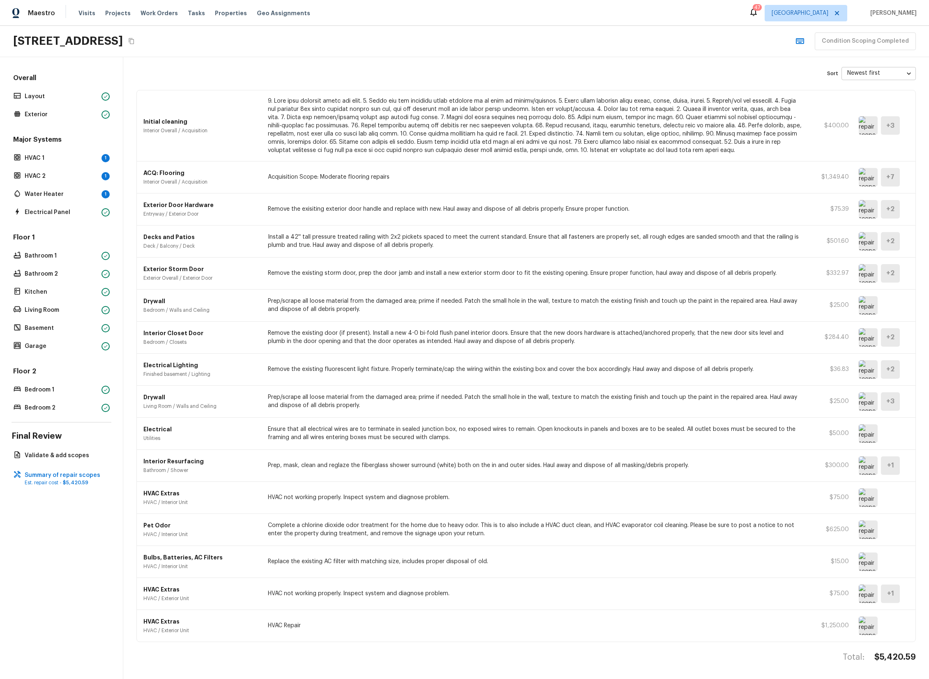
click at [870, 179] on img at bounding box center [868, 177] width 19 height 18
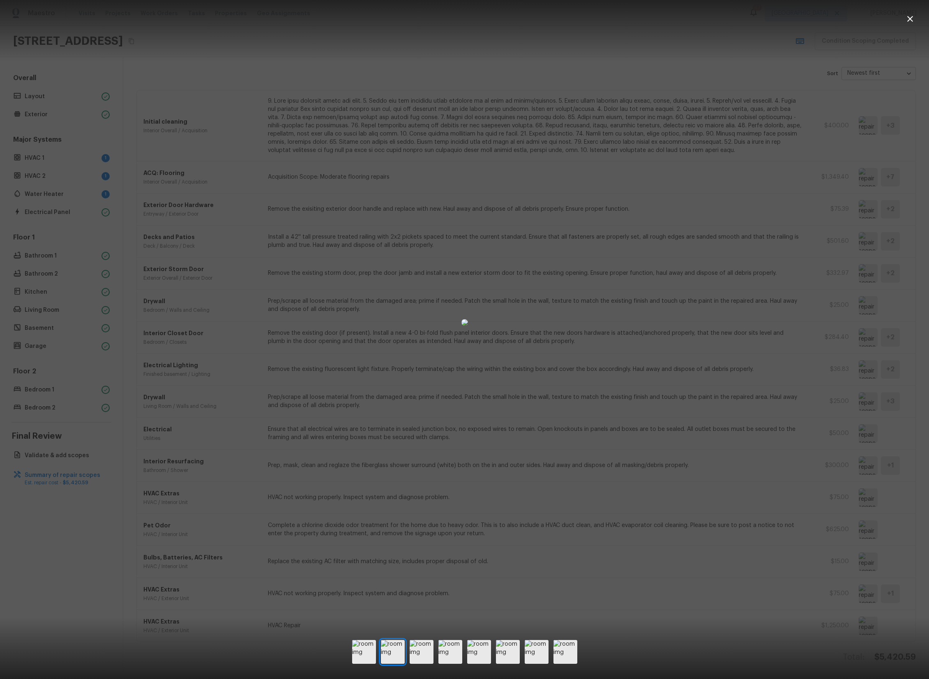
click at [752, 203] on div at bounding box center [464, 322] width 929 height 618
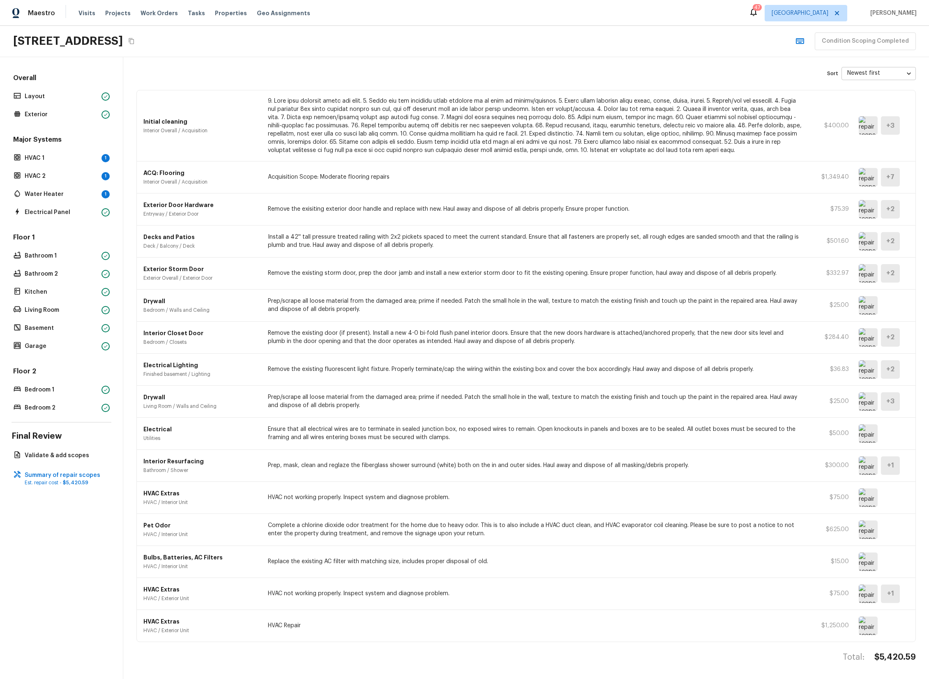
click at [868, 181] on img at bounding box center [868, 177] width 19 height 18
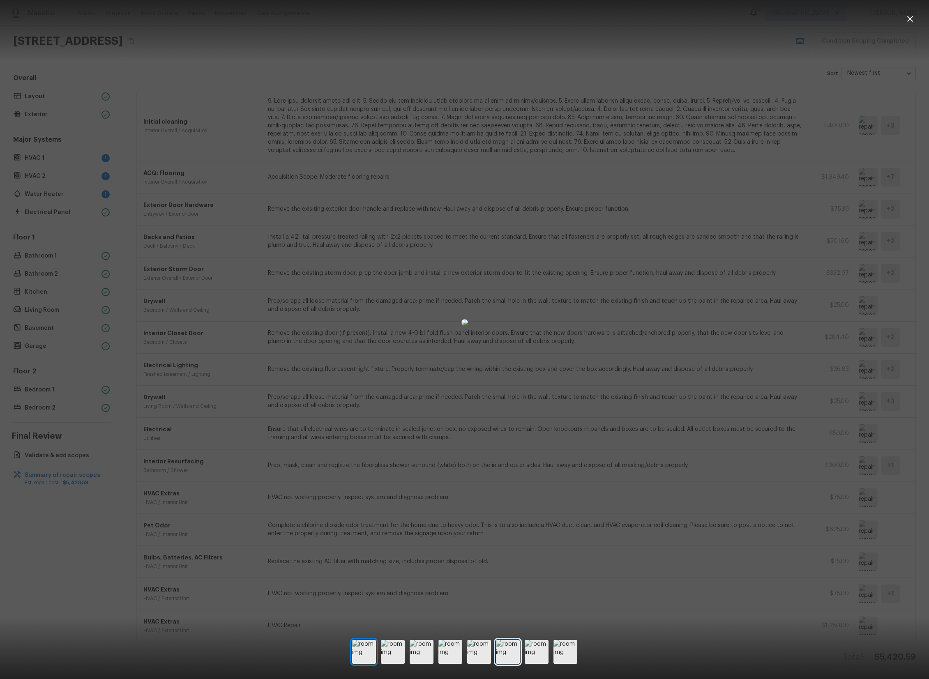
drag, startPoint x: 535, startPoint y: 660, endPoint x: 515, endPoint y: 657, distance: 20.3
click at [535, 660] on img at bounding box center [537, 652] width 24 height 24
click at [769, 438] on div at bounding box center [464, 322] width 929 height 618
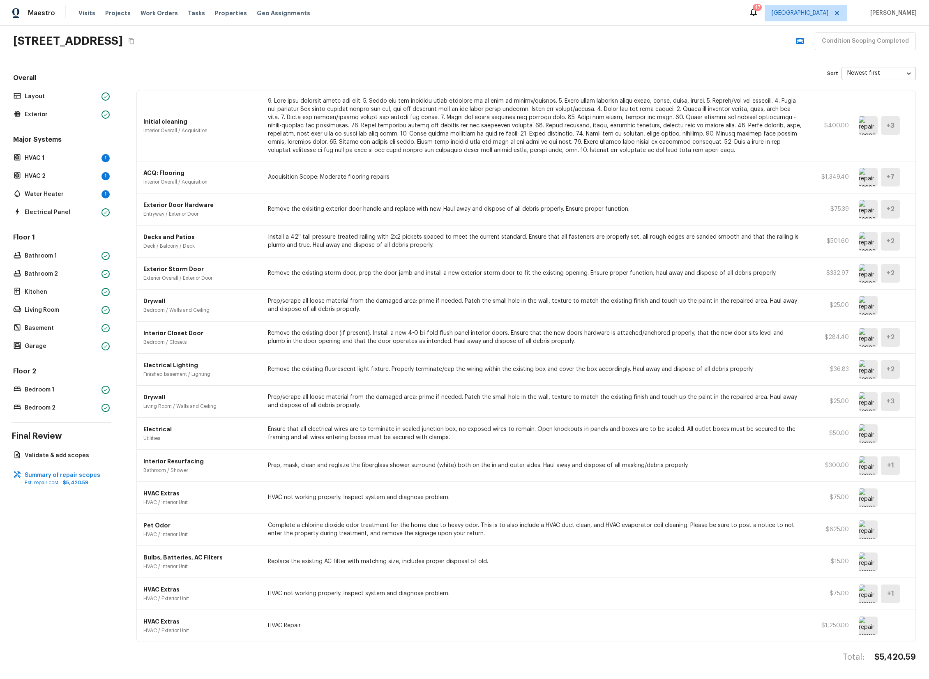
scroll to position [26, 0]
click at [867, 630] on img at bounding box center [868, 627] width 19 height 18
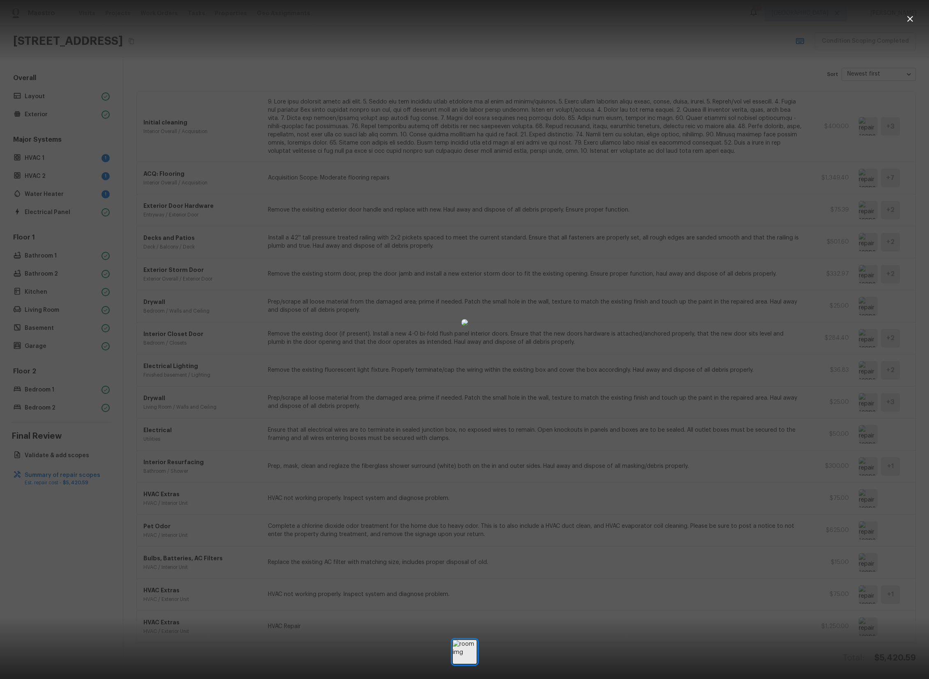
click at [729, 480] on div at bounding box center [464, 322] width 929 height 618
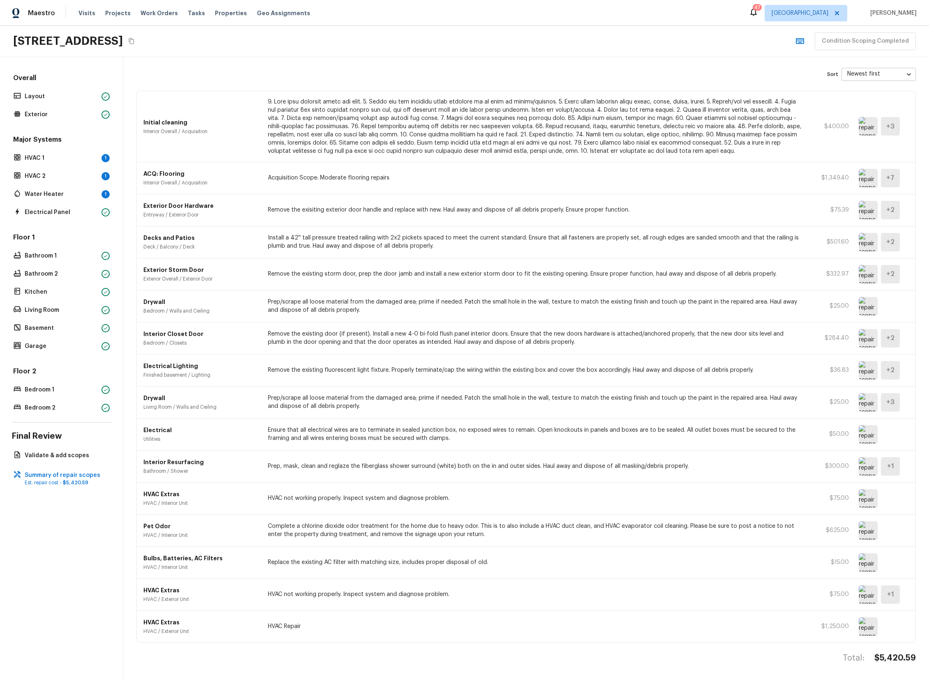
scroll to position [27, 0]
click at [868, 595] on img at bounding box center [868, 594] width 19 height 18
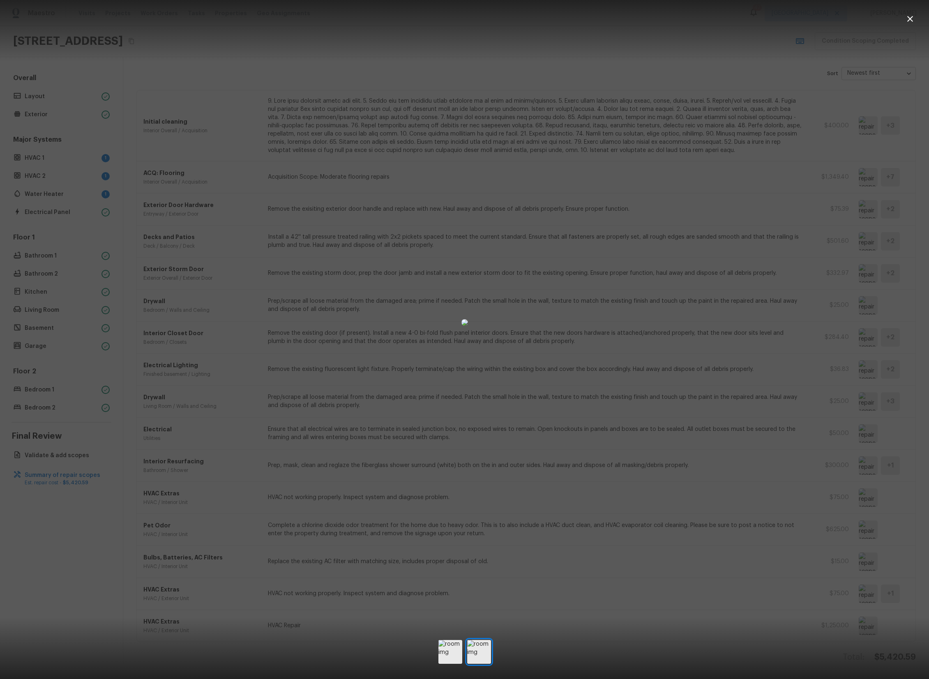
click at [763, 540] on div at bounding box center [464, 322] width 929 height 618
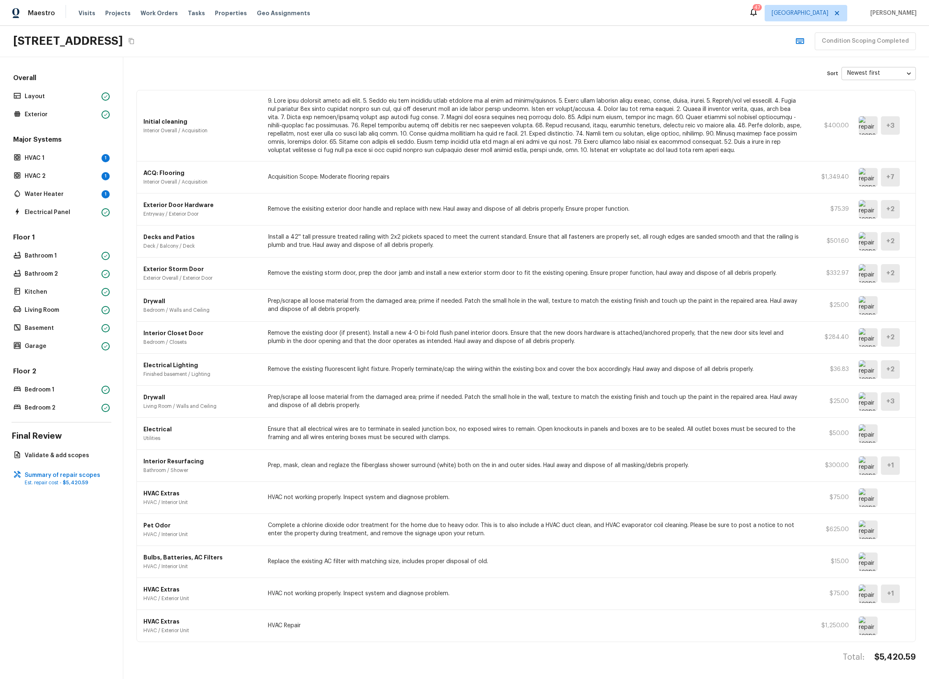
click at [875, 531] on img at bounding box center [868, 530] width 19 height 18
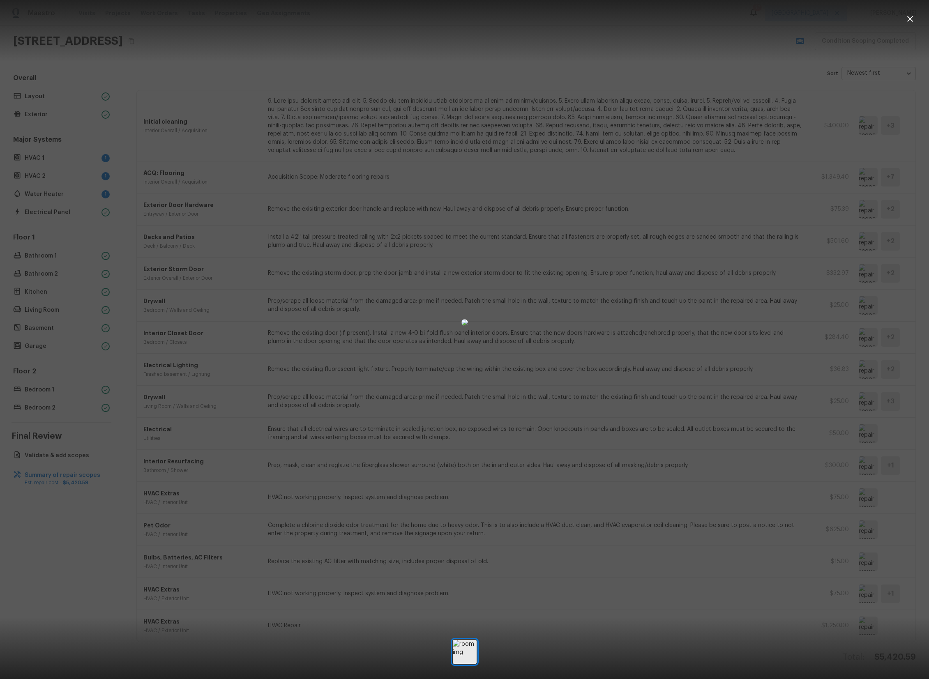
click at [738, 382] on div at bounding box center [464, 322] width 929 height 618
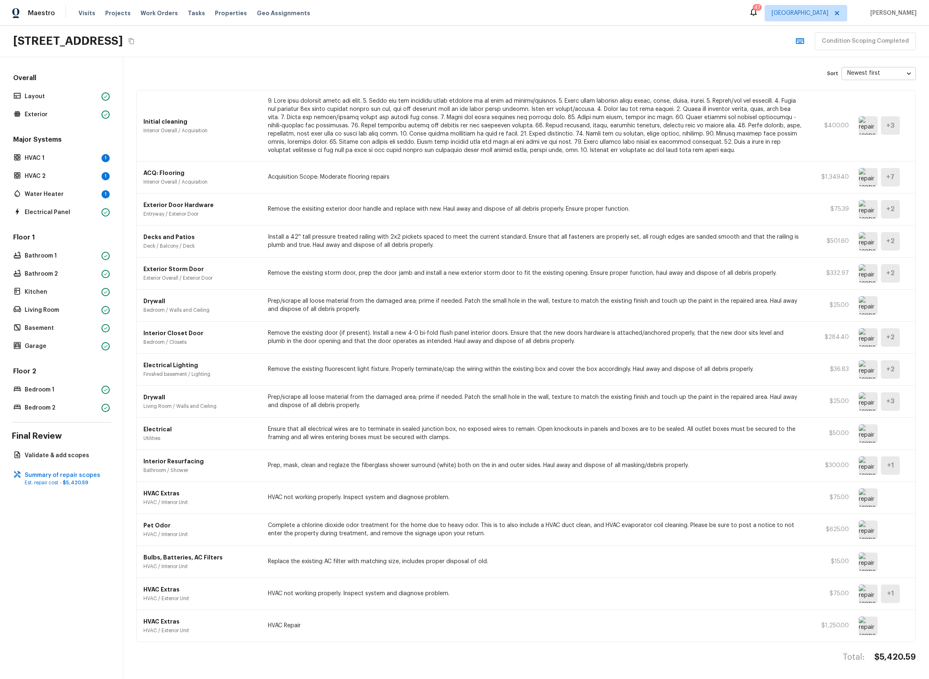
click at [865, 498] on img at bounding box center [868, 498] width 19 height 18
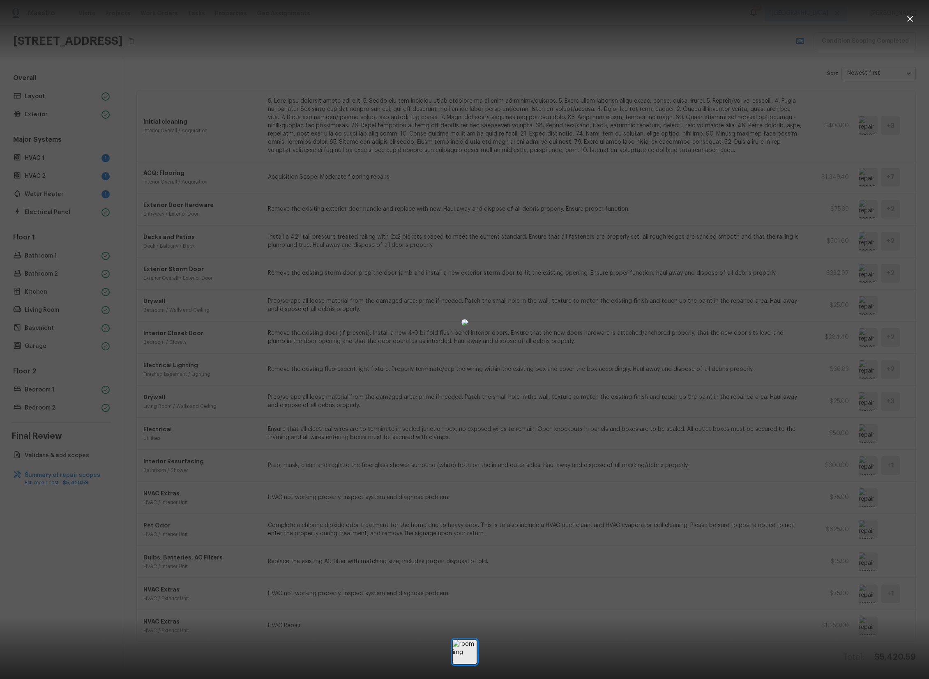
click at [756, 460] on div at bounding box center [464, 322] width 929 height 618
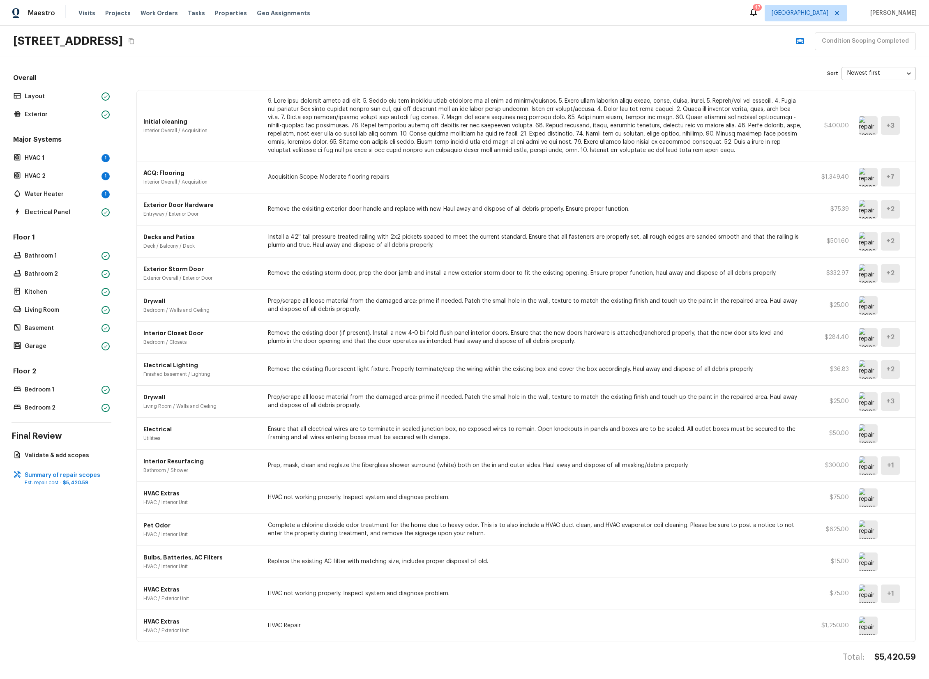
click at [859, 462] on img at bounding box center [868, 466] width 19 height 18
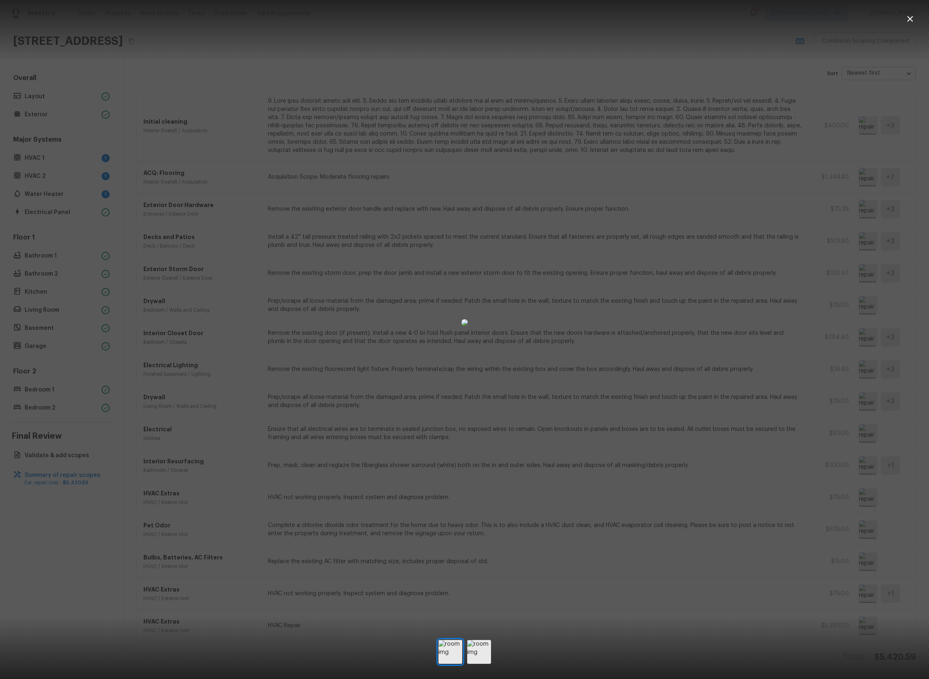
click at [889, 464] on div at bounding box center [464, 322] width 929 height 618
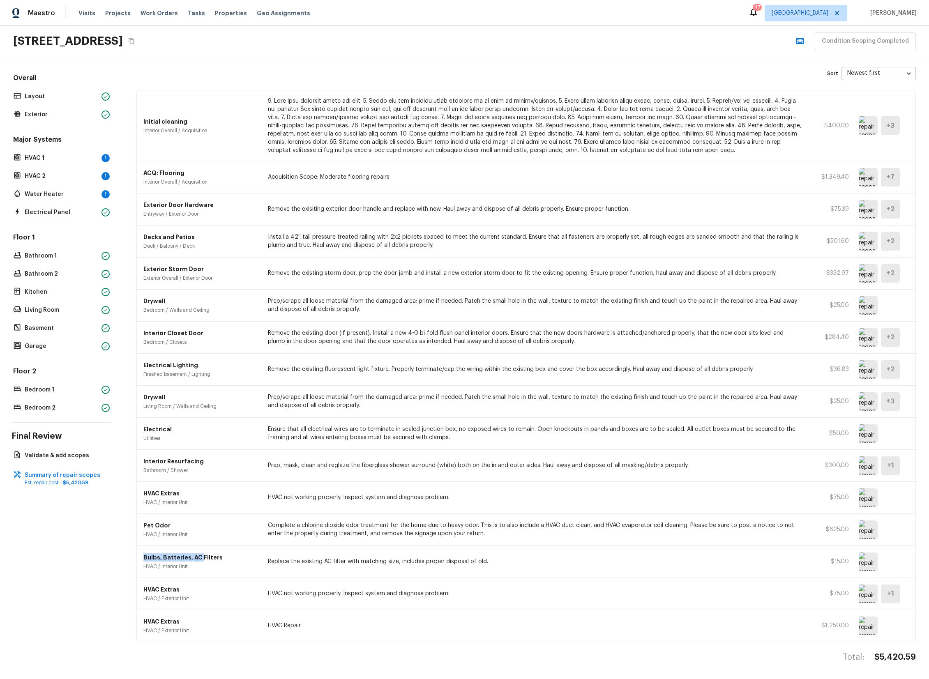
drag, startPoint x: 152, startPoint y: 556, endPoint x: 201, endPoint y: 557, distance: 48.1
click at [201, 557] on div "Bulbs, Batteries, AC Filters HVAC / Interior Unit Replace the existing AC filte…" at bounding box center [526, 562] width 779 height 32
drag, startPoint x: 193, startPoint y: 580, endPoint x: 178, endPoint y: 551, distance: 32.3
click at [193, 580] on div "HVAC Extras HVAC / Exterior Unit HVAC not working properly. Inspect system and …" at bounding box center [526, 594] width 779 height 32
drag, startPoint x: 139, startPoint y: 532, endPoint x: 193, endPoint y: 533, distance: 54.3
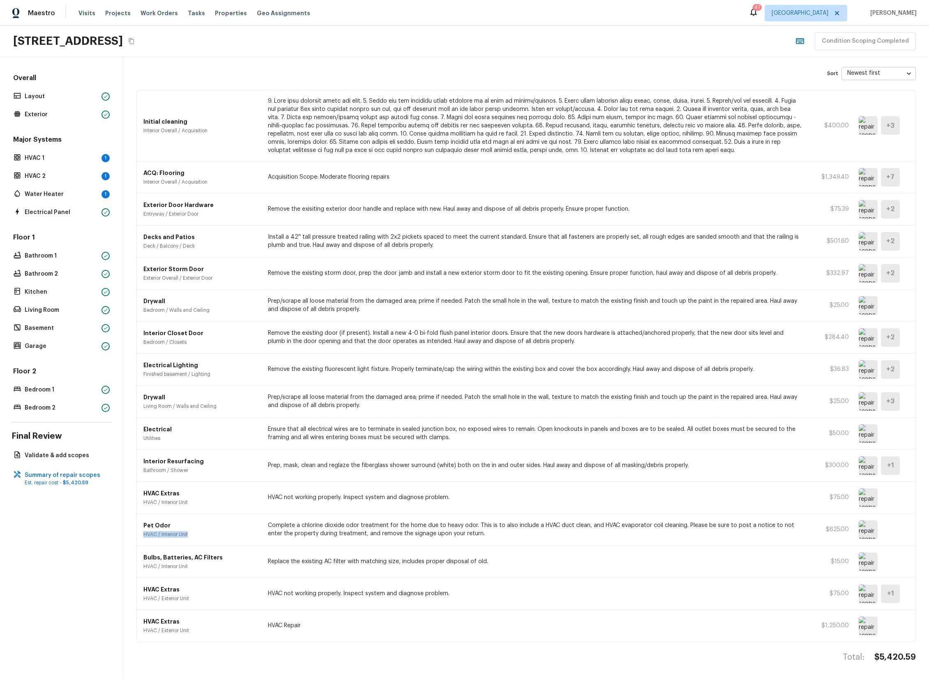
click at [193, 533] on div "Pet Odor HVAC / Interior Unit Complete a chlorine dioxide odor treatment for th…" at bounding box center [526, 530] width 779 height 32
click at [868, 535] on img at bounding box center [868, 530] width 19 height 18
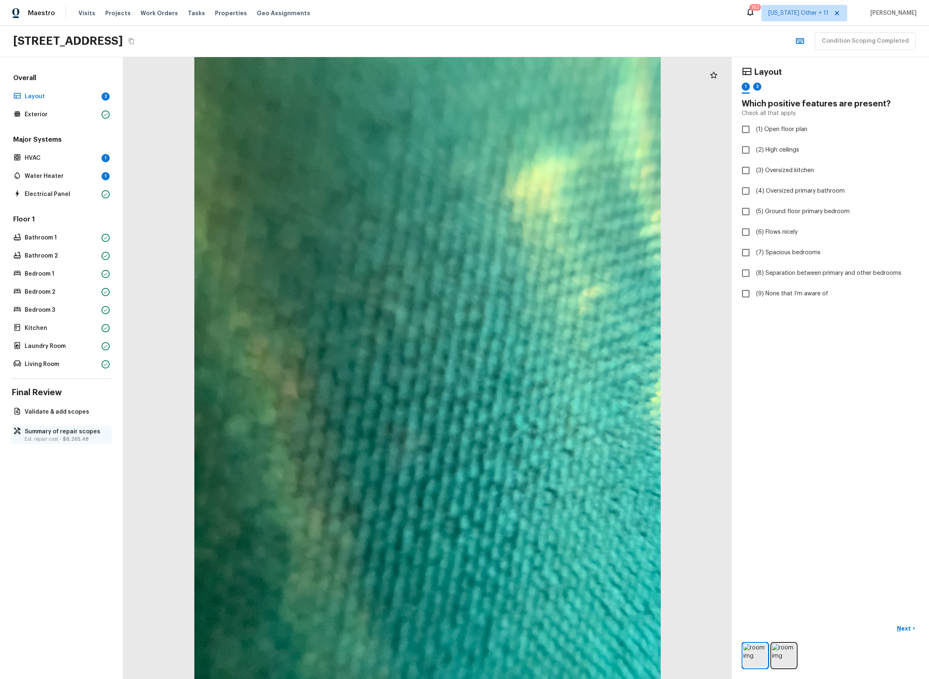
click at [78, 438] on span "$8,265.48" at bounding box center [76, 439] width 26 height 5
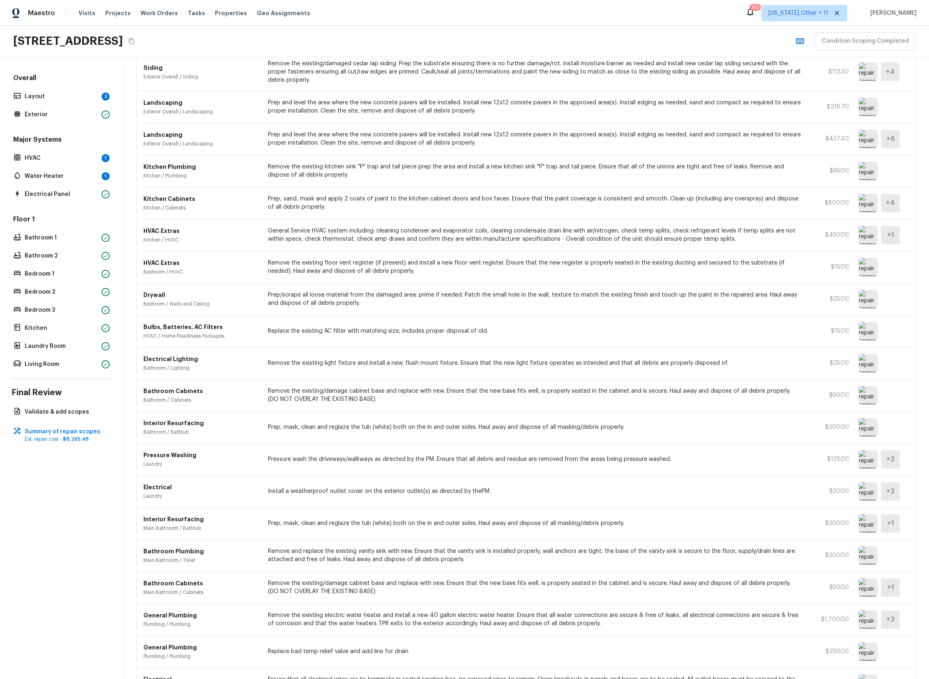
scroll to position [578, 0]
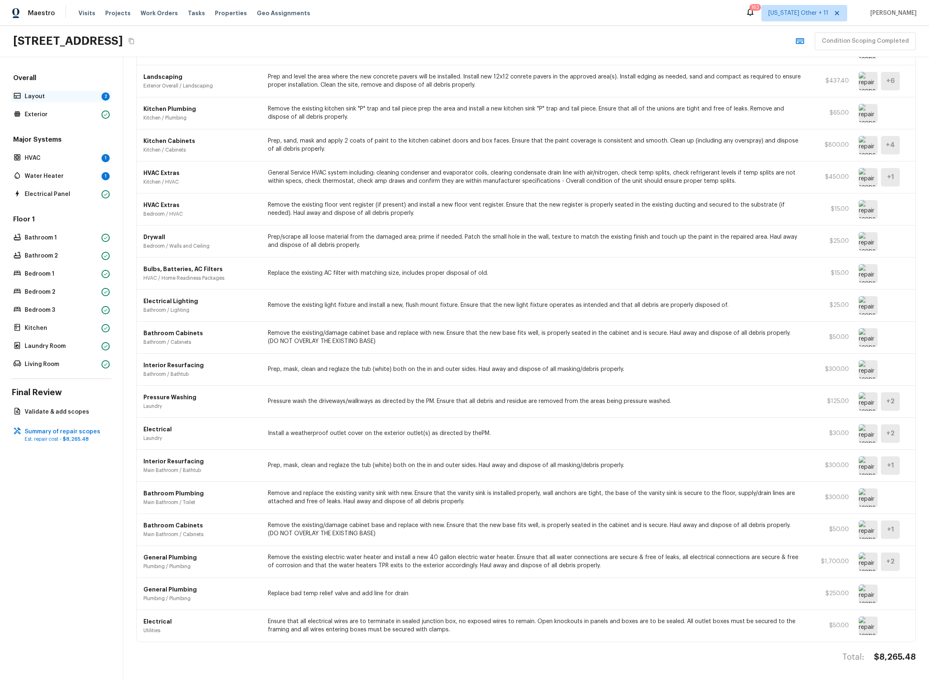
click at [41, 99] on p "Layout" at bounding box center [62, 96] width 74 height 8
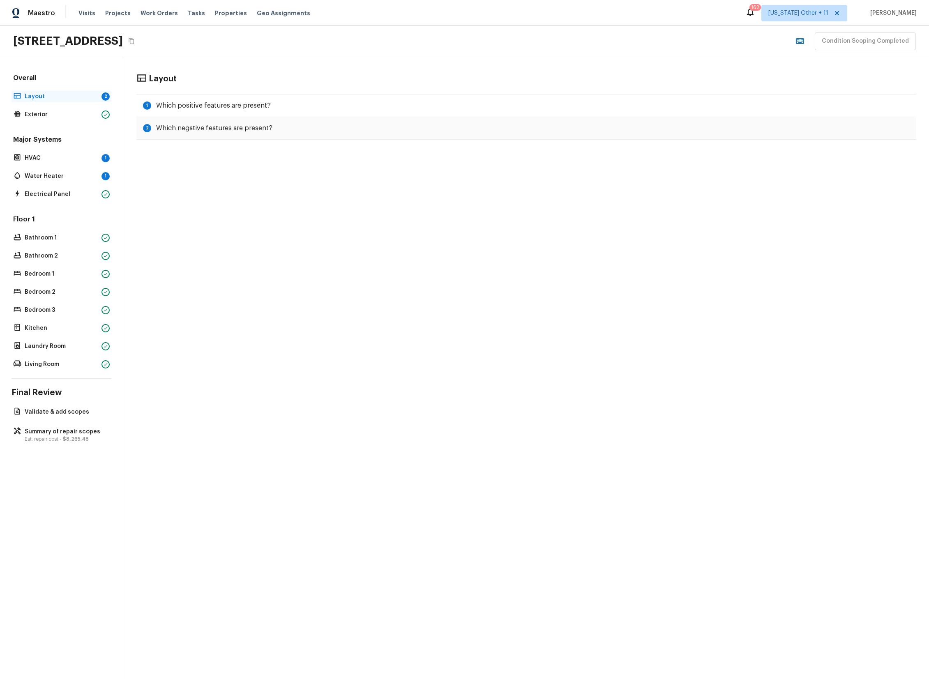
scroll to position [0, 0]
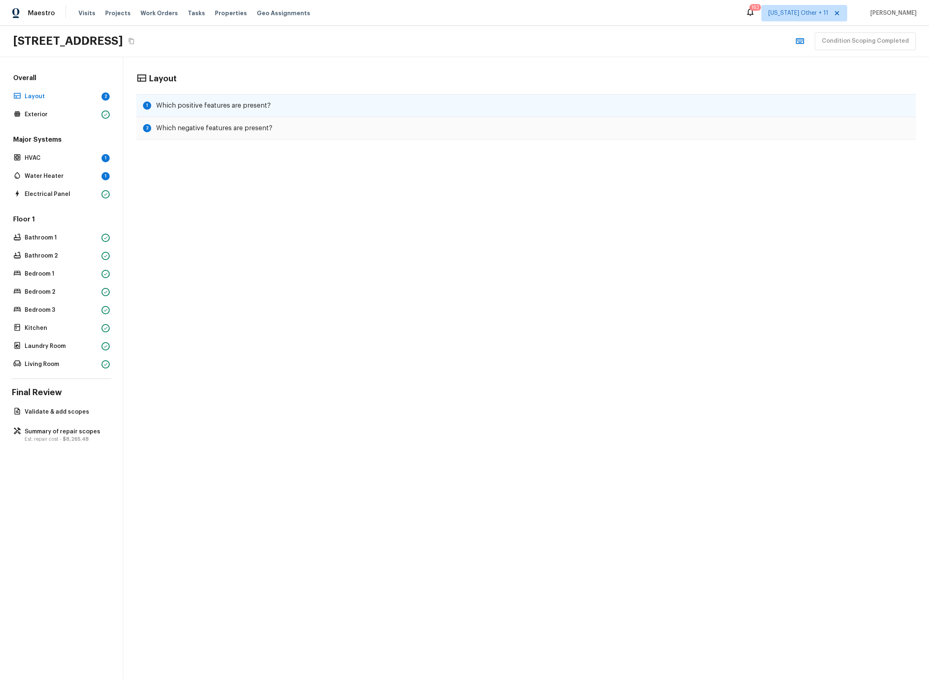
click at [238, 112] on div "1 Which positive features are present?" at bounding box center [526, 105] width 780 height 23
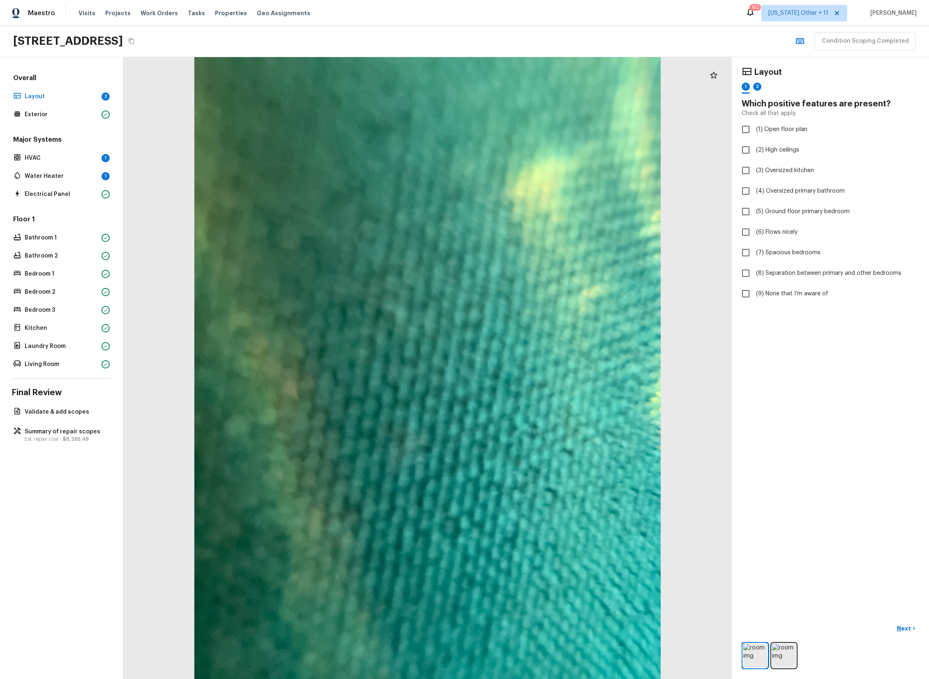
click at [54, 107] on div "Overall Layout 2 Exterior" at bounding box center [62, 97] width 100 height 47
click at [57, 98] on p "Layout" at bounding box center [62, 96] width 74 height 8
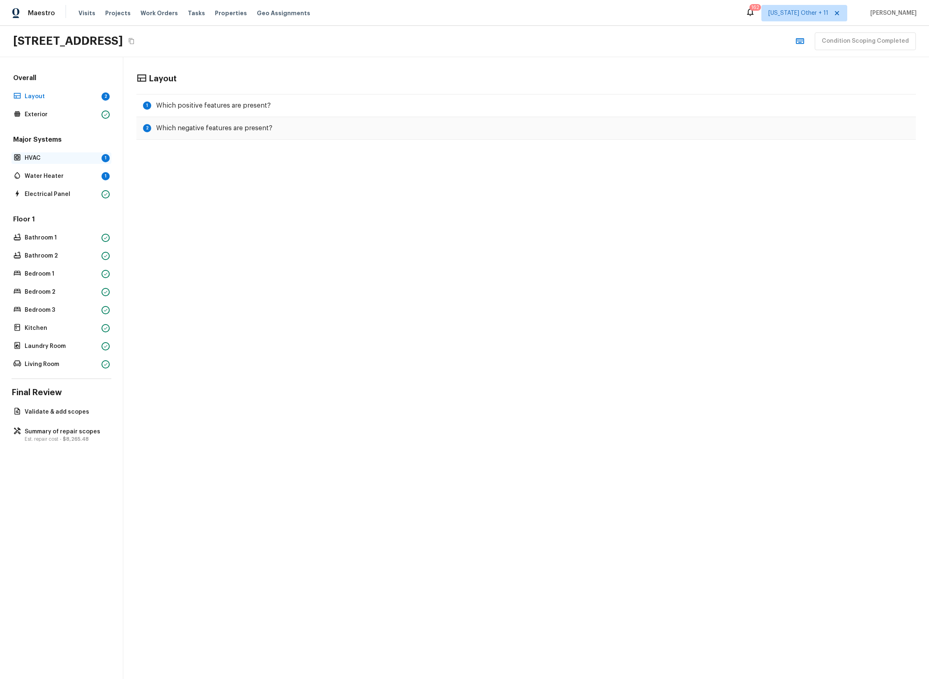
click at [90, 159] on p "HVAC" at bounding box center [62, 158] width 74 height 8
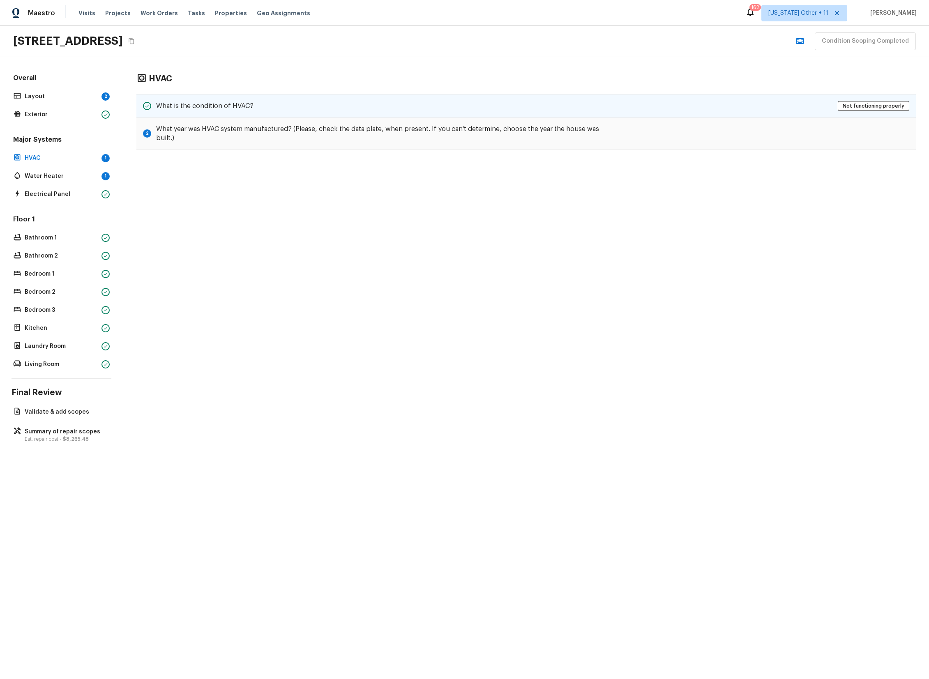
click at [217, 106] on h5 "What is the condition of HVAC?" at bounding box center [204, 106] width 97 height 9
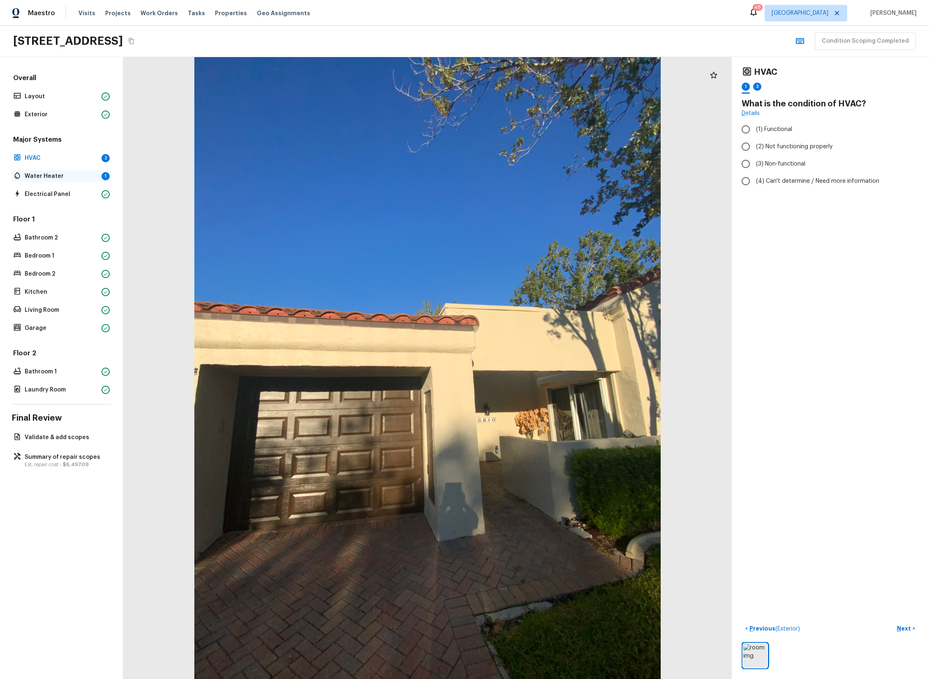
click at [65, 179] on p "Water Heater" at bounding box center [62, 176] width 74 height 8
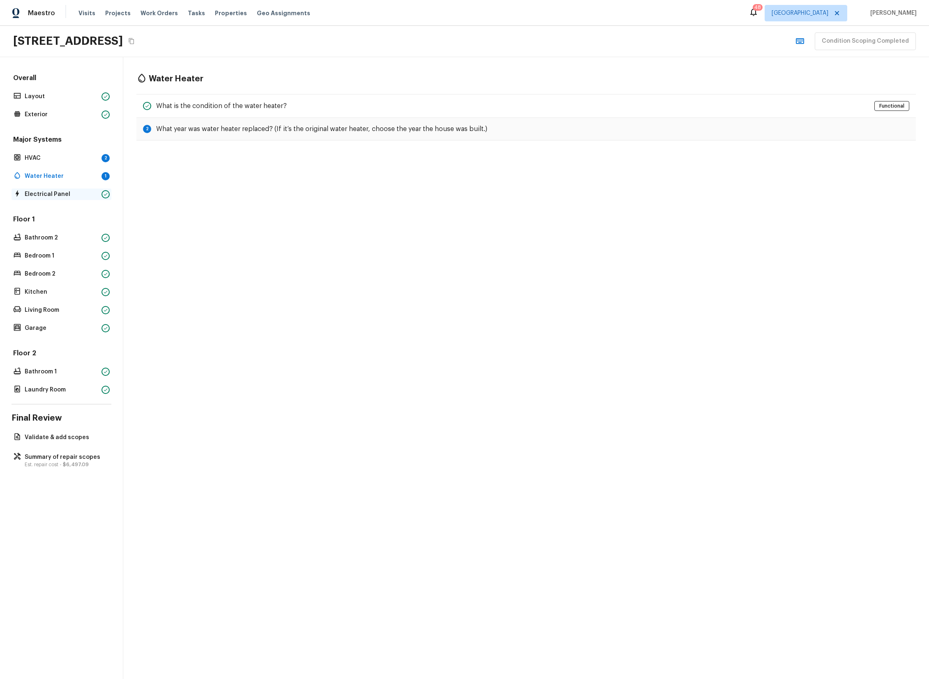
click at [65, 195] on p "Electrical Panel" at bounding box center [62, 194] width 74 height 8
click at [47, 97] on p "Layout" at bounding box center [62, 96] width 74 height 8
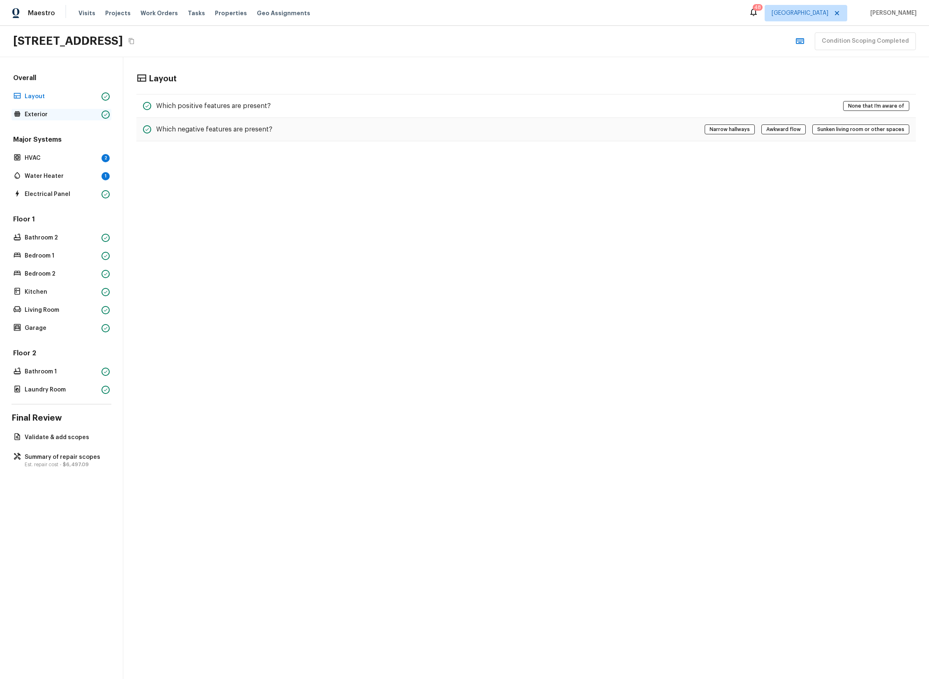
click at [46, 112] on p "Exterior" at bounding box center [62, 115] width 74 height 8
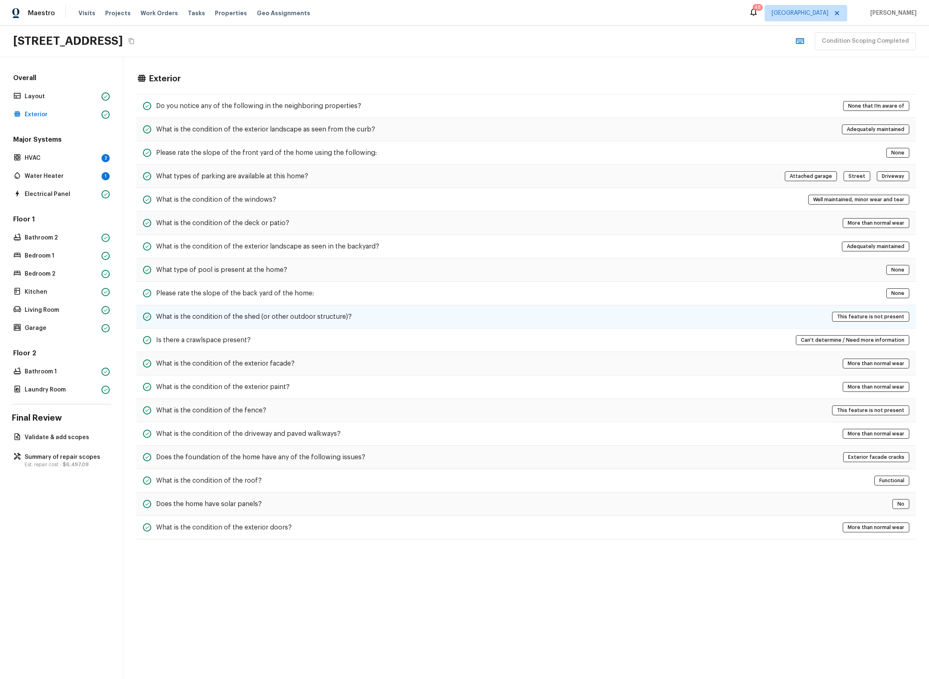
click at [268, 315] on h5 "What is the condition of the shed (or other outdoor structure)?" at bounding box center [254, 316] width 196 height 9
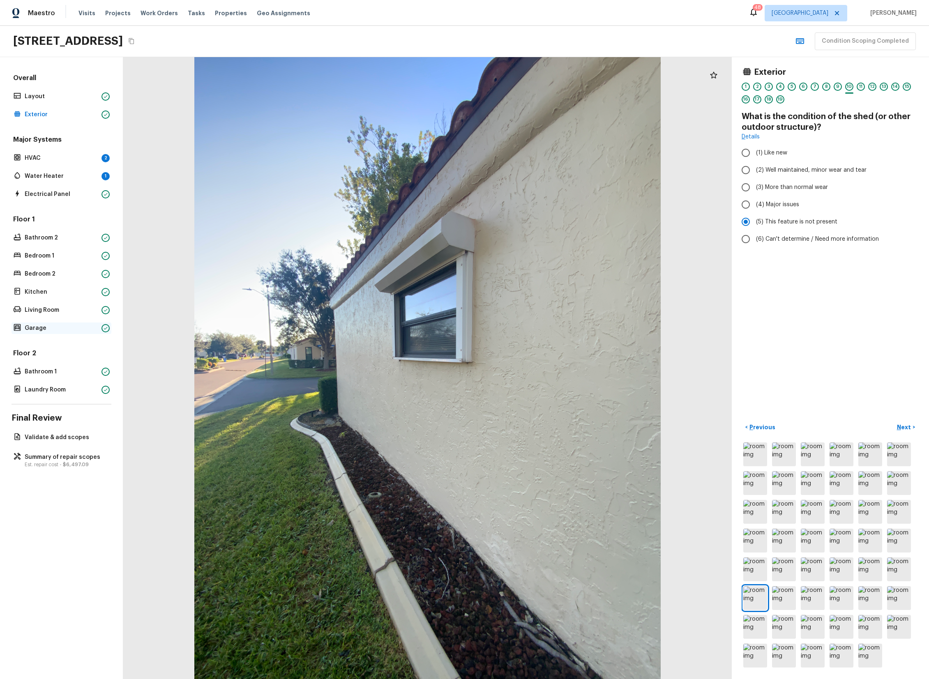
click at [46, 327] on p "Garage" at bounding box center [62, 328] width 74 height 8
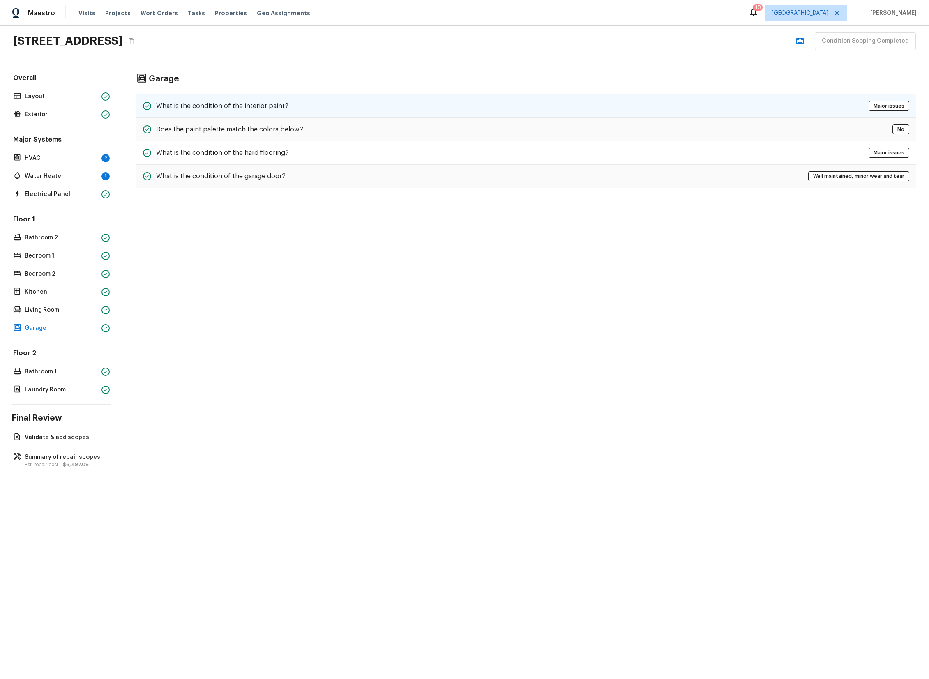
click at [205, 101] on div "What is the condition of the interior paint?" at bounding box center [215, 106] width 145 height 10
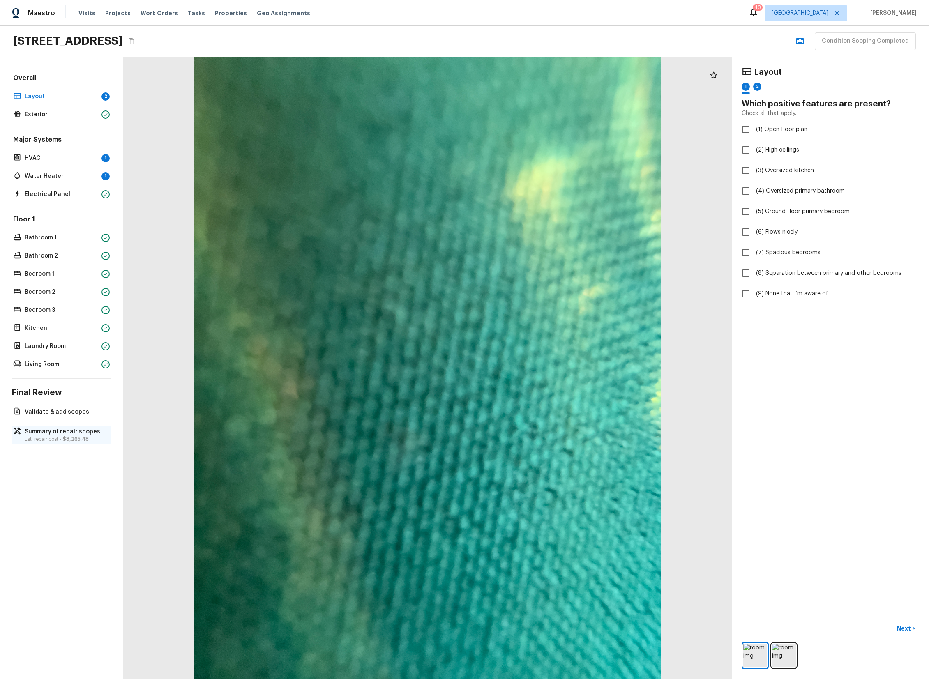
click at [79, 439] on span "$8,265.48" at bounding box center [76, 439] width 26 height 5
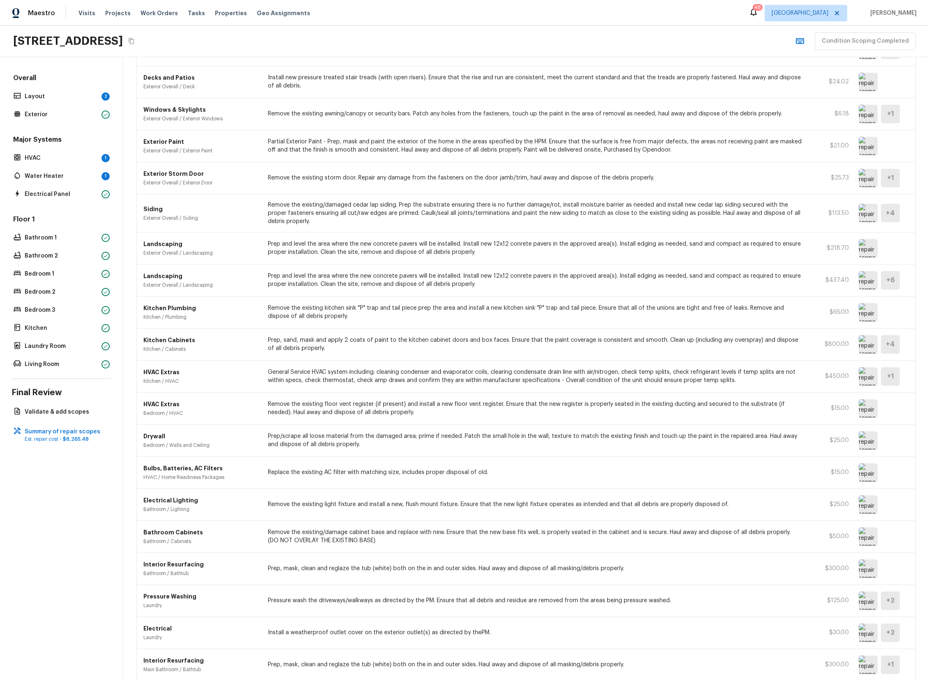
scroll to position [380, 0]
click at [868, 284] on img at bounding box center [868, 279] width 19 height 18
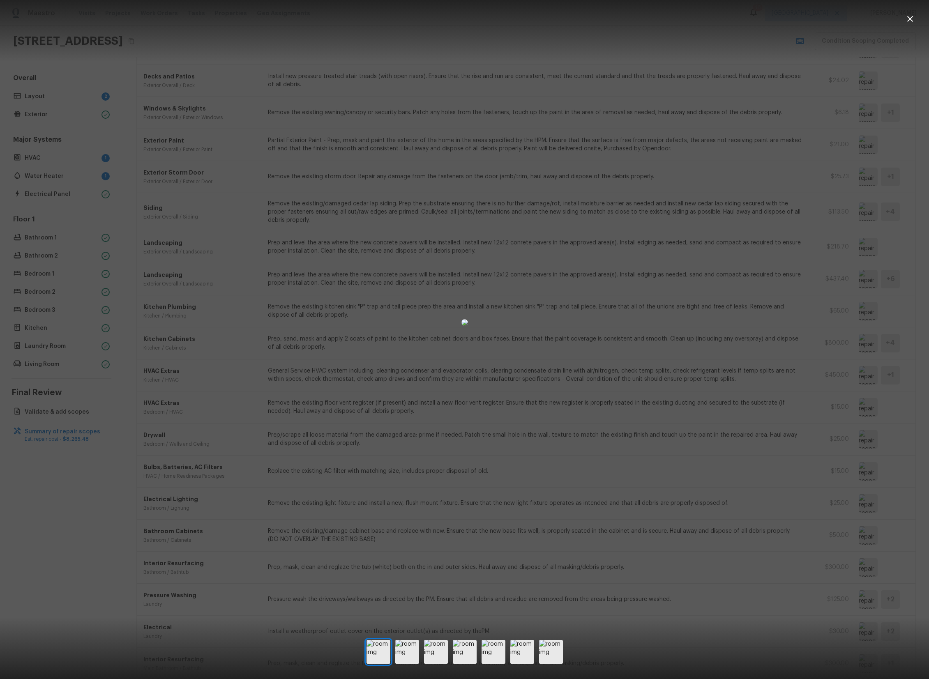
click at [773, 325] on div at bounding box center [464, 322] width 929 height 618
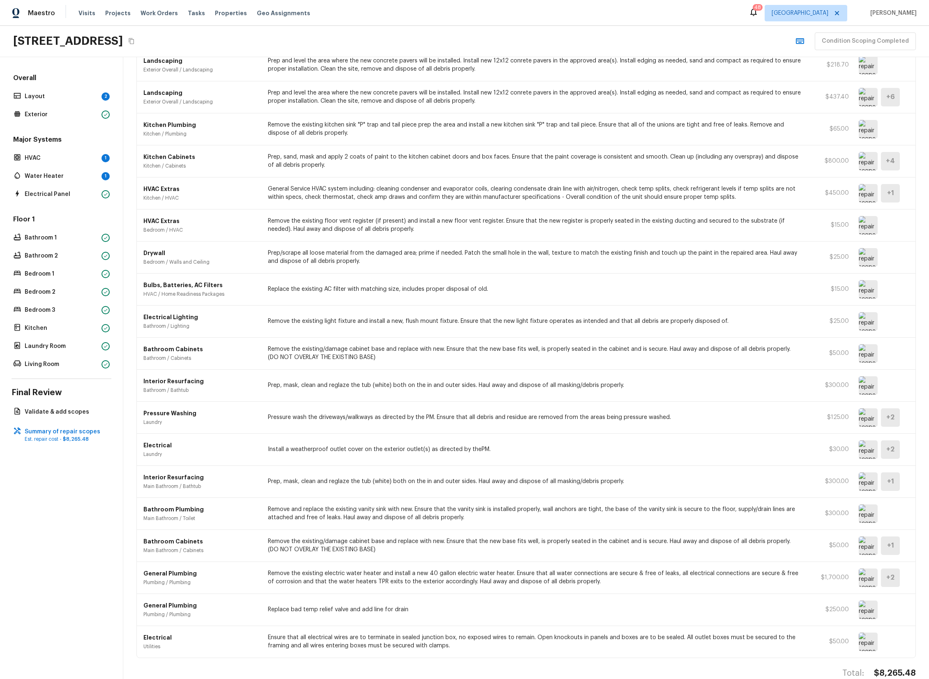
scroll to position [578, 0]
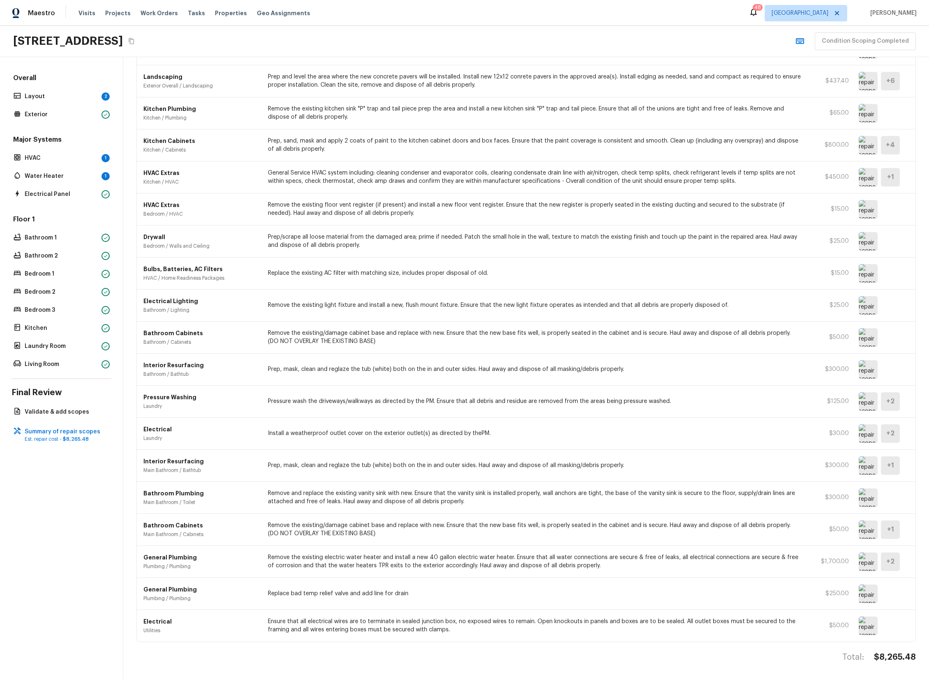
click at [860, 144] on img at bounding box center [868, 145] width 19 height 18
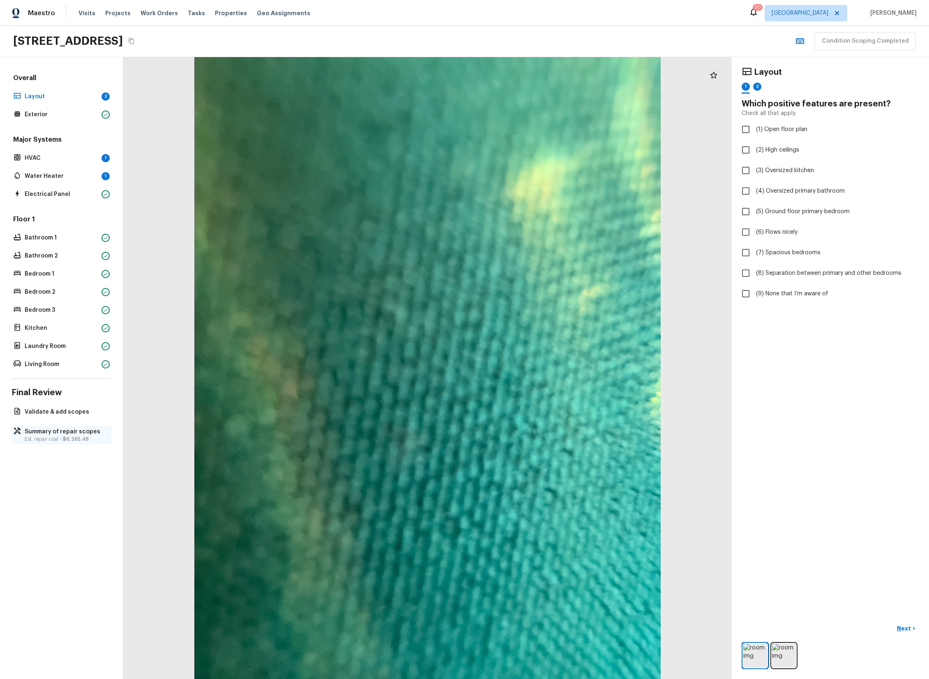
click at [82, 441] on span "$8,265.48" at bounding box center [76, 439] width 26 height 5
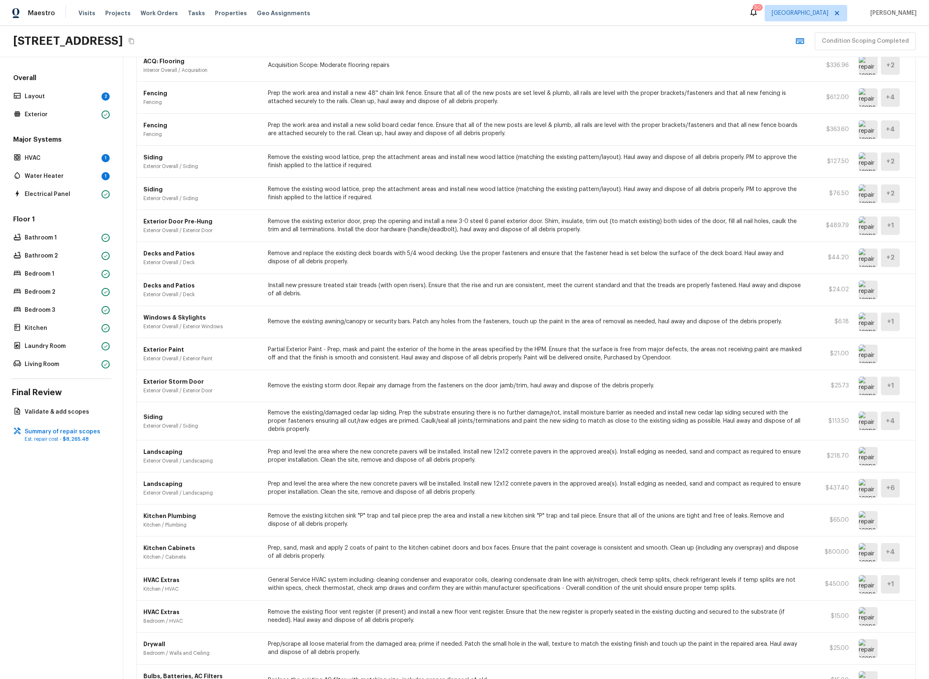
scroll to position [172, 0]
click at [871, 254] on img at bounding box center [868, 257] width 19 height 18
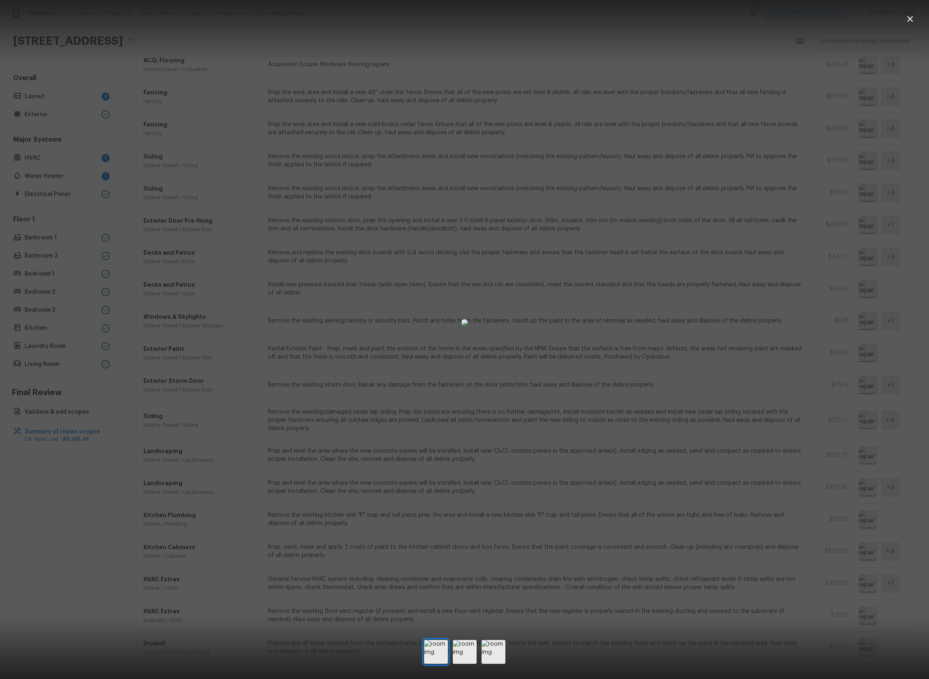
click at [505, 648] on div at bounding box center [464, 652] width 929 height 28
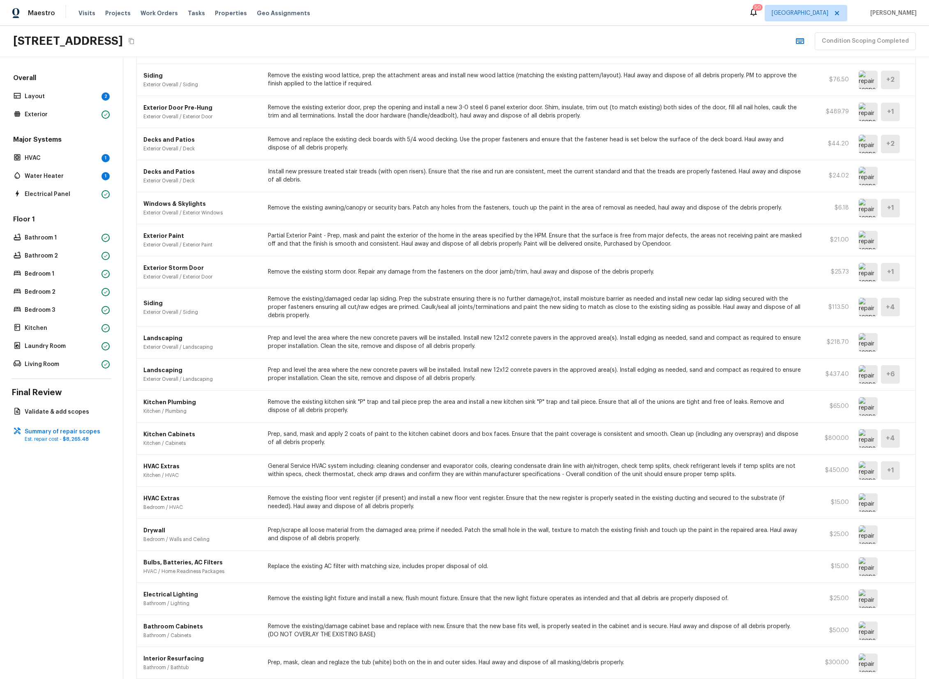
scroll to position [299, 0]
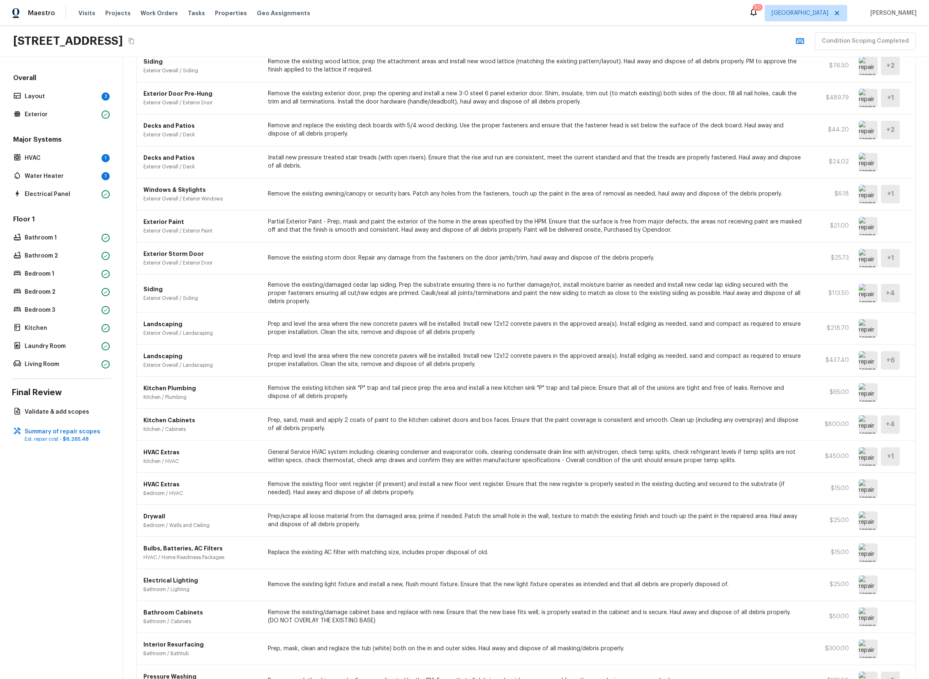
click at [872, 260] on img at bounding box center [868, 258] width 19 height 18
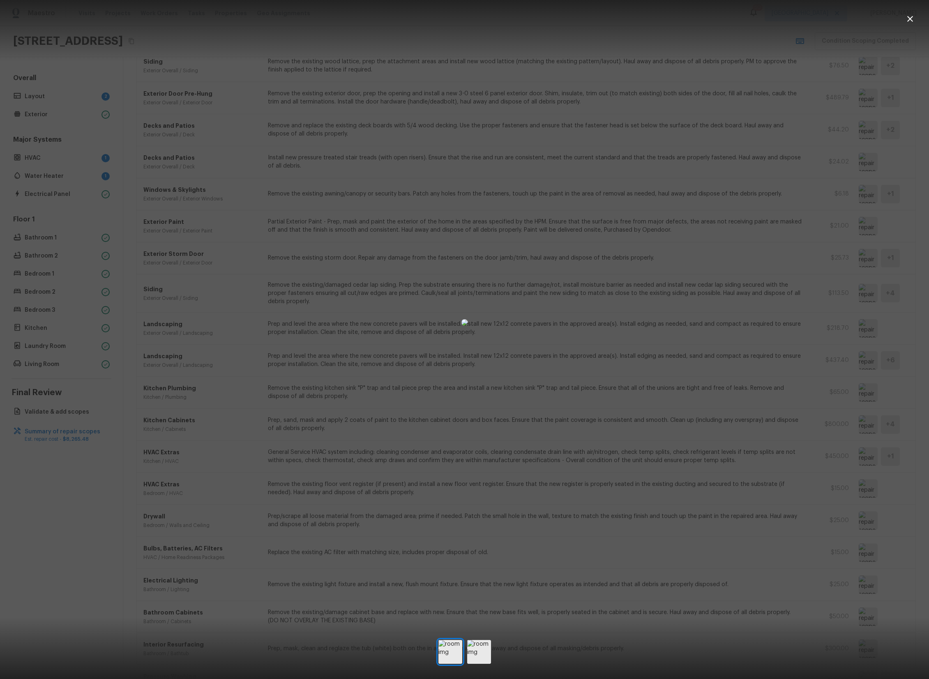
click at [754, 292] on div at bounding box center [464, 322] width 929 height 618
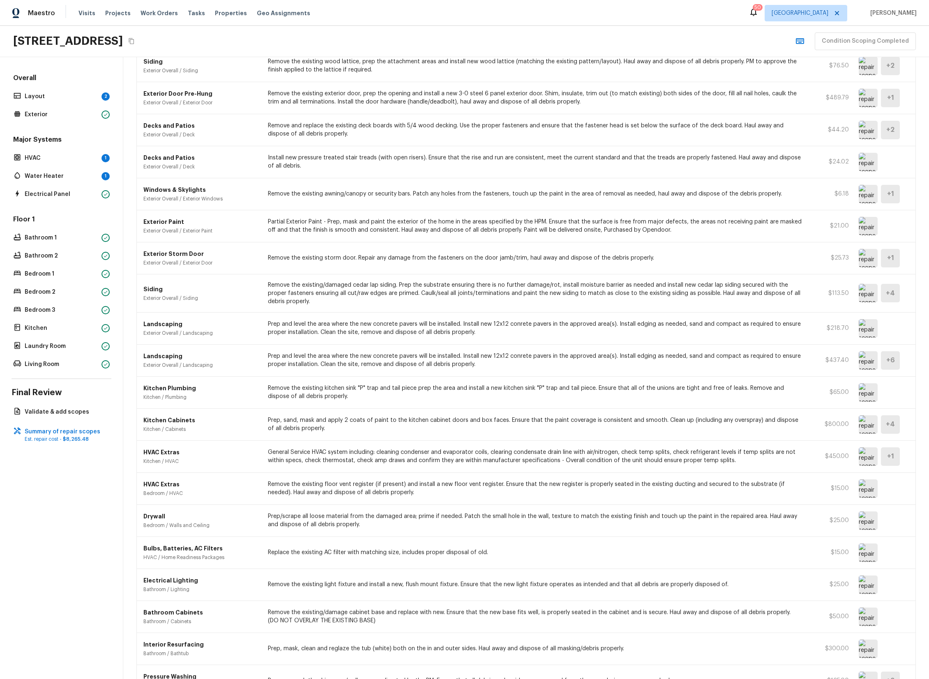
click at [866, 300] on img at bounding box center [868, 293] width 19 height 18
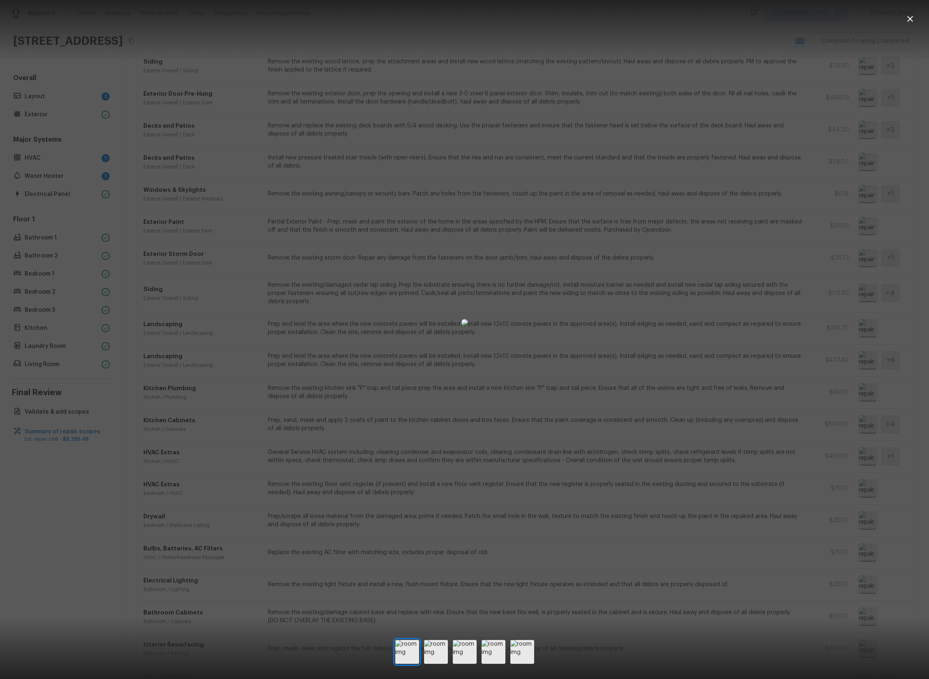
click at [724, 312] on div at bounding box center [464, 322] width 929 height 618
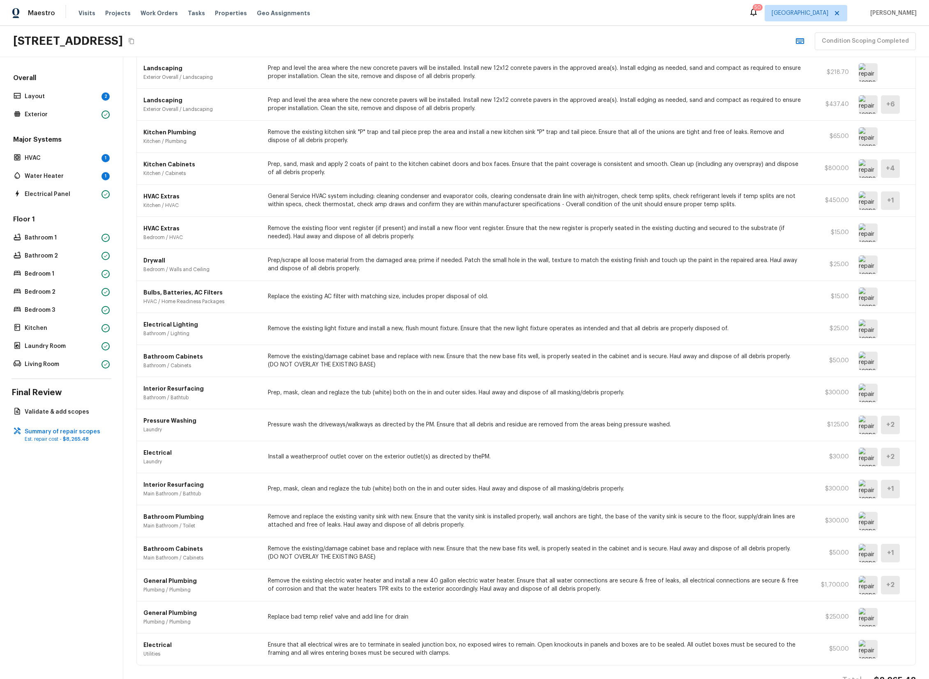
scroll to position [578, 0]
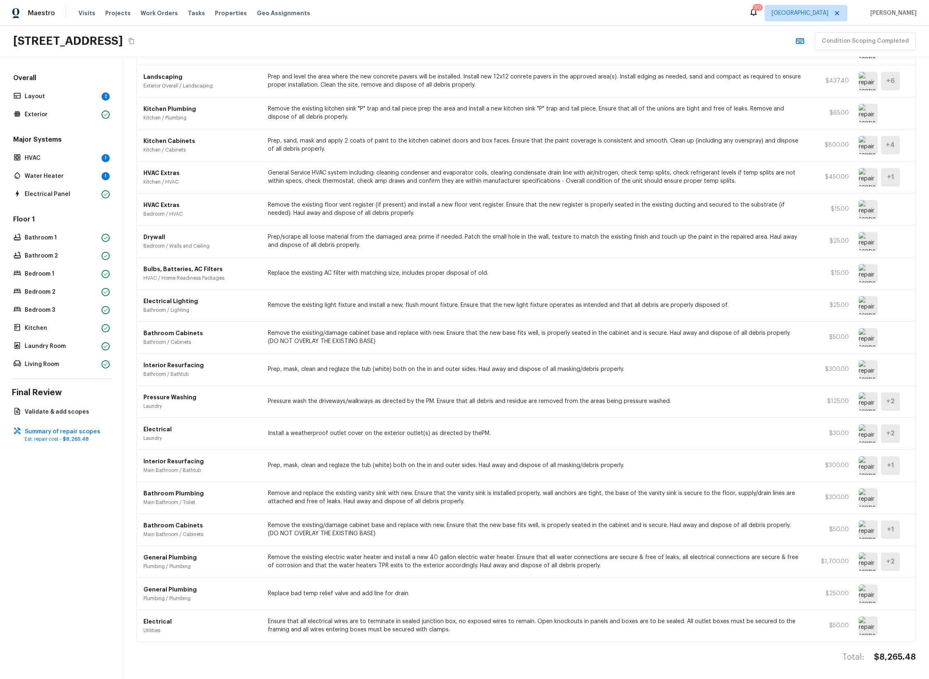
click at [864, 372] on img at bounding box center [868, 369] width 19 height 18
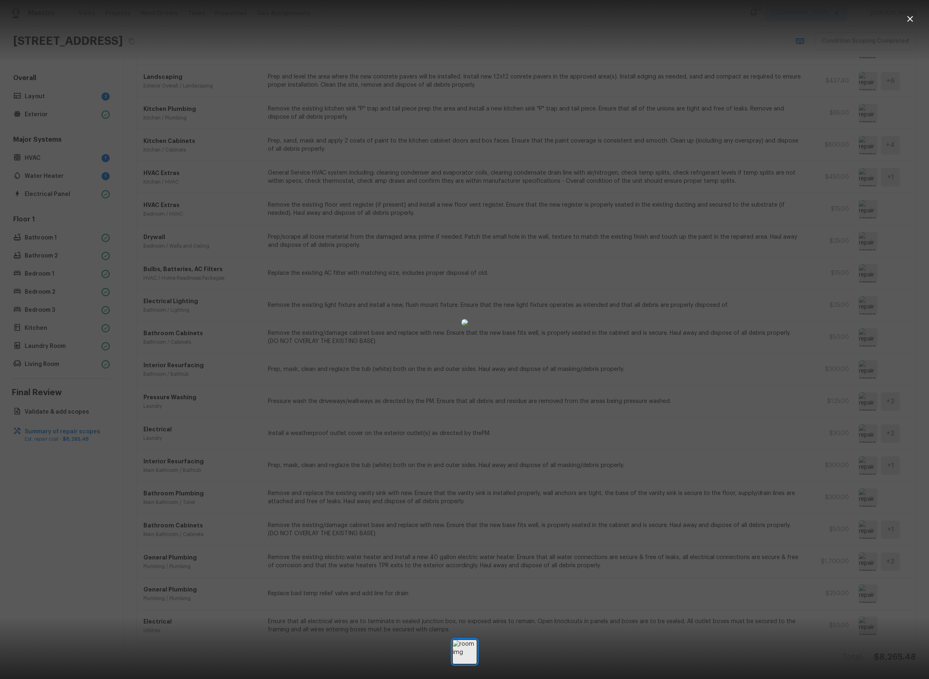
click at [752, 362] on div at bounding box center [464, 322] width 929 height 618
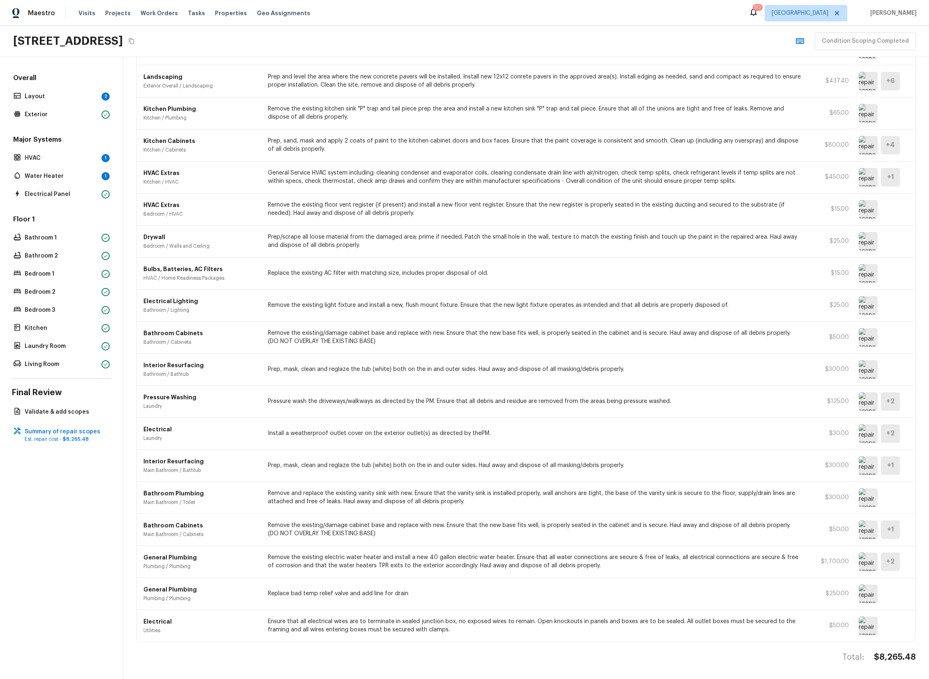
click at [866, 505] on img at bounding box center [868, 498] width 19 height 18
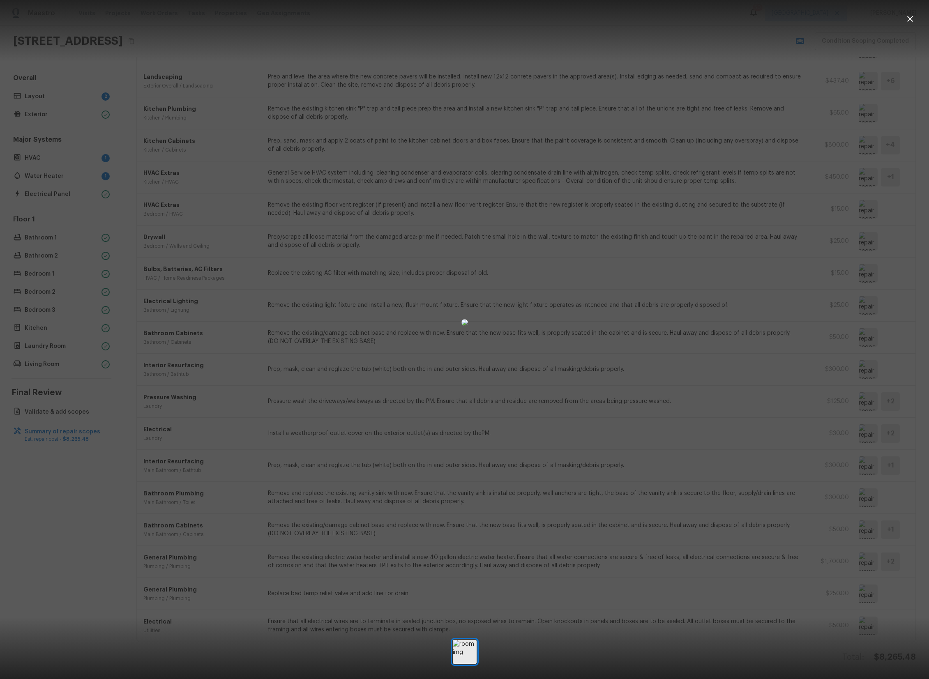
click at [786, 476] on div at bounding box center [464, 322] width 929 height 618
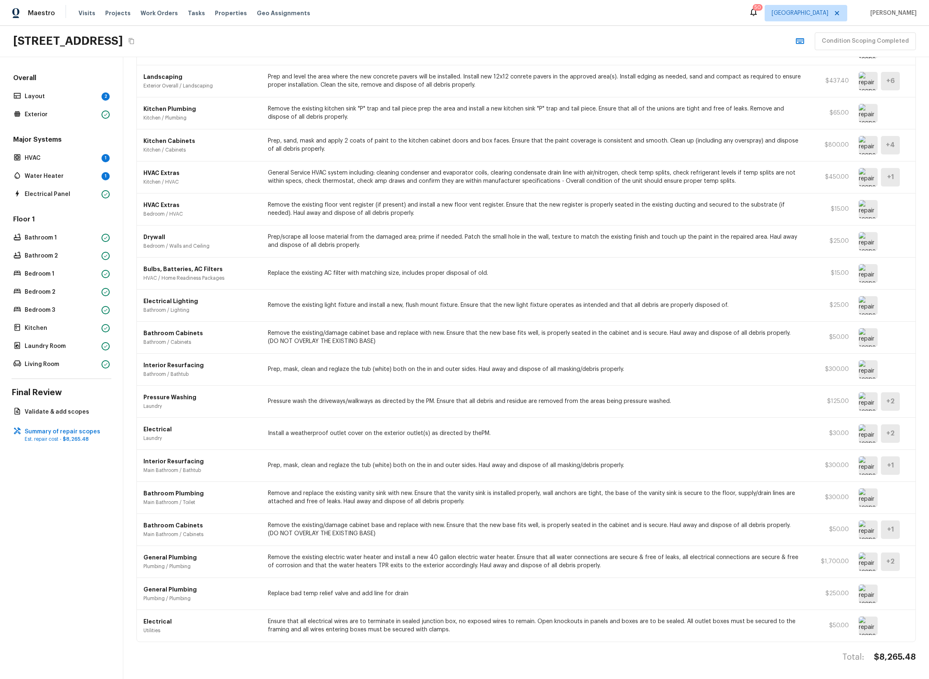
click at [868, 496] on img at bounding box center [868, 498] width 19 height 18
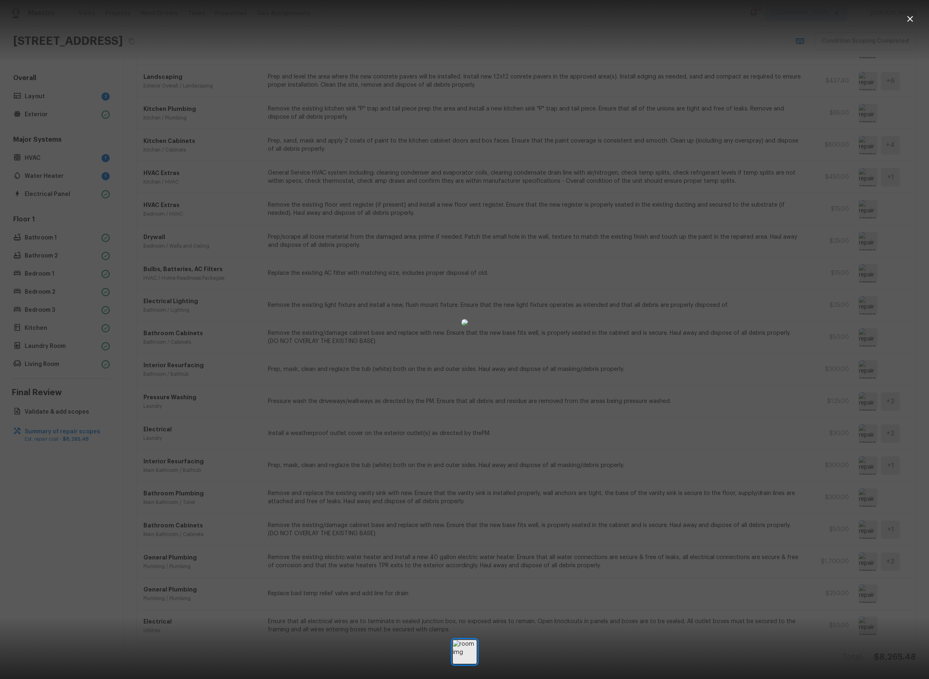
click at [838, 498] on div at bounding box center [464, 322] width 929 height 618
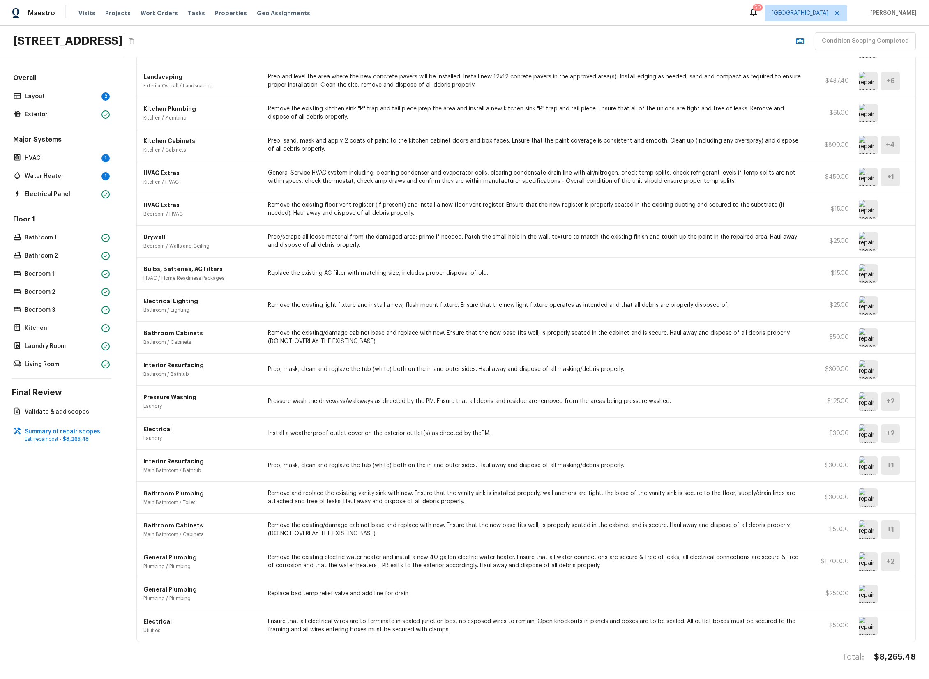
click at [867, 533] on img at bounding box center [868, 530] width 19 height 18
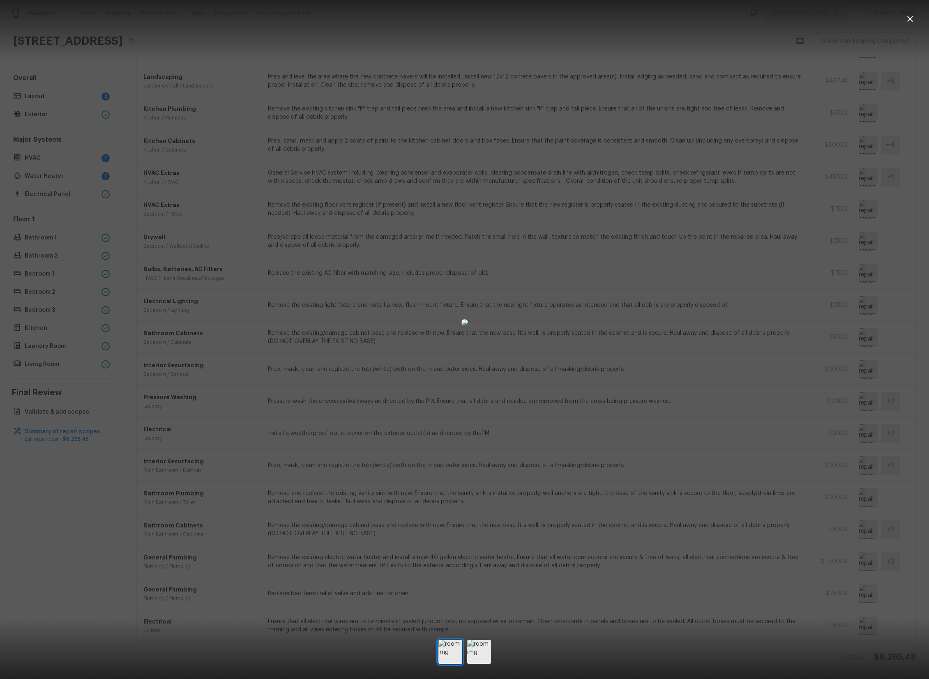
click at [766, 506] on div at bounding box center [464, 322] width 929 height 618
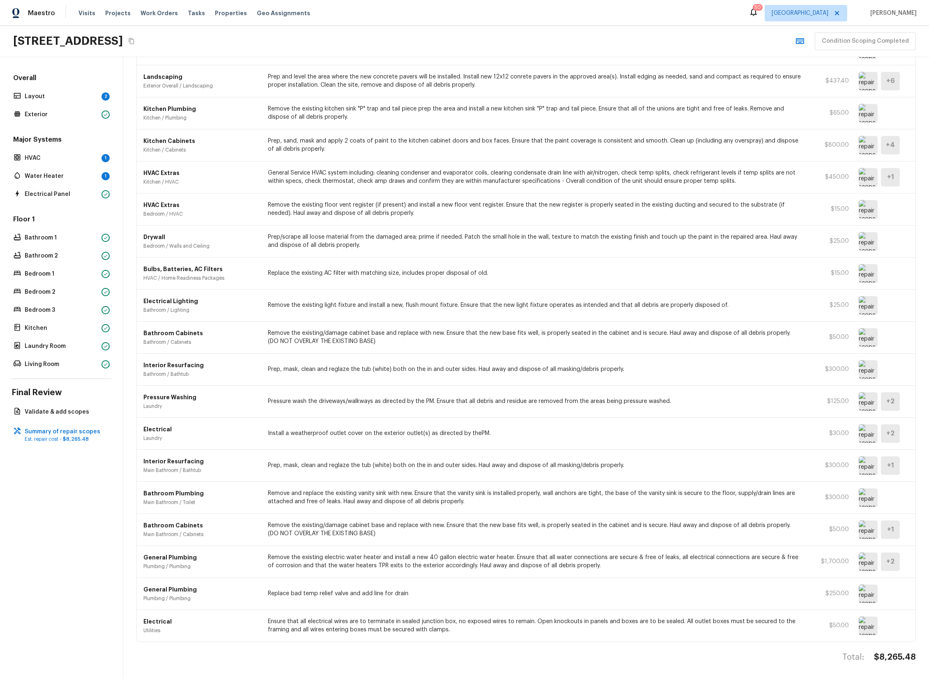
click at [864, 531] on img at bounding box center [868, 530] width 19 height 18
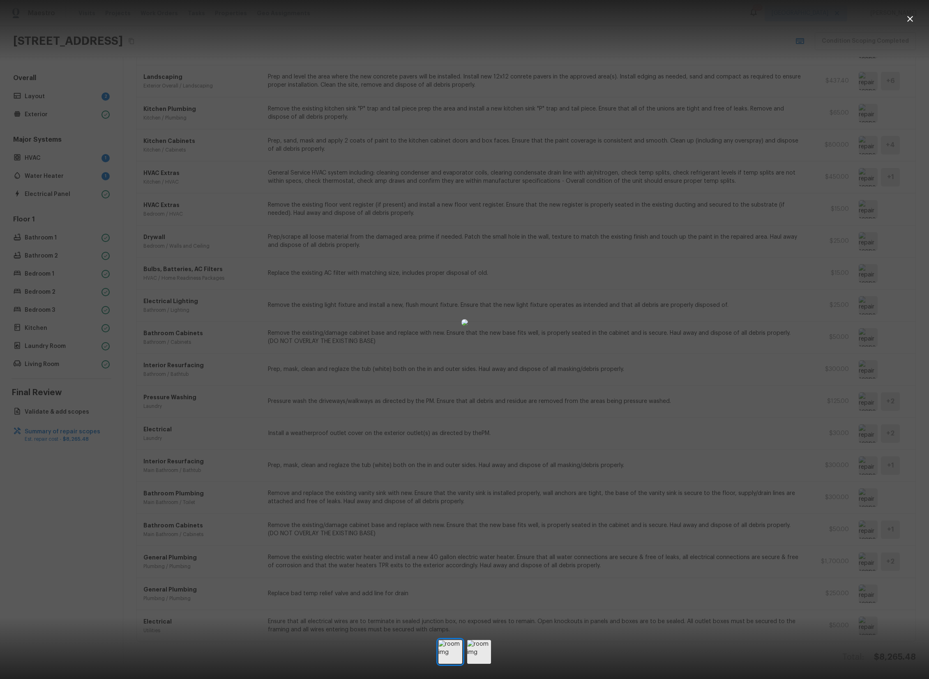
click at [801, 524] on div at bounding box center [464, 322] width 929 height 618
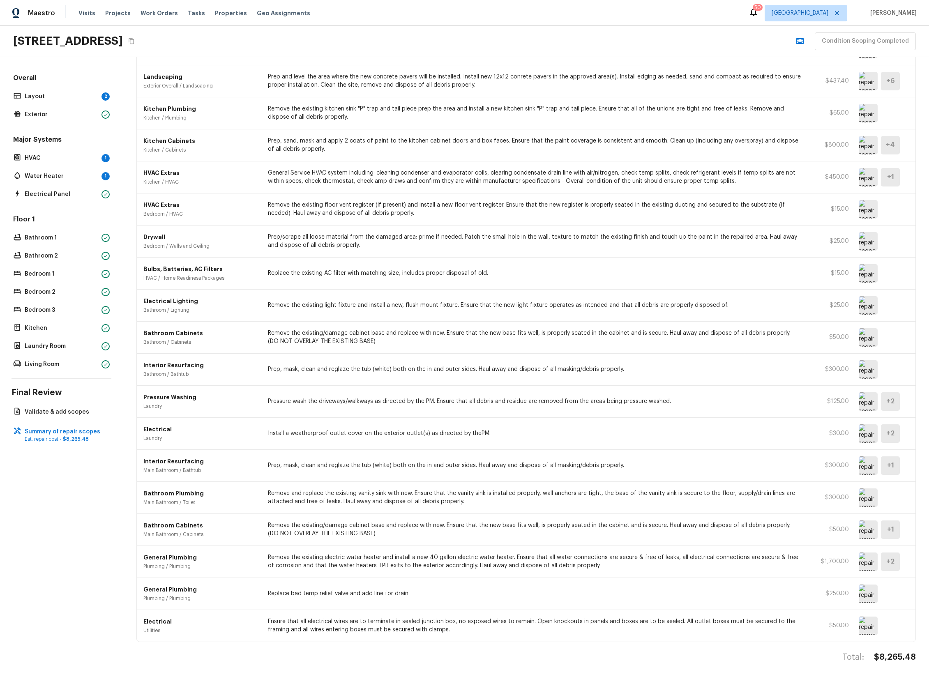
click at [868, 561] on img at bounding box center [868, 562] width 19 height 18
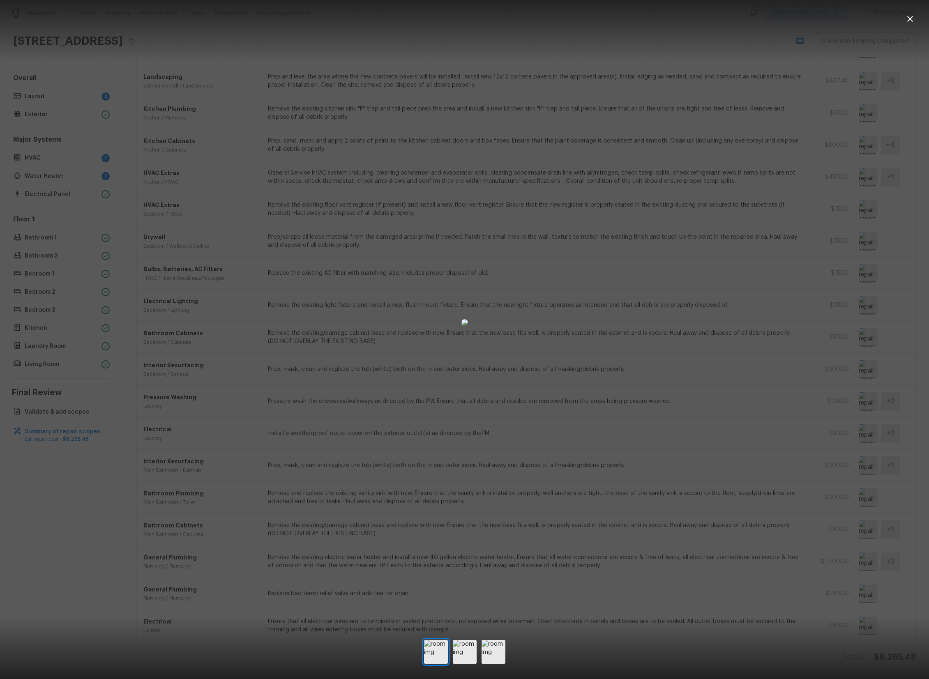
click at [764, 528] on div at bounding box center [464, 322] width 929 height 618
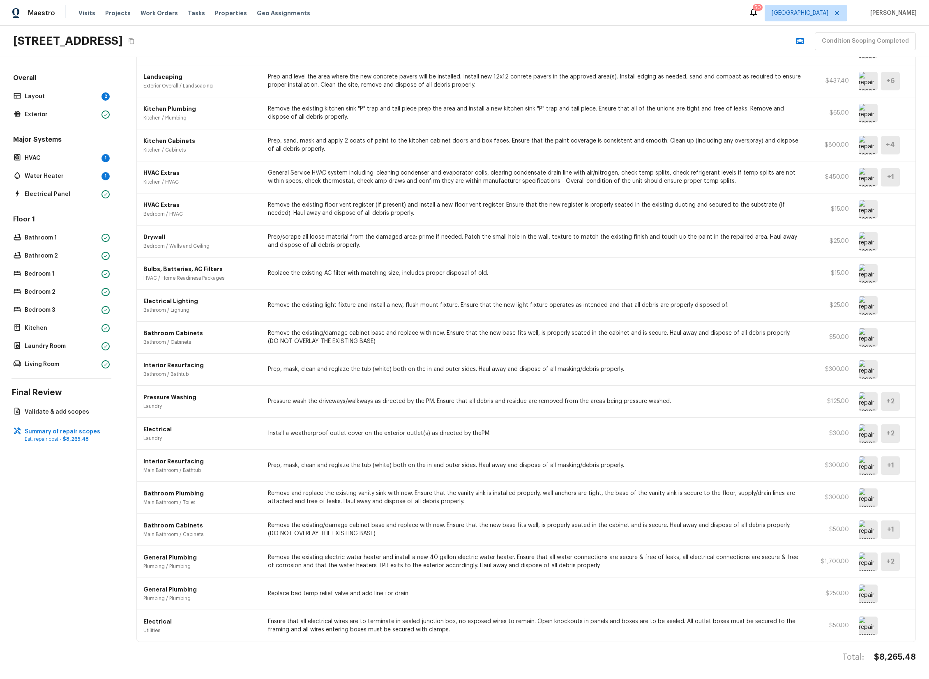
click at [867, 595] on img at bounding box center [868, 594] width 19 height 18
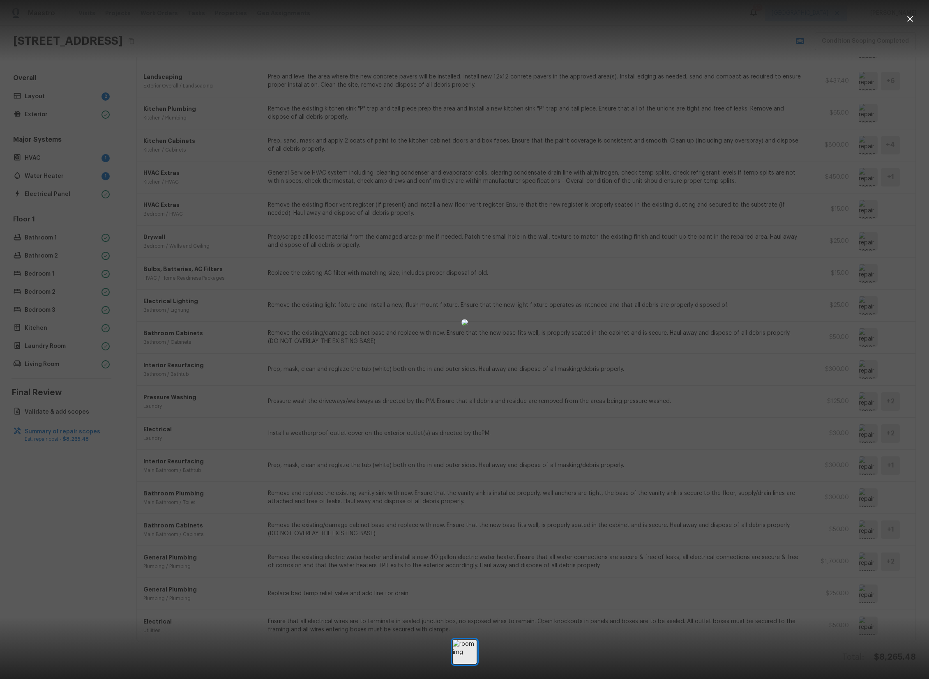
drag, startPoint x: 770, startPoint y: 584, endPoint x: 765, endPoint y: 584, distance: 4.5
click at [770, 584] on div at bounding box center [464, 322] width 929 height 618
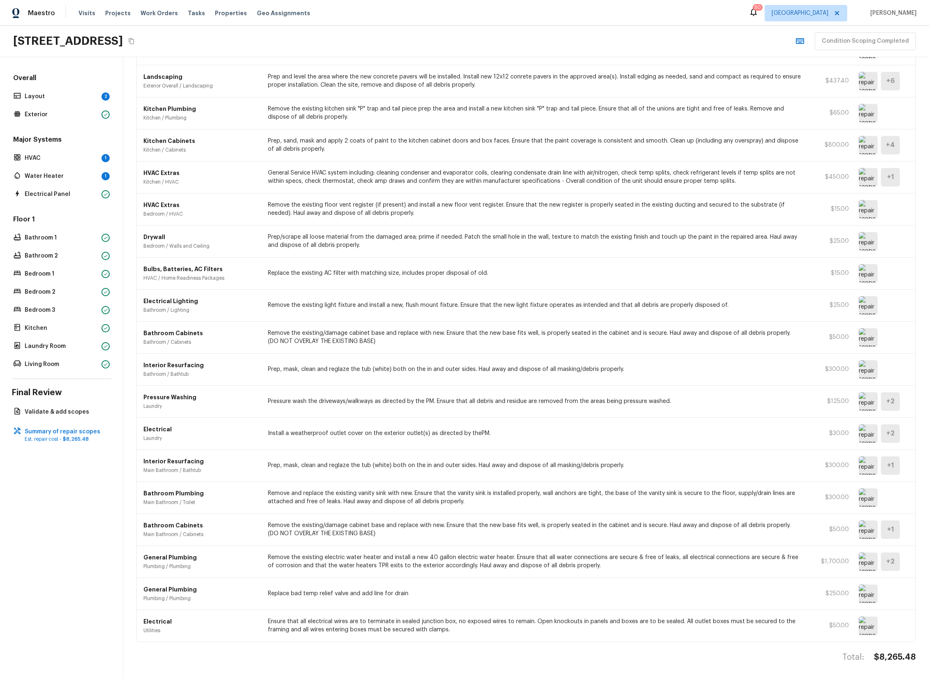
click at [865, 627] on img at bounding box center [868, 626] width 19 height 18
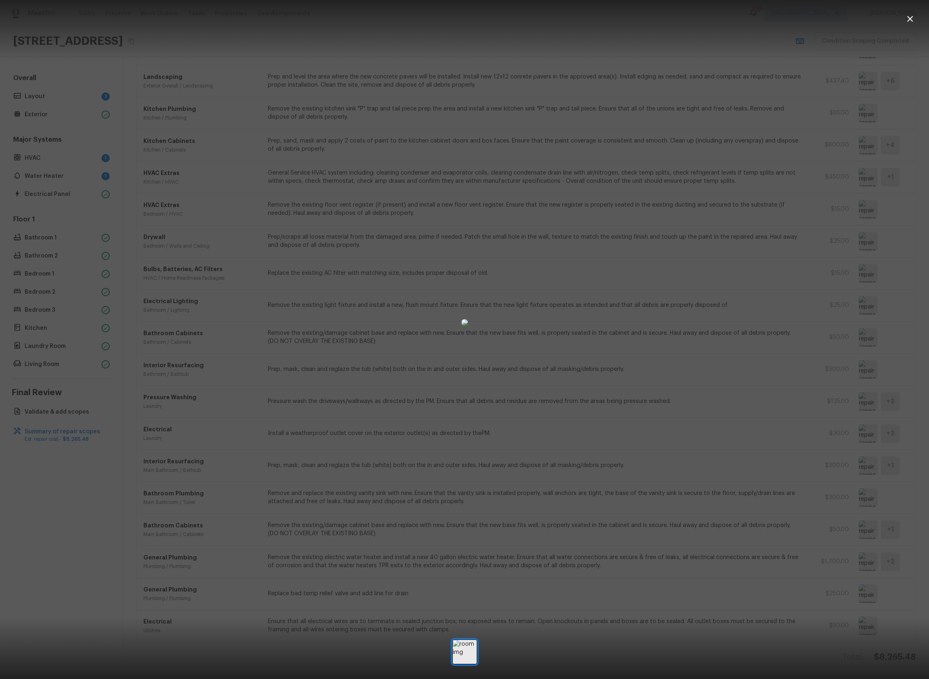
drag, startPoint x: 732, startPoint y: 538, endPoint x: 715, endPoint y: 557, distance: 25.9
click at [733, 538] on div at bounding box center [464, 322] width 929 height 618
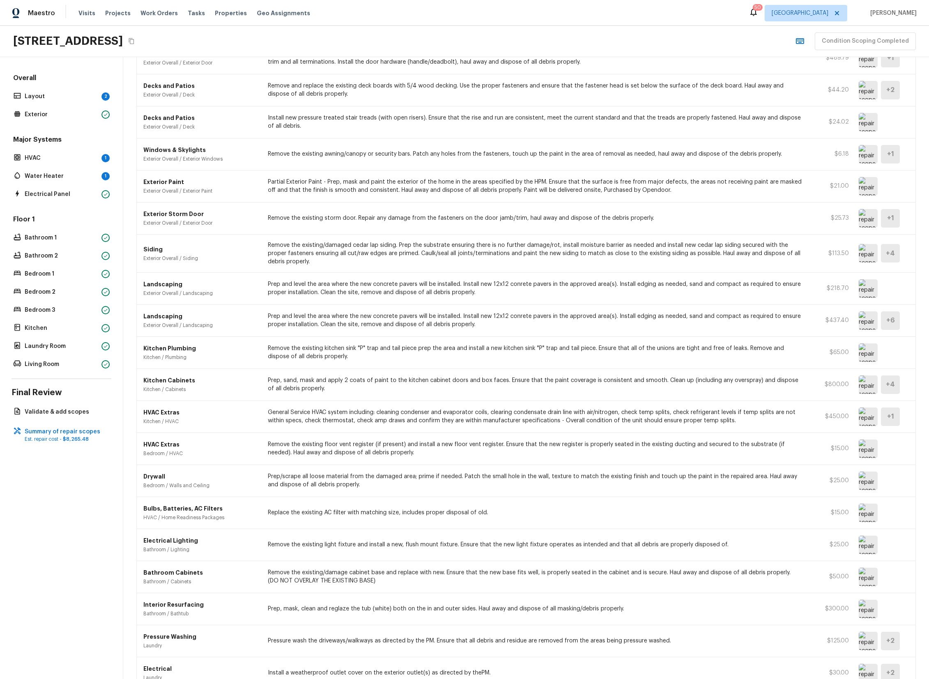
scroll to position [0, 0]
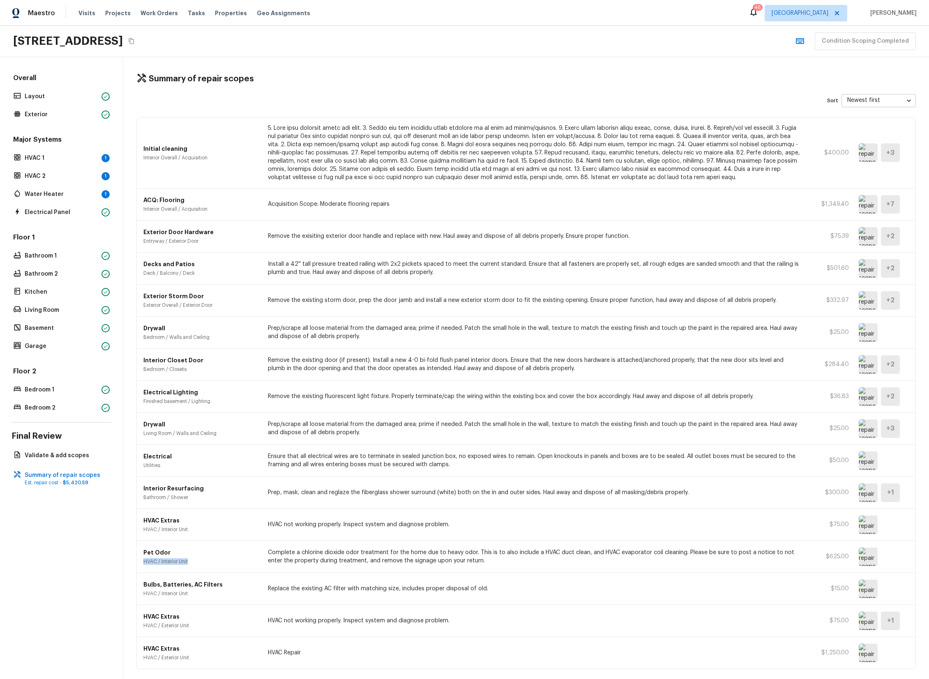
scroll to position [27, 0]
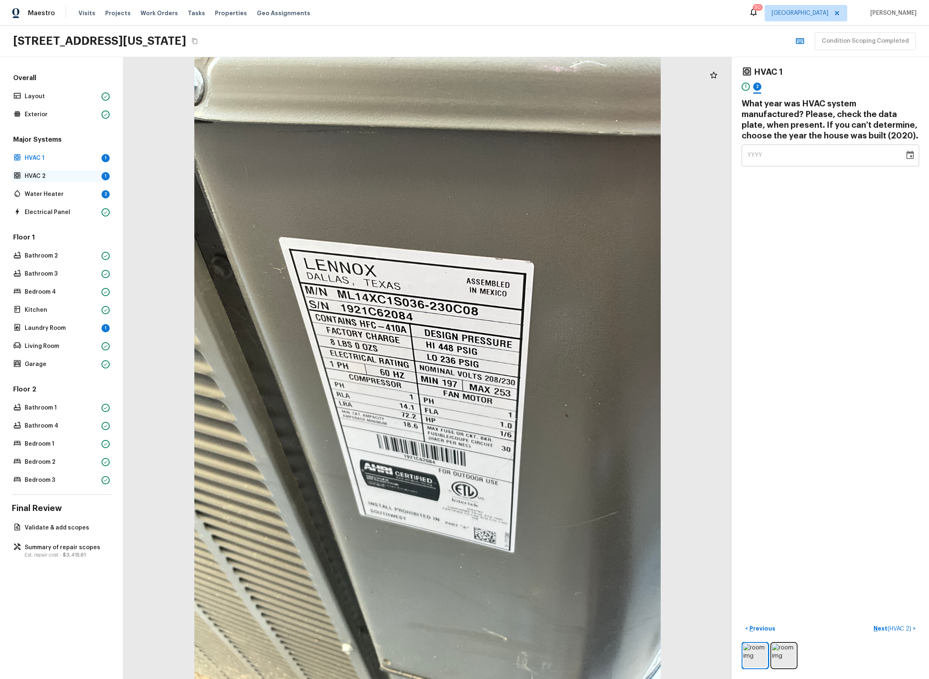
click at [55, 174] on p "HVAC 2" at bounding box center [62, 176] width 74 height 8
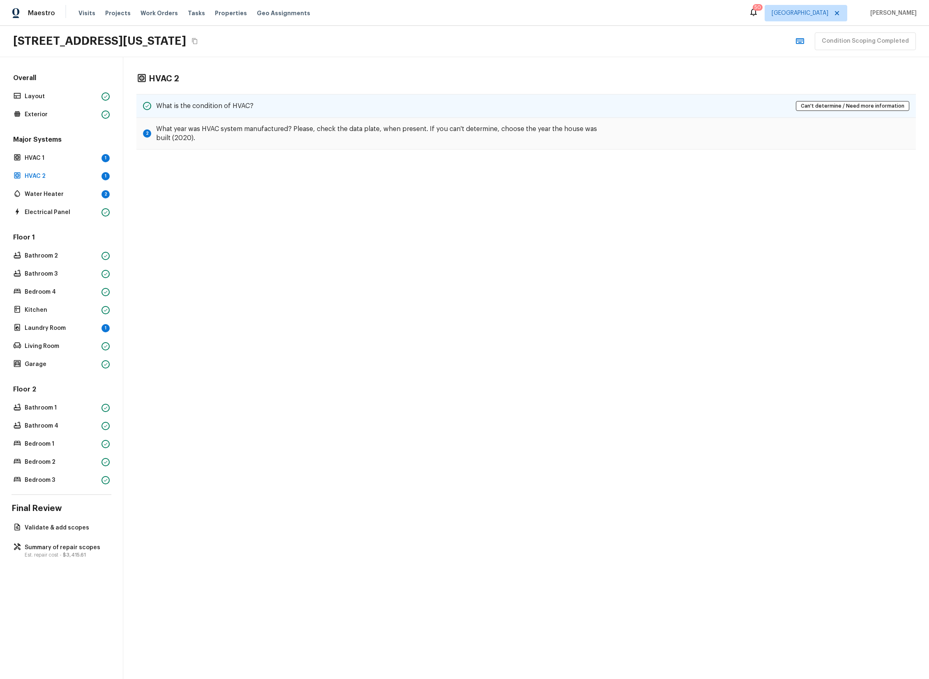
click at [365, 103] on div "What is the condition of HVAC? Can't determine / Need more information" at bounding box center [526, 106] width 780 height 24
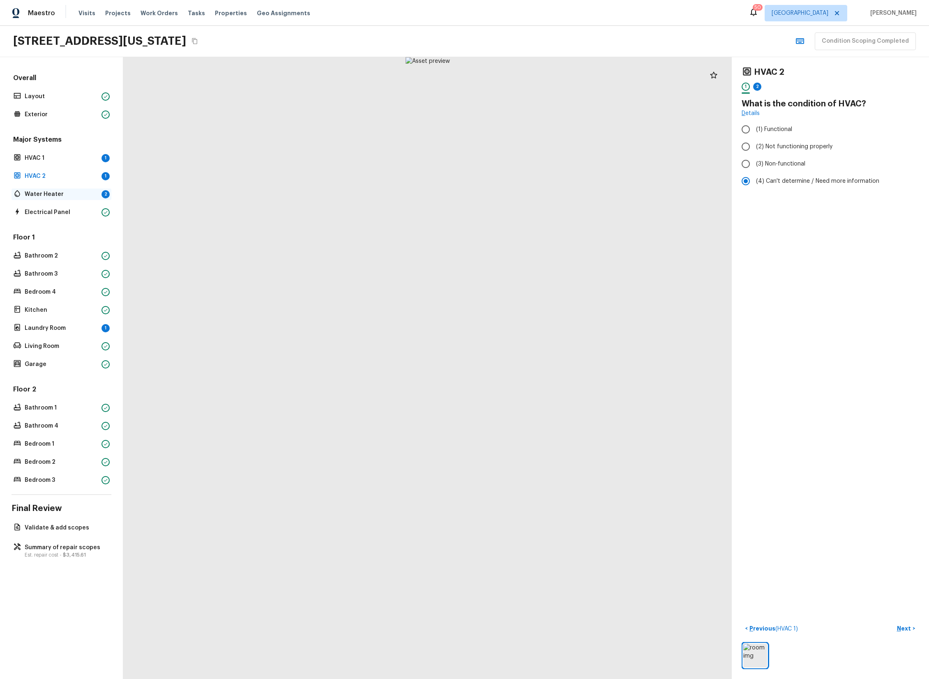
click at [71, 196] on p "Water Heater" at bounding box center [62, 194] width 74 height 8
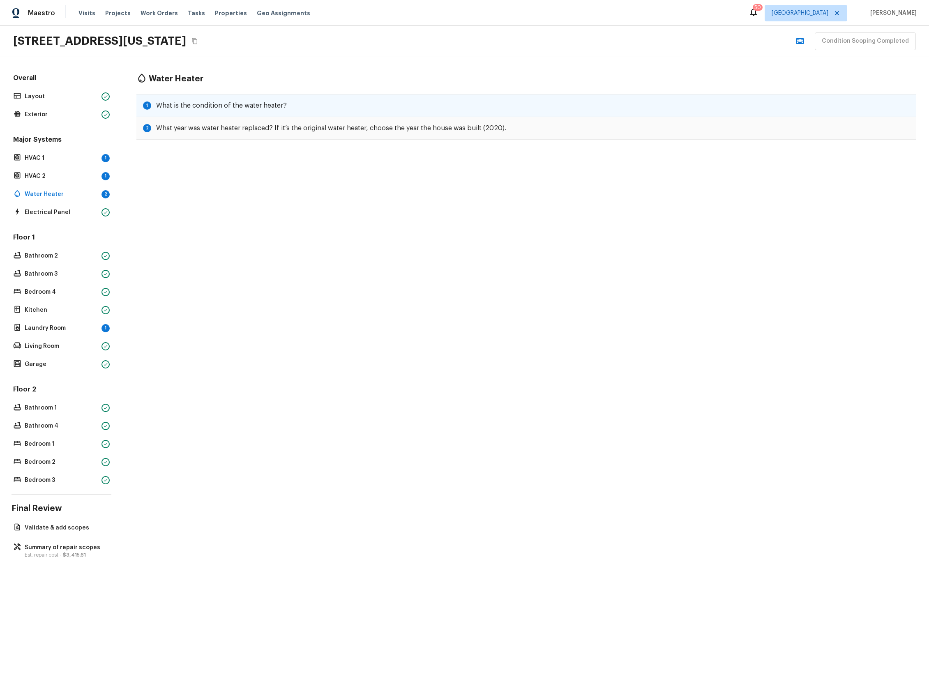
click at [299, 107] on div "1 What is the condition of the water heater?" at bounding box center [526, 105] width 780 height 23
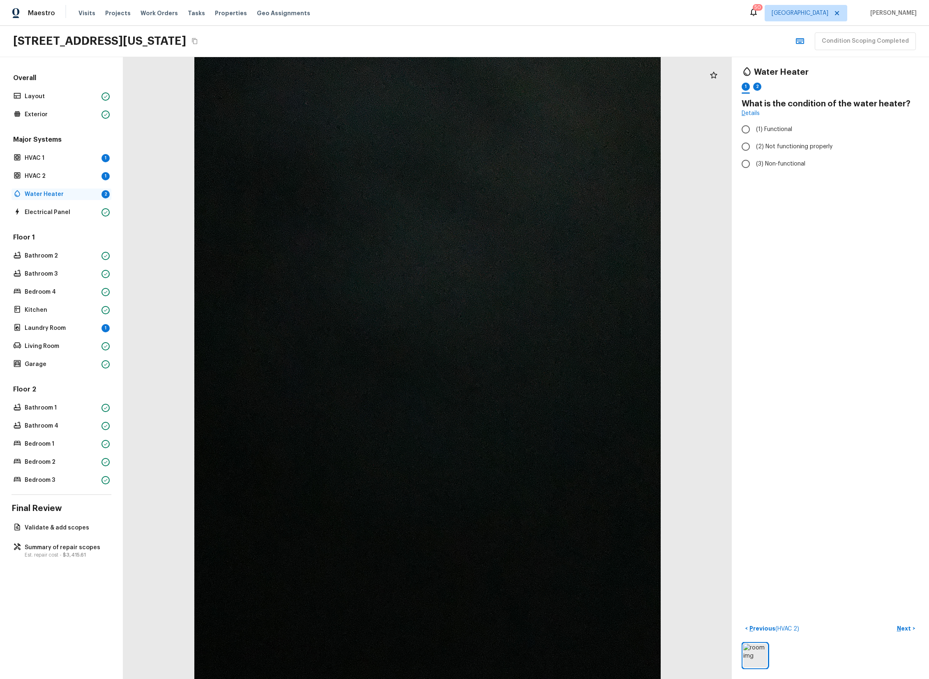
drag, startPoint x: 59, startPoint y: 189, endPoint x: 73, endPoint y: 190, distance: 13.6
click at [59, 189] on div "Water Heater 2" at bounding box center [62, 195] width 100 height 12
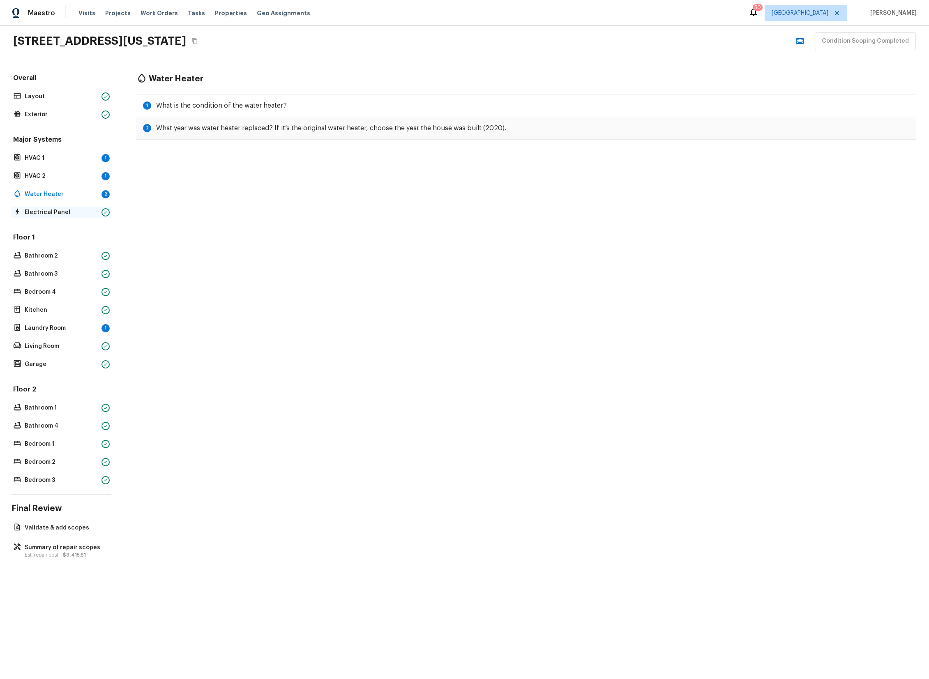
click at [75, 212] on p "Electrical Panel" at bounding box center [62, 212] width 74 height 8
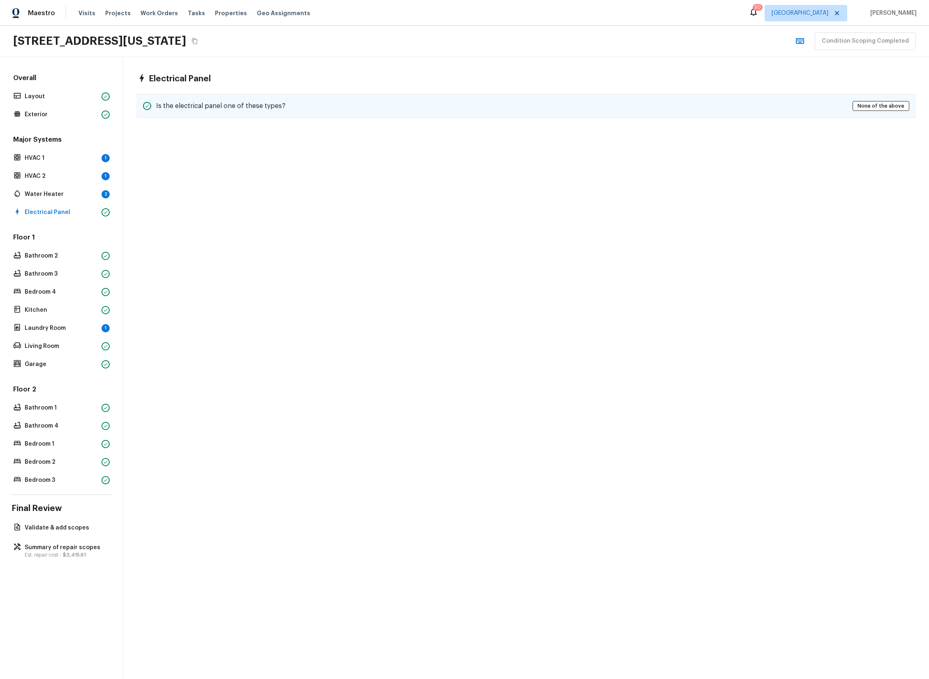
click at [510, 113] on div "Is the electrical panel one of these types? None of the above" at bounding box center [526, 106] width 780 height 24
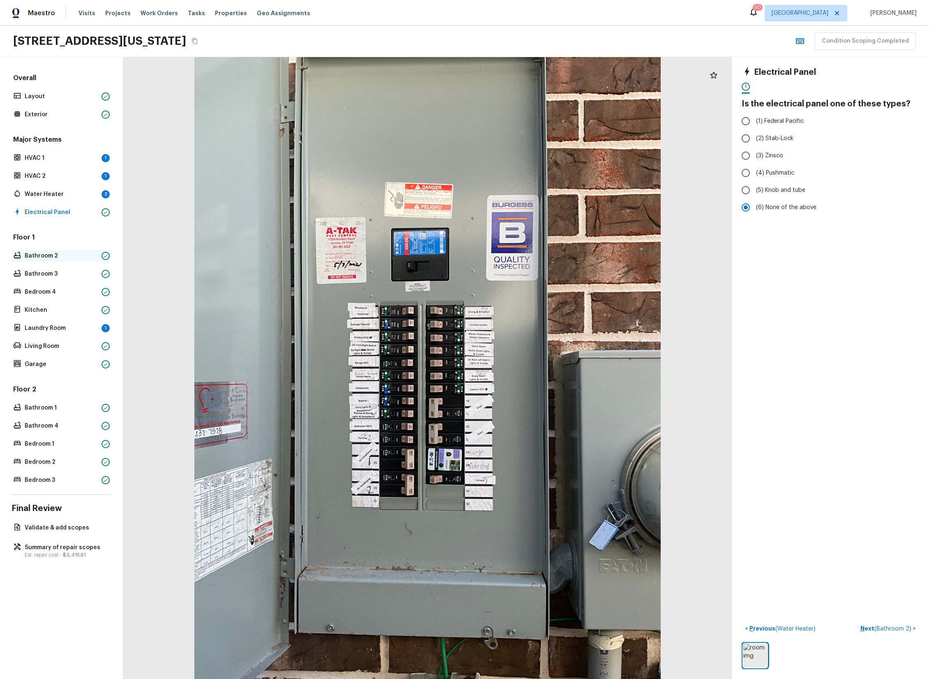
click at [53, 255] on p "Bathroom 2" at bounding box center [62, 256] width 74 height 8
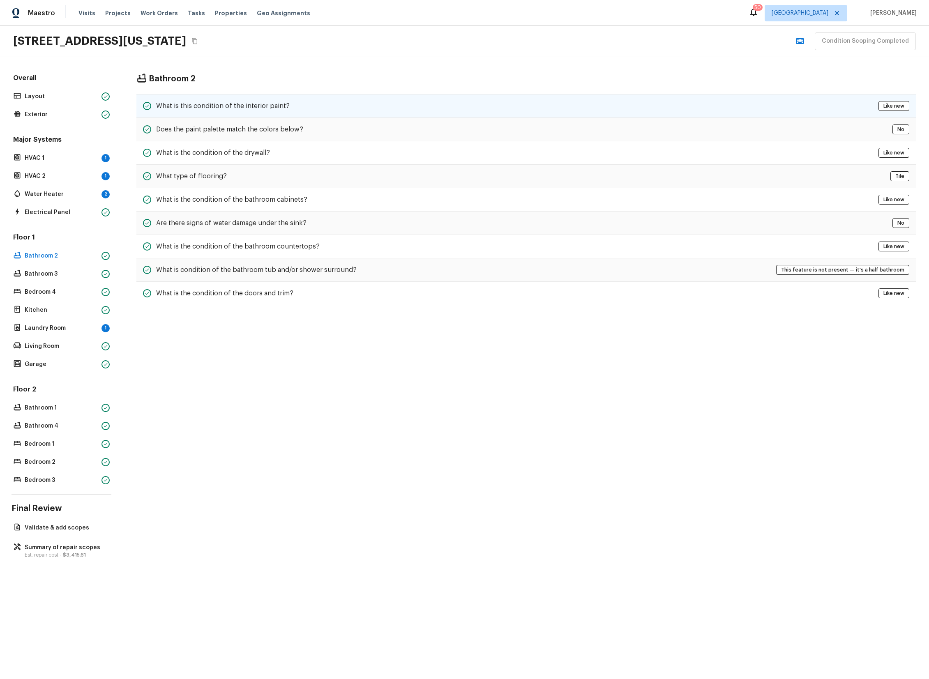
click at [372, 111] on div "What is this condition of the interior paint? Like new" at bounding box center [526, 106] width 780 height 24
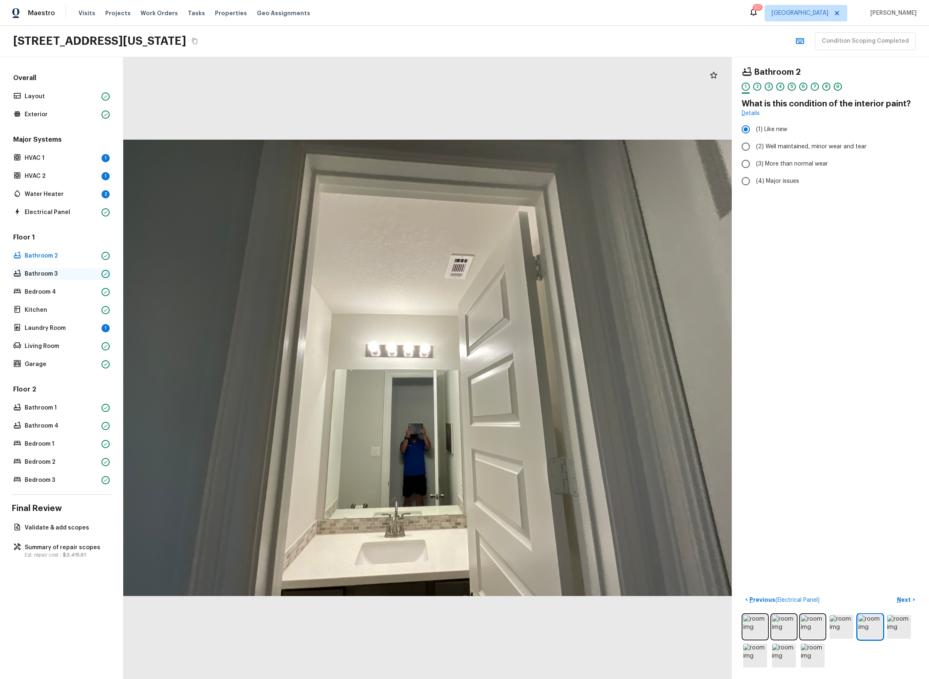
click at [51, 272] on p "Bathroom 3" at bounding box center [62, 274] width 74 height 8
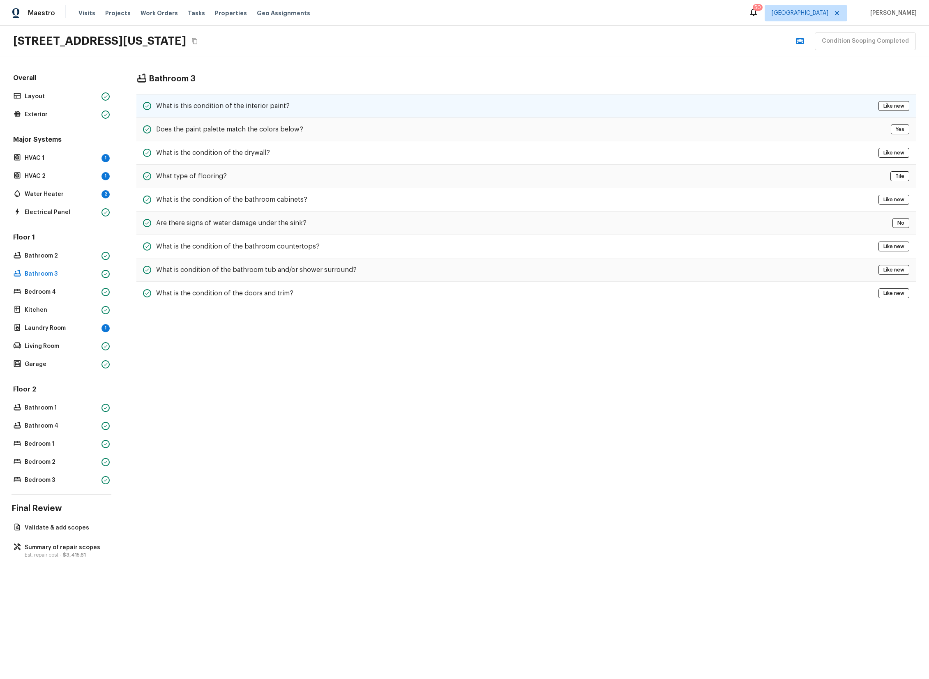
click at [216, 110] on h5 "What is this condition of the interior paint?" at bounding box center [223, 106] width 134 height 9
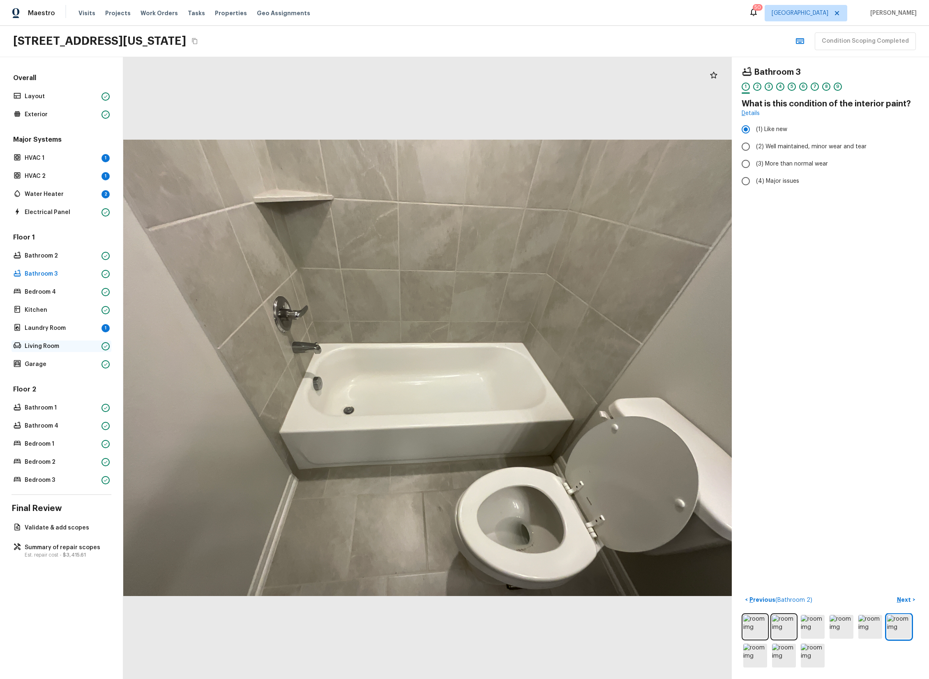
click at [48, 348] on p "Living Room" at bounding box center [62, 346] width 74 height 8
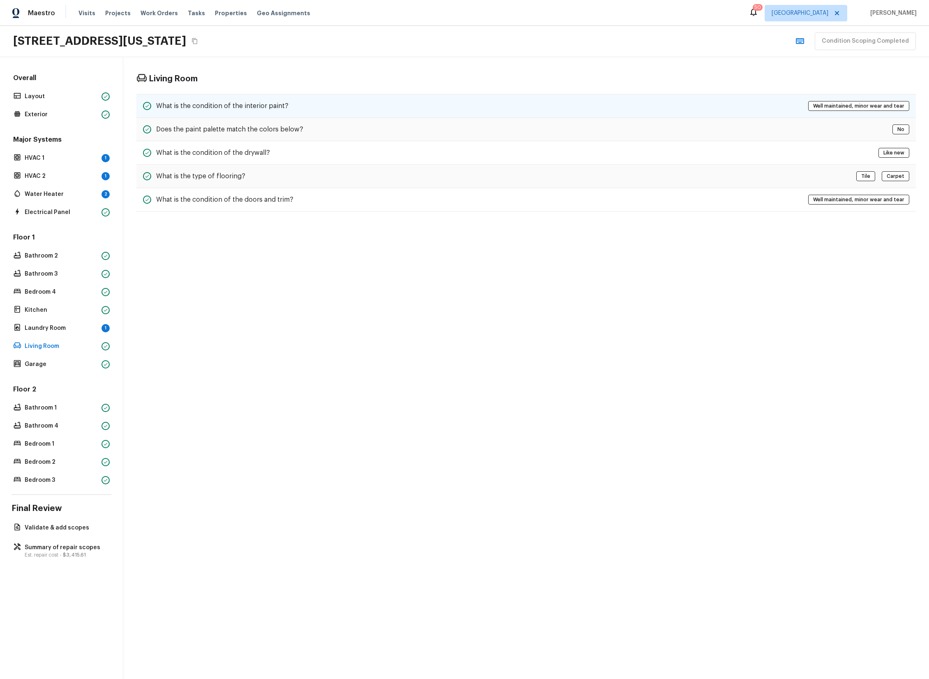
click at [255, 106] on h5 "What is the condition of the interior paint?" at bounding box center [222, 106] width 132 height 9
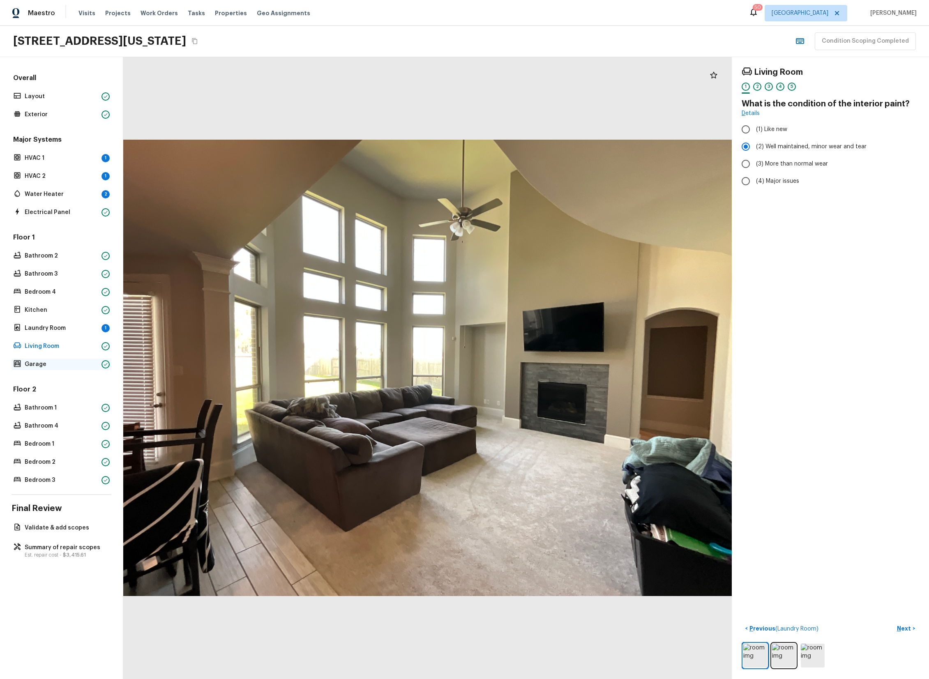
click at [50, 366] on p "Garage" at bounding box center [62, 364] width 74 height 8
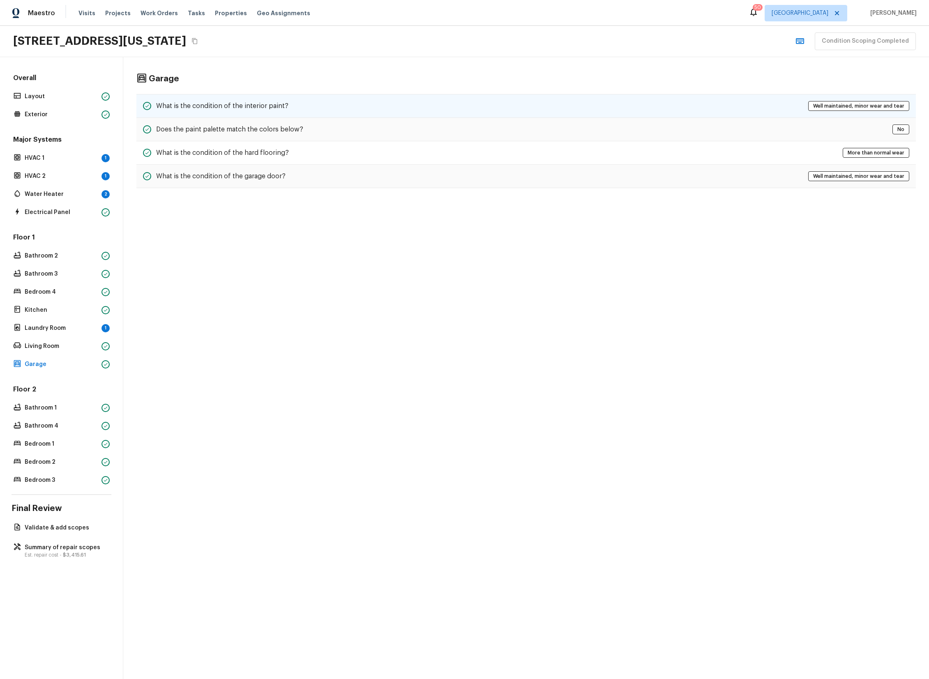
click at [246, 103] on h5 "What is the condition of the interior paint?" at bounding box center [222, 106] width 132 height 9
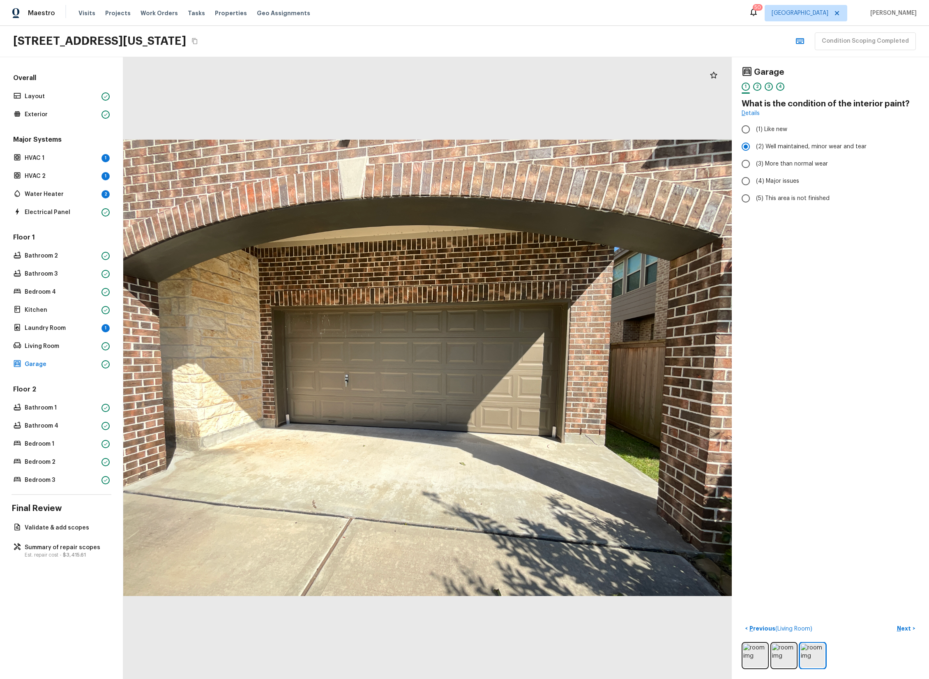
click at [39, 401] on div "Floor 2 Bathroom 1 Bathroom 4 Bedroom 1 Bedroom 2 Bedroom 3" at bounding box center [62, 435] width 100 height 101
click at [40, 406] on p "Bathroom 1" at bounding box center [62, 408] width 74 height 8
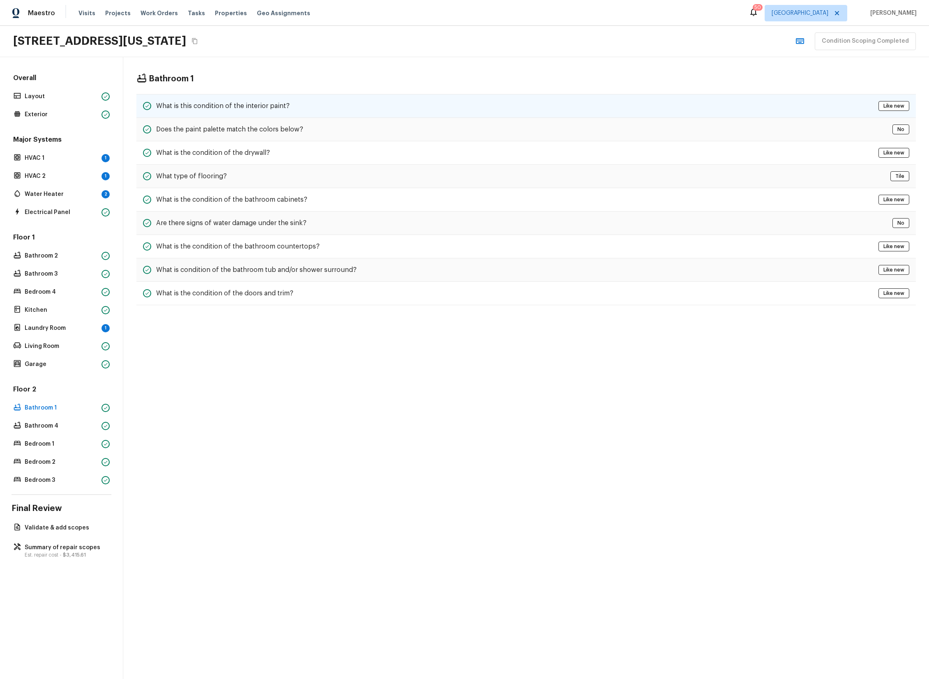
click at [241, 102] on h5 "What is this condition of the interior paint?" at bounding box center [223, 106] width 134 height 9
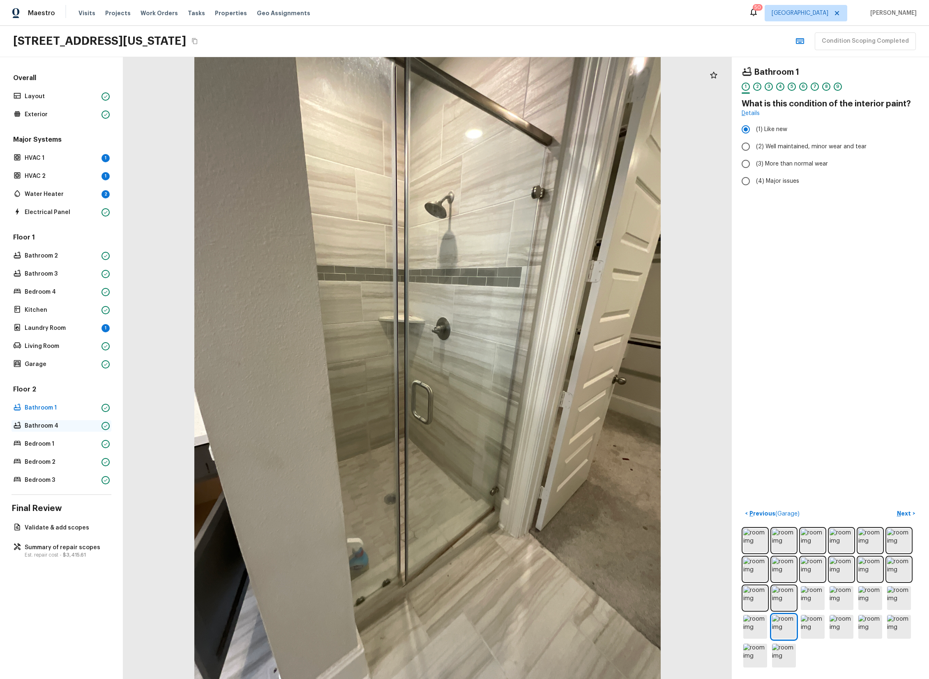
click at [50, 430] on div "Bathroom 4" at bounding box center [62, 426] width 100 height 12
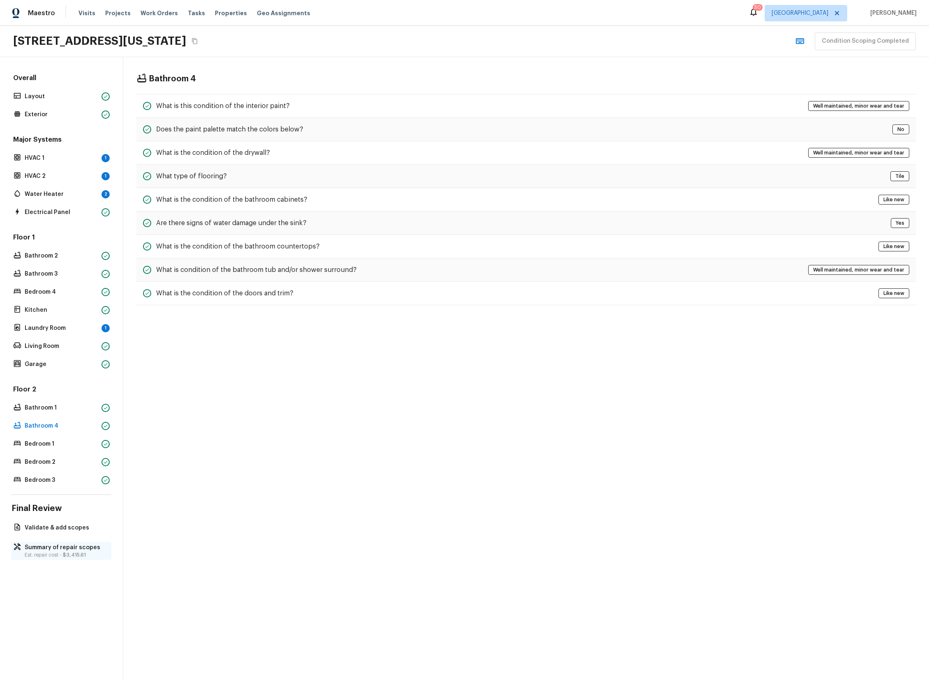
click at [55, 553] on p "Est. repair cost - $3,415.61" at bounding box center [66, 555] width 82 height 7
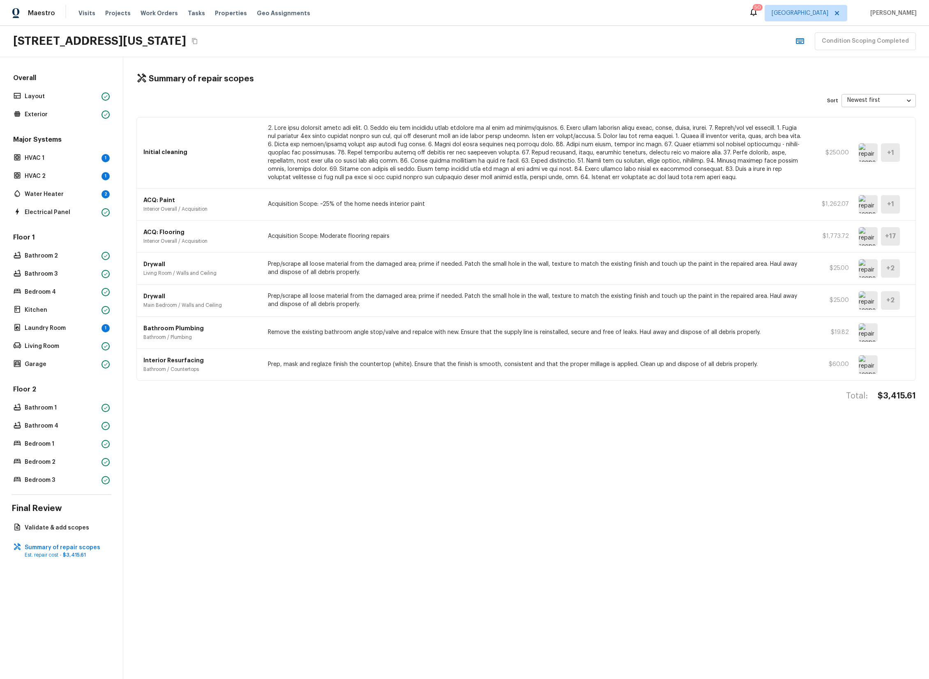
click at [869, 332] on img at bounding box center [868, 332] width 19 height 18
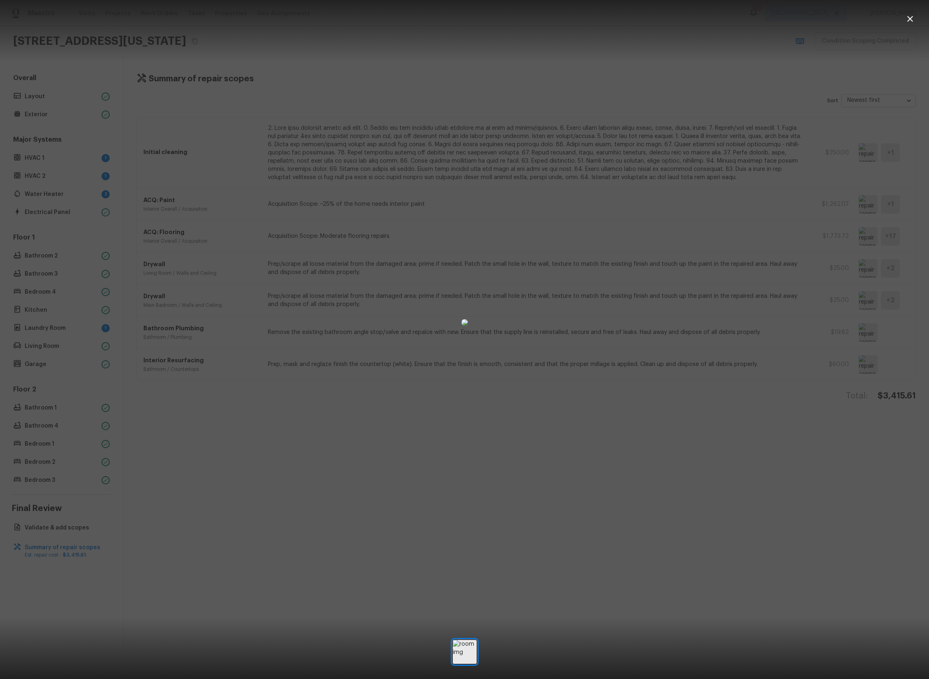
click at [786, 429] on div at bounding box center [464, 322] width 929 height 618
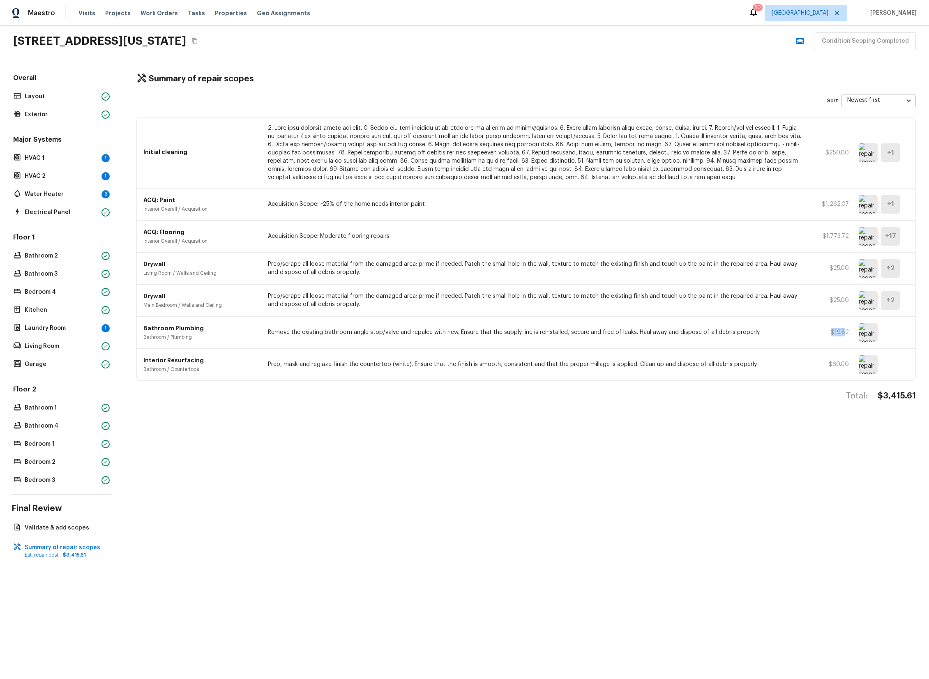
drag, startPoint x: 830, startPoint y: 331, endPoint x: 846, endPoint y: 332, distance: 16.0
click at [846, 332] on p "$19.82" at bounding box center [830, 332] width 37 height 8
click at [875, 362] on img at bounding box center [868, 364] width 19 height 18
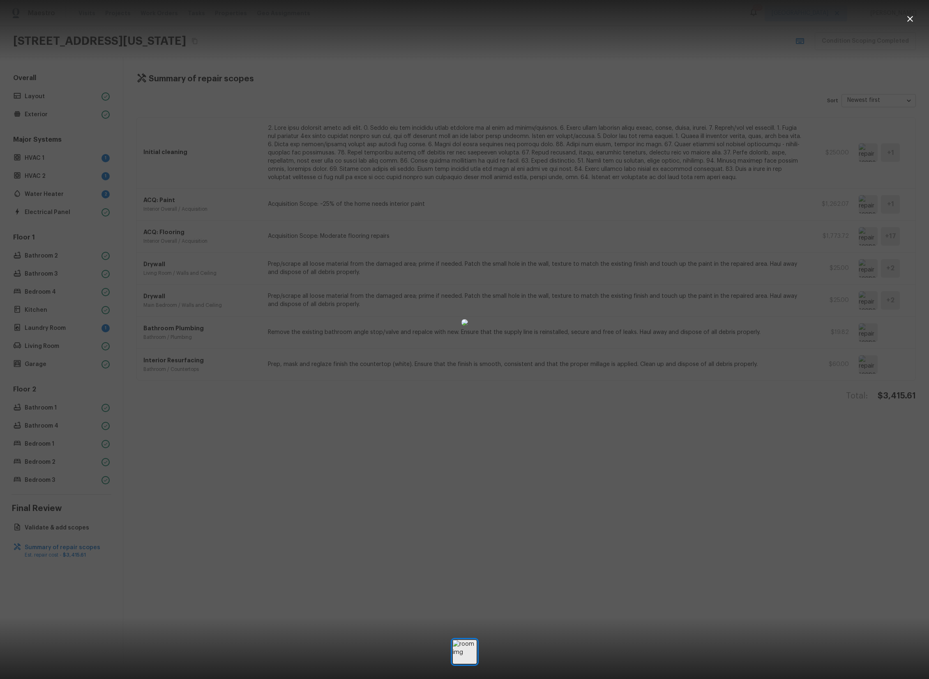
click at [740, 394] on div at bounding box center [464, 322] width 929 height 618
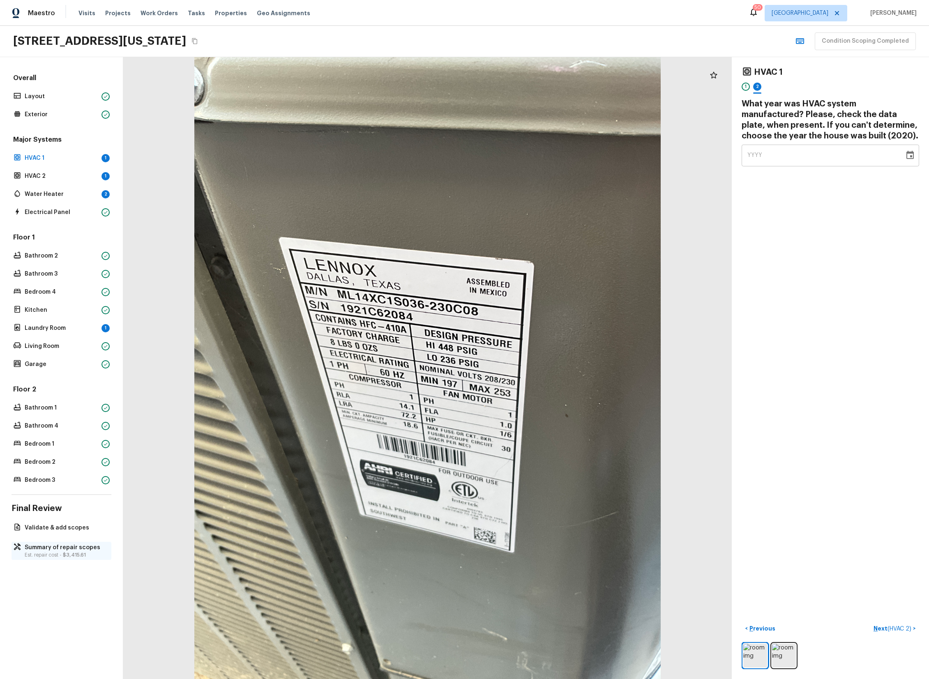
click at [80, 544] on p "Summary of repair scopes" at bounding box center [66, 548] width 82 height 8
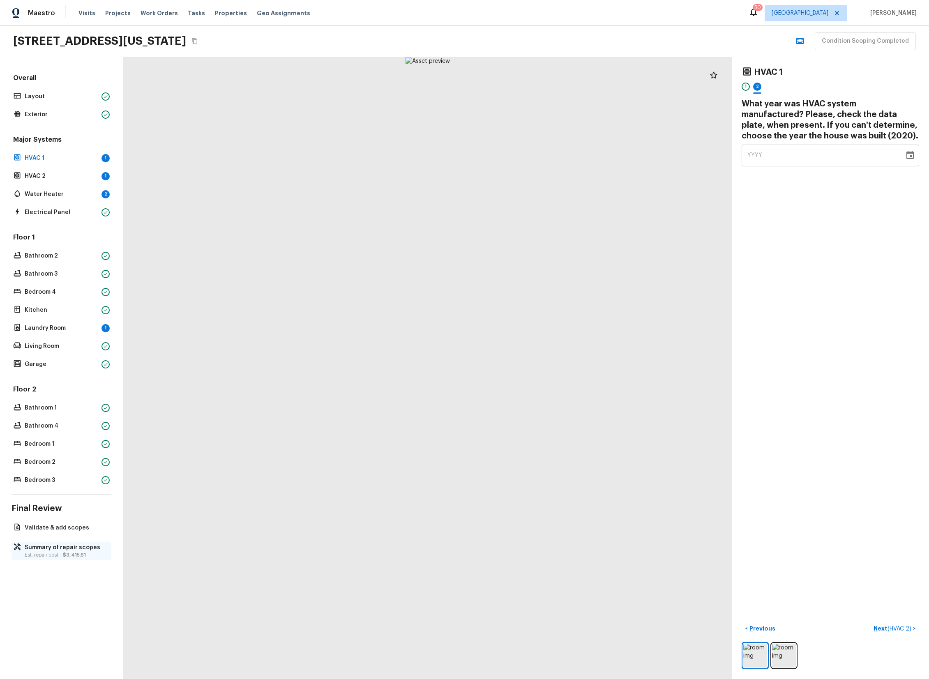
click at [71, 547] on p "Summary of repair scopes" at bounding box center [66, 548] width 82 height 8
